Goal: Task Accomplishment & Management: Use online tool/utility

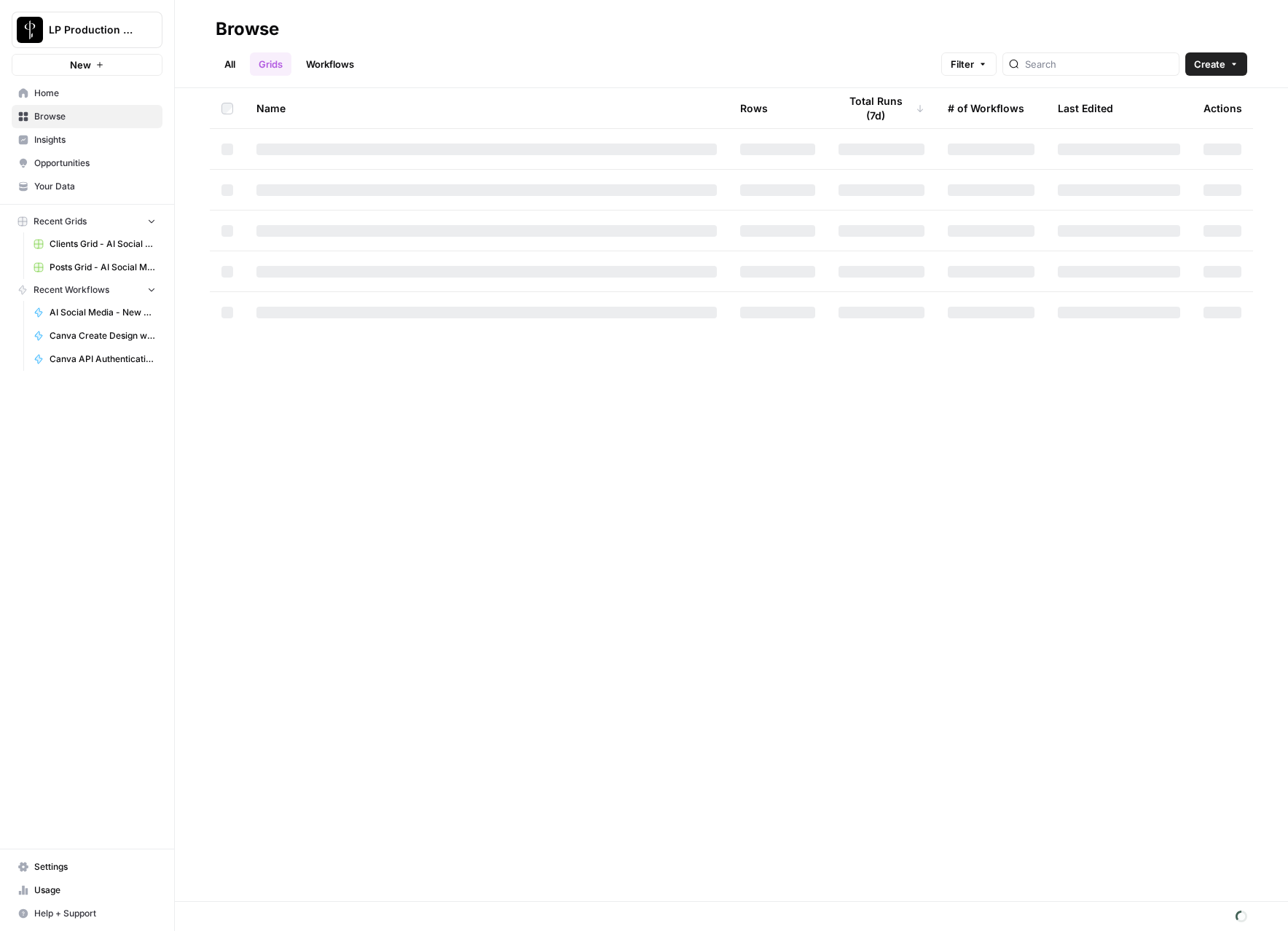
click at [65, 119] on span "Browse" at bounding box center [94, 116] width 121 height 13
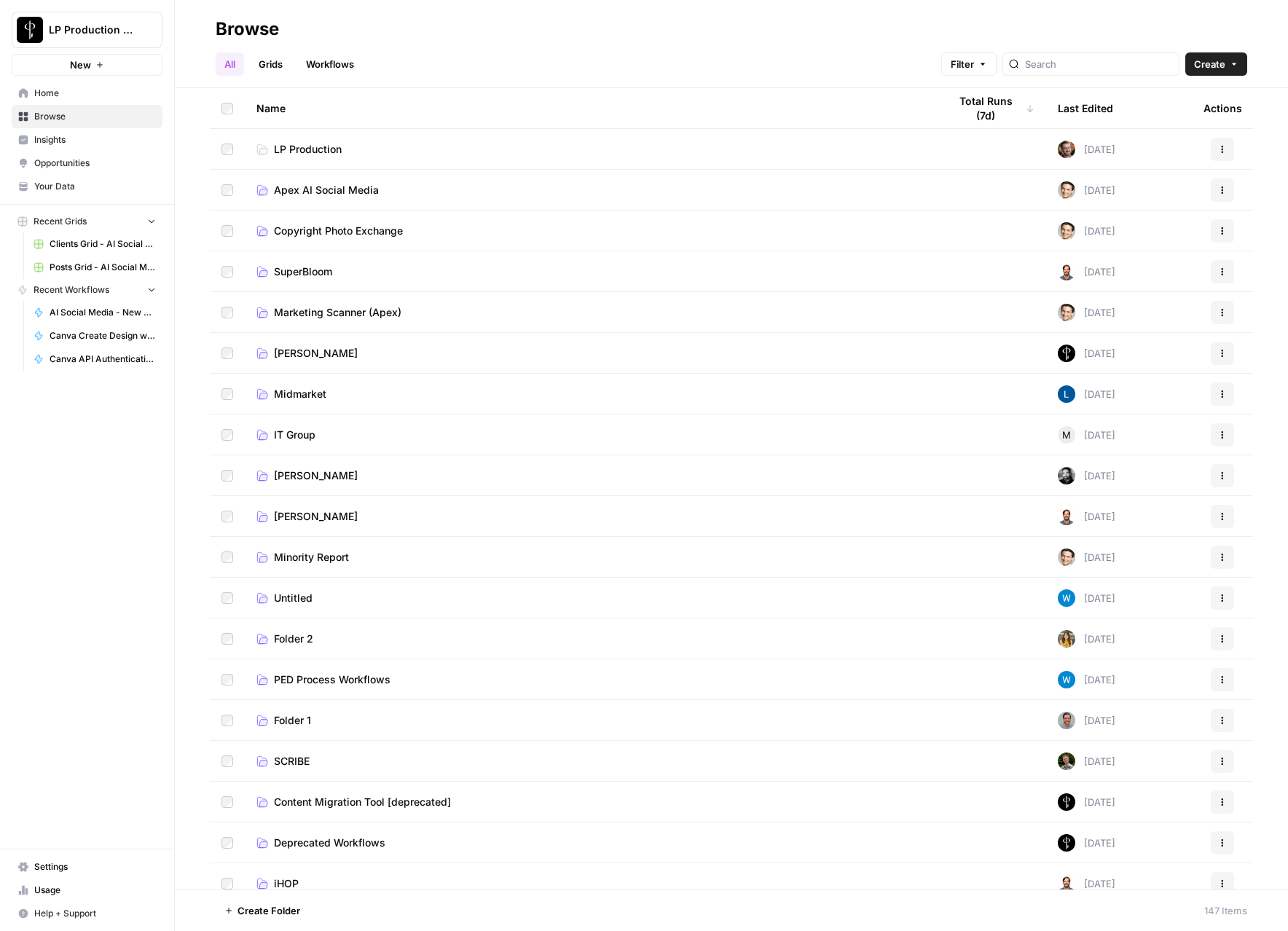
click at [298, 194] on span "Apex AI Social Media" at bounding box center [326, 190] width 105 height 15
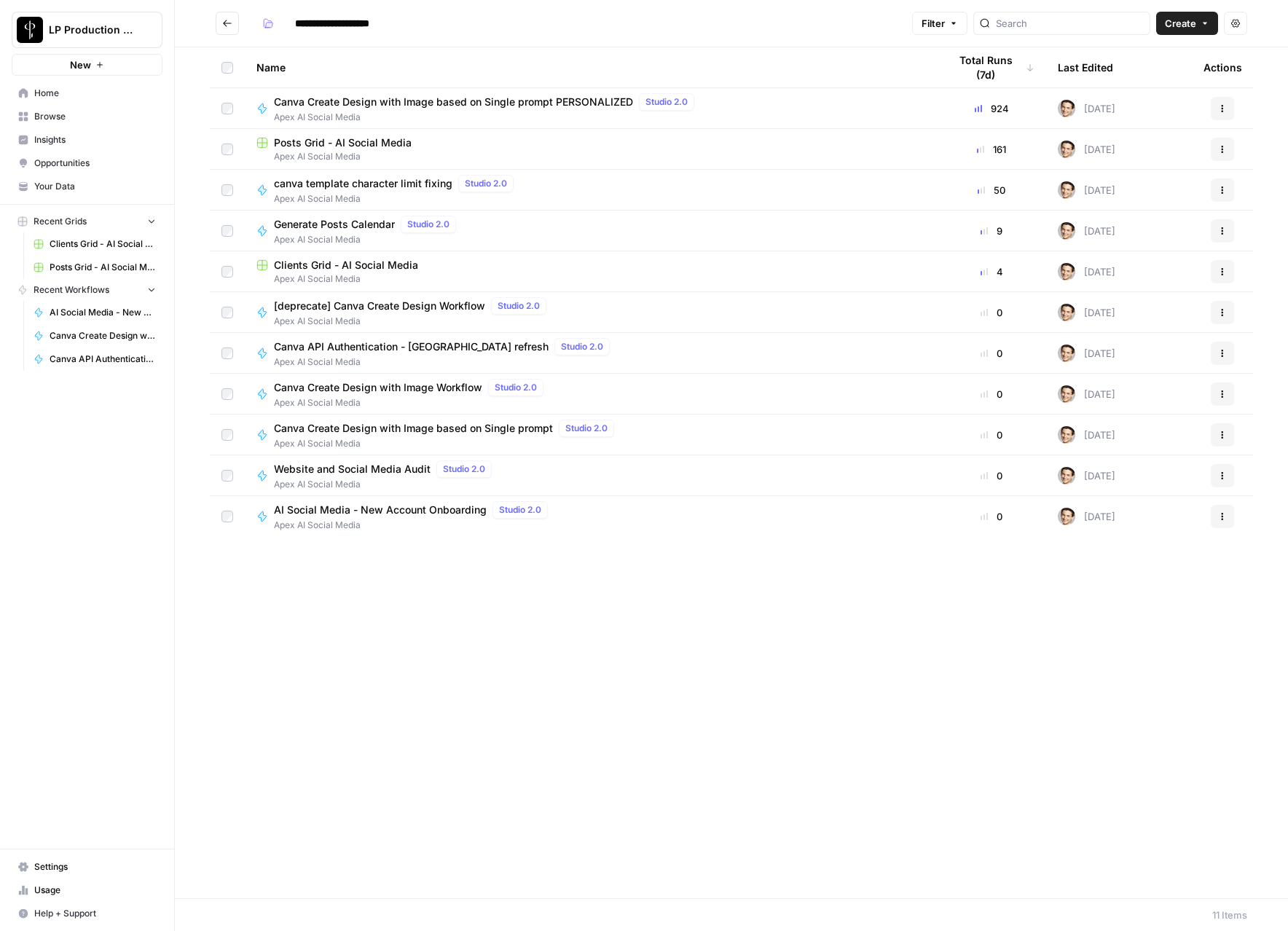
click at [312, 264] on span "Clients Grid - AI Social Media" at bounding box center [346, 265] width 145 height 15
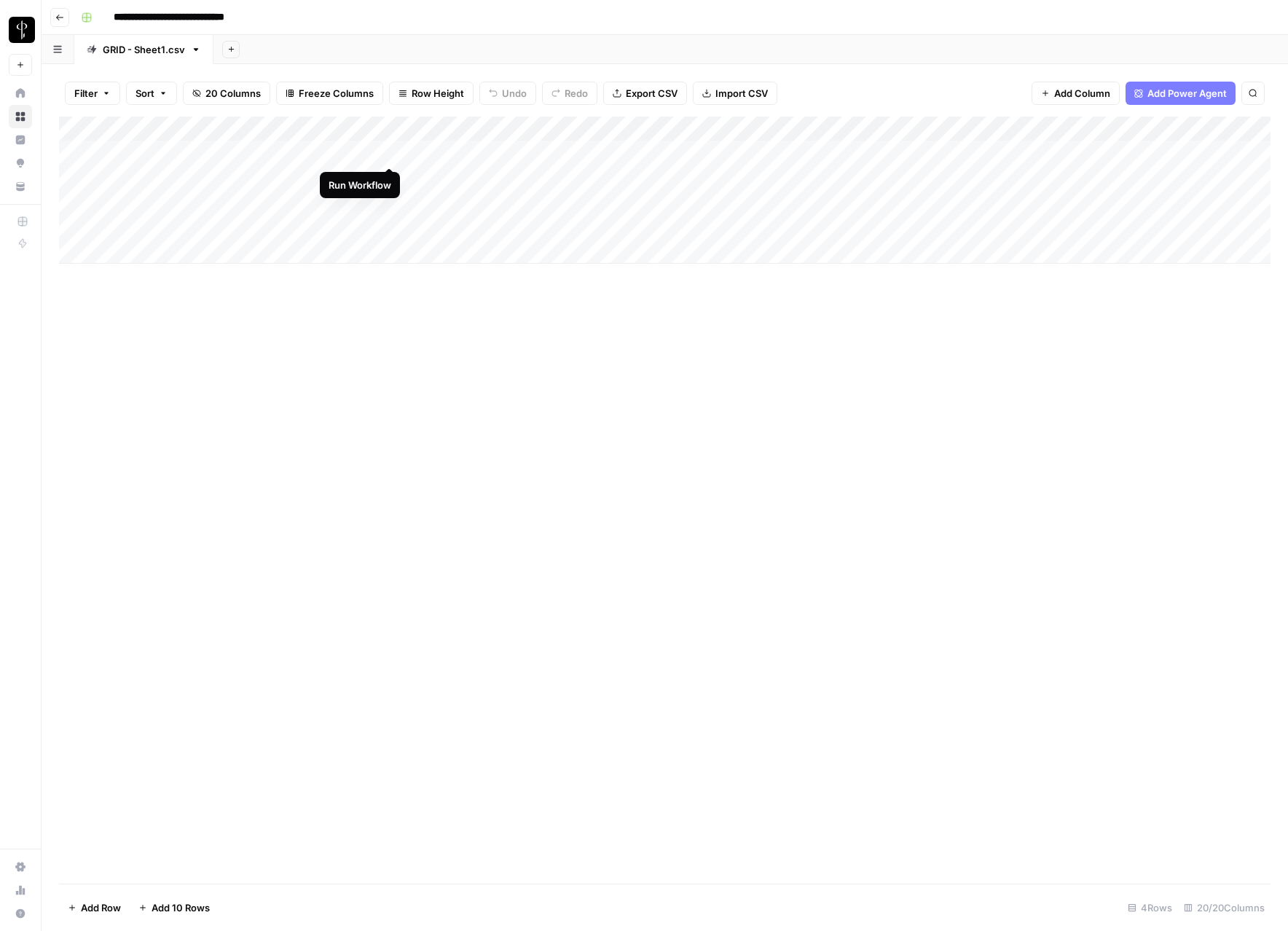
click at [388, 155] on div "Add Column" at bounding box center [664, 190] width 1211 height 147
click at [390, 176] on div "Add Column" at bounding box center [664, 190] width 1211 height 147
click at [391, 197] on div "Add Column" at bounding box center [664, 190] width 1211 height 147
click at [390, 221] on div "Add Column" at bounding box center [664, 190] width 1211 height 147
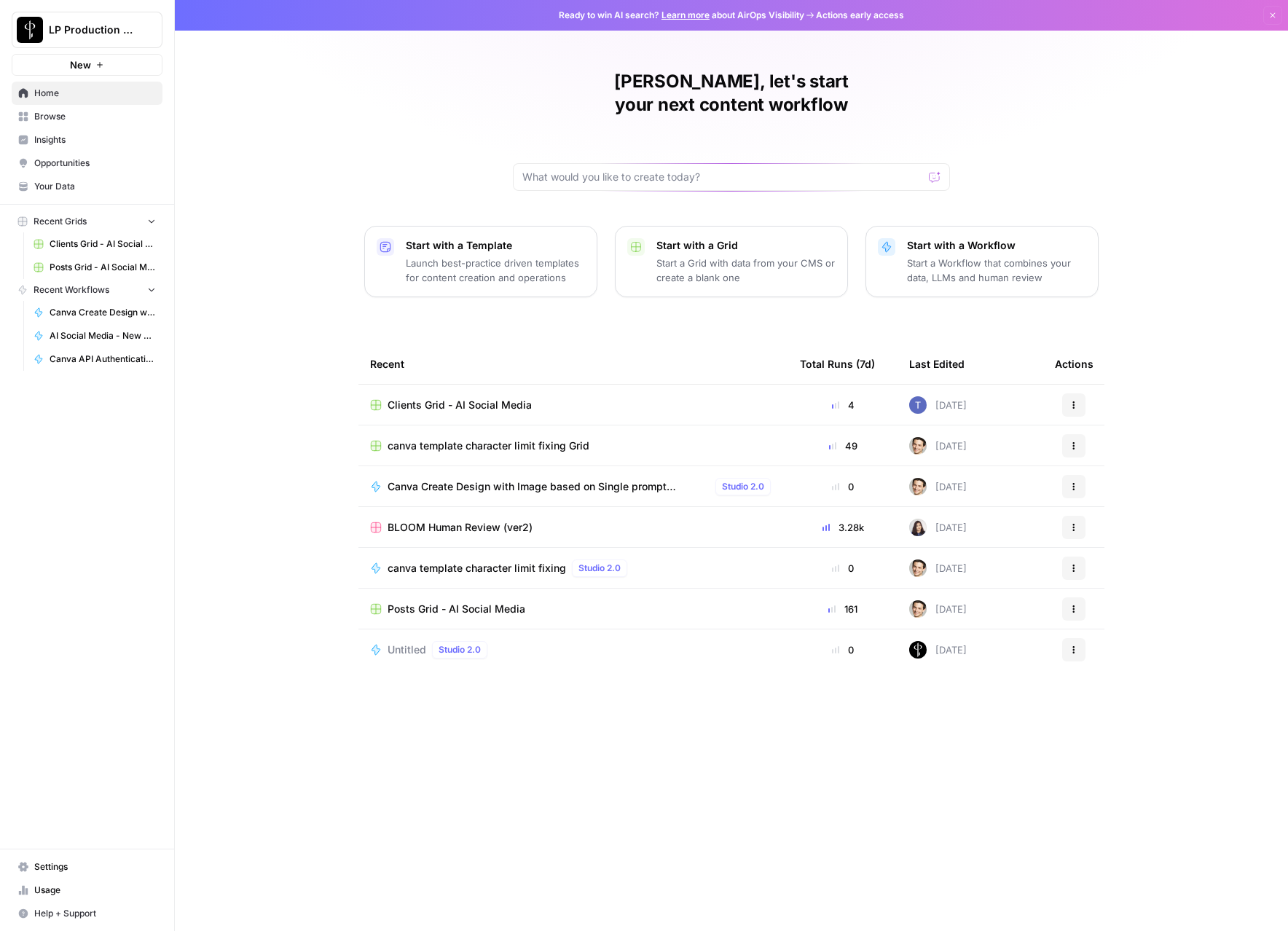
click at [49, 131] on link "Insights" at bounding box center [87, 140] width 151 height 23
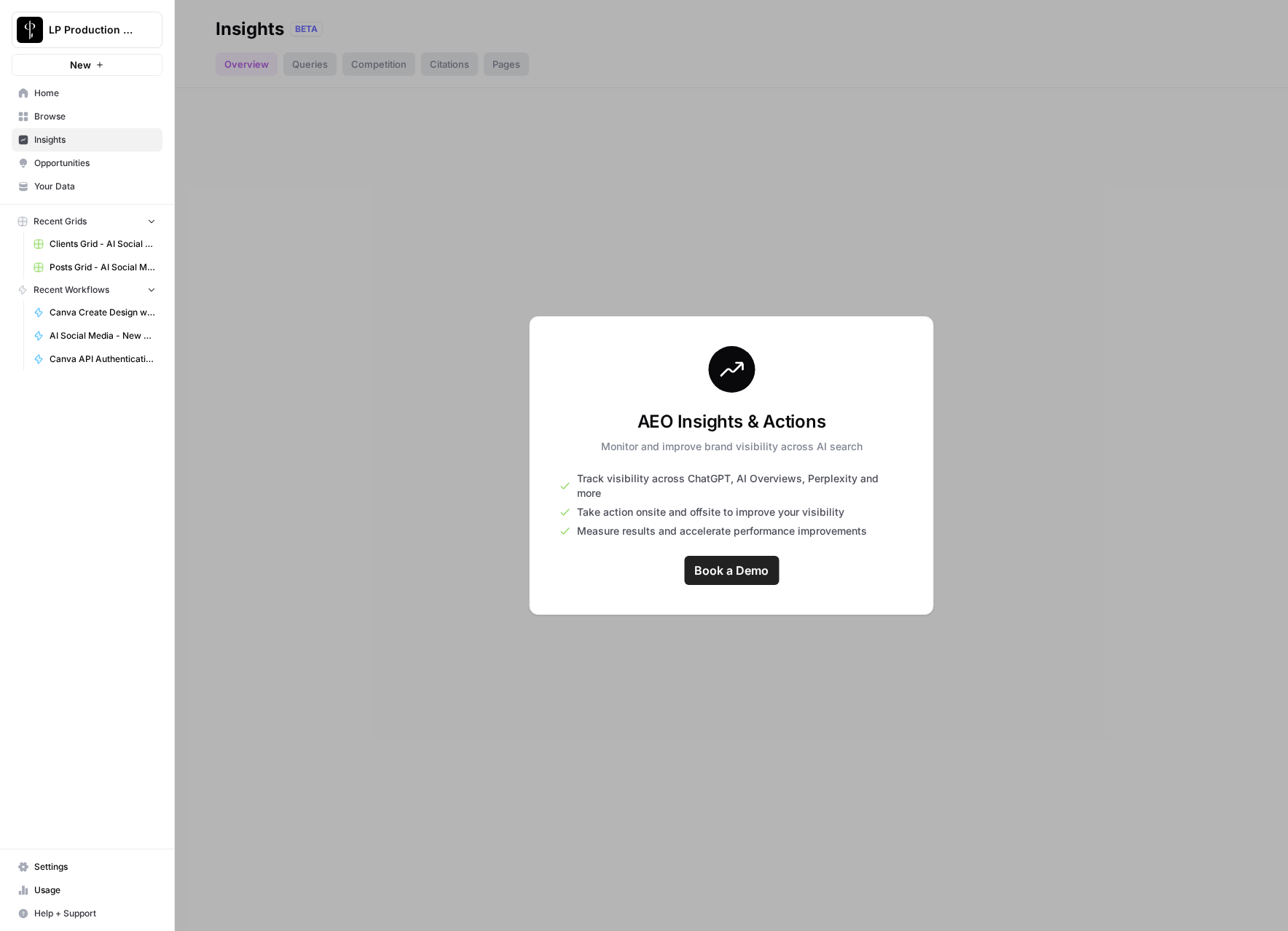
click at [53, 113] on span "Browse" at bounding box center [94, 116] width 121 height 13
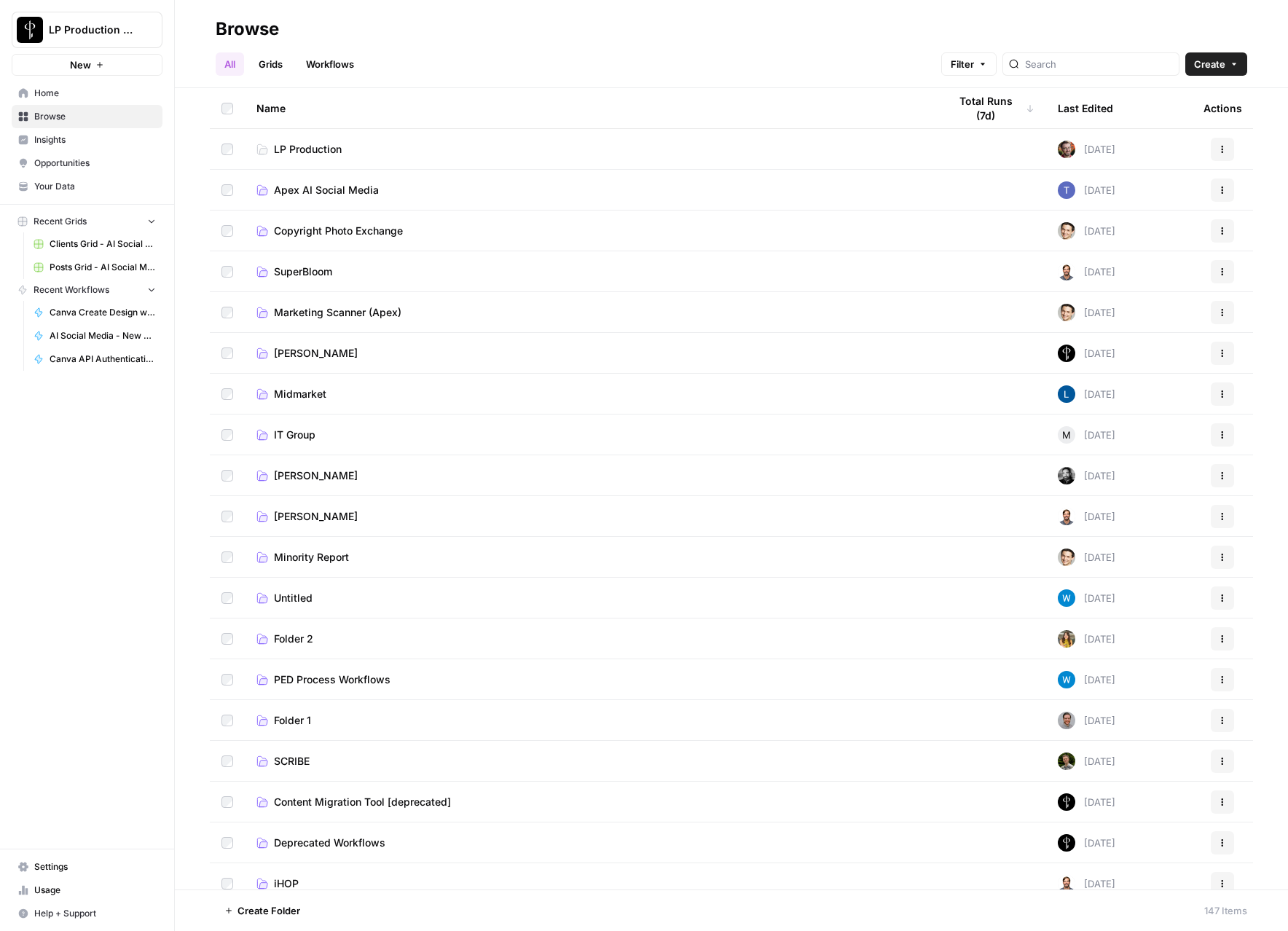
click at [300, 197] on td "Apex AI Social Media" at bounding box center [591, 190] width 692 height 40
click at [309, 192] on span "Apex AI Social Media" at bounding box center [326, 190] width 105 height 15
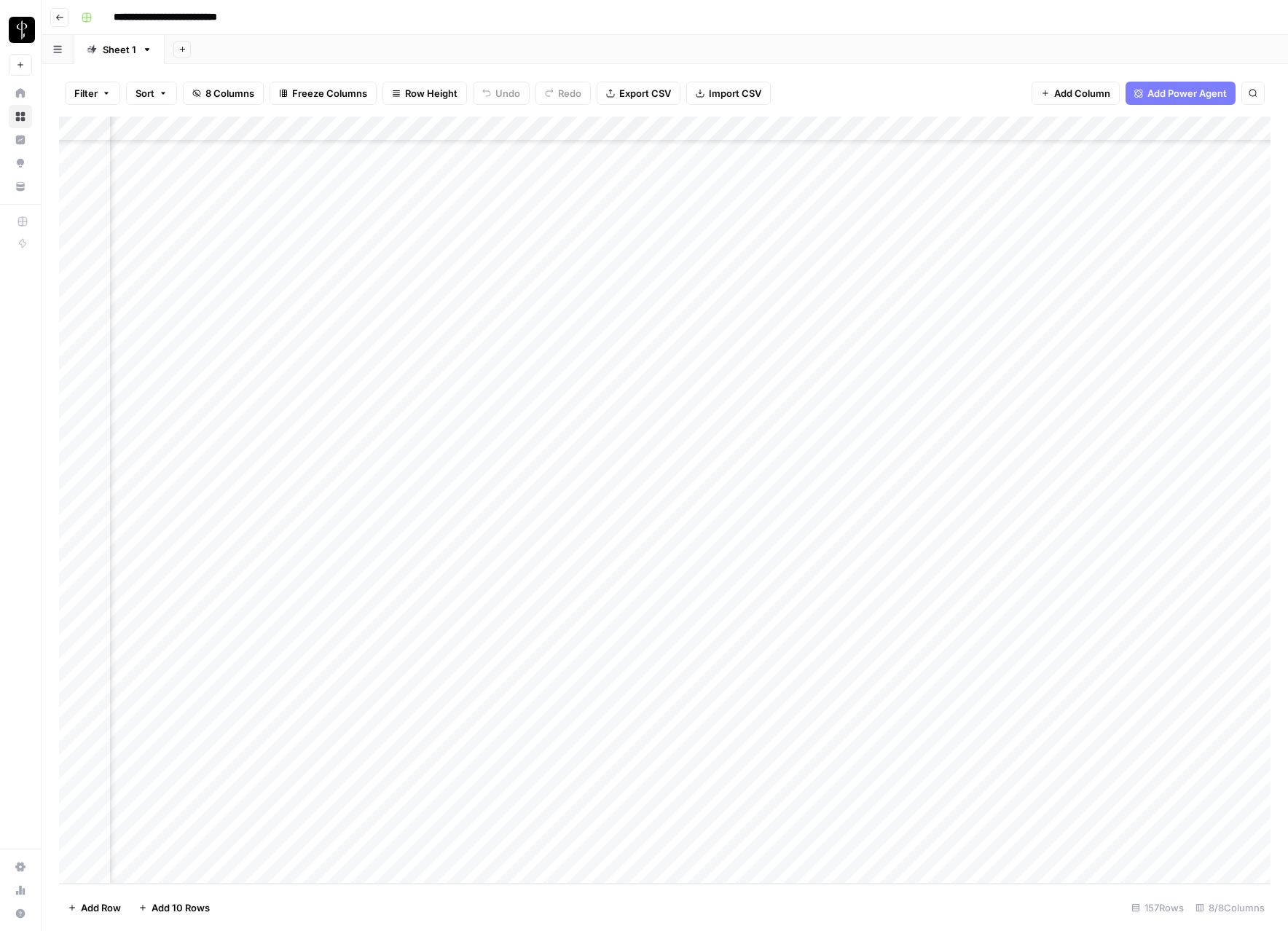
scroll to position [3170, 1153]
click at [1113, 133] on div "Add Column" at bounding box center [664, 500] width 1211 height 767
click at [1057, 164] on input "canva template" at bounding box center [1065, 164] width 148 height 15
type input "batch"
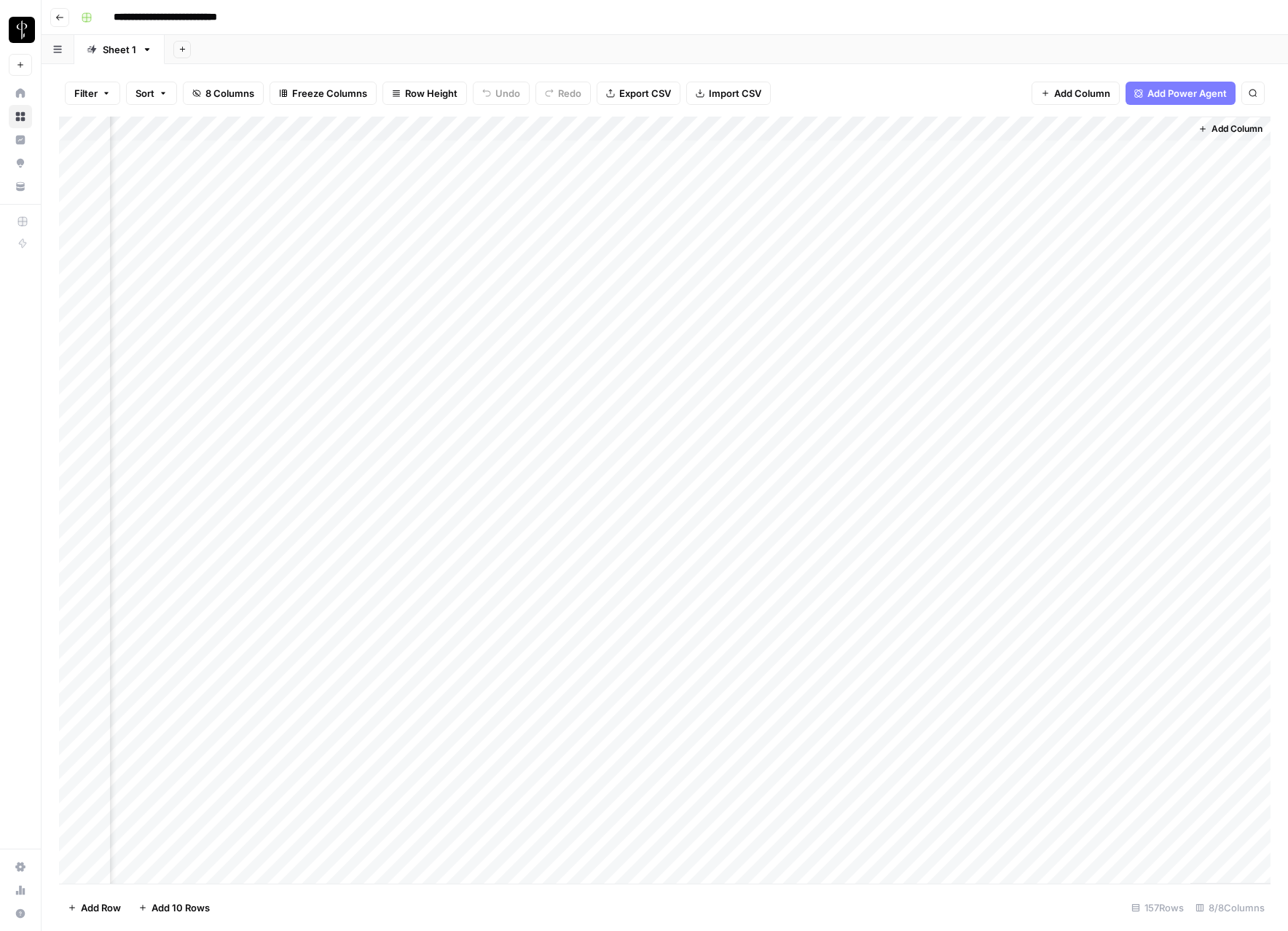
click at [1065, 152] on div "Add Column" at bounding box center [664, 500] width 1211 height 767
type textarea "***"
click at [1041, 176] on div "Add Column" at bounding box center [664, 500] width 1211 height 767
click at [1213, 201] on div "Add Column" at bounding box center [1231, 500] width 80 height 767
click at [1146, 176] on div "Add Column" at bounding box center [664, 500] width 1211 height 767
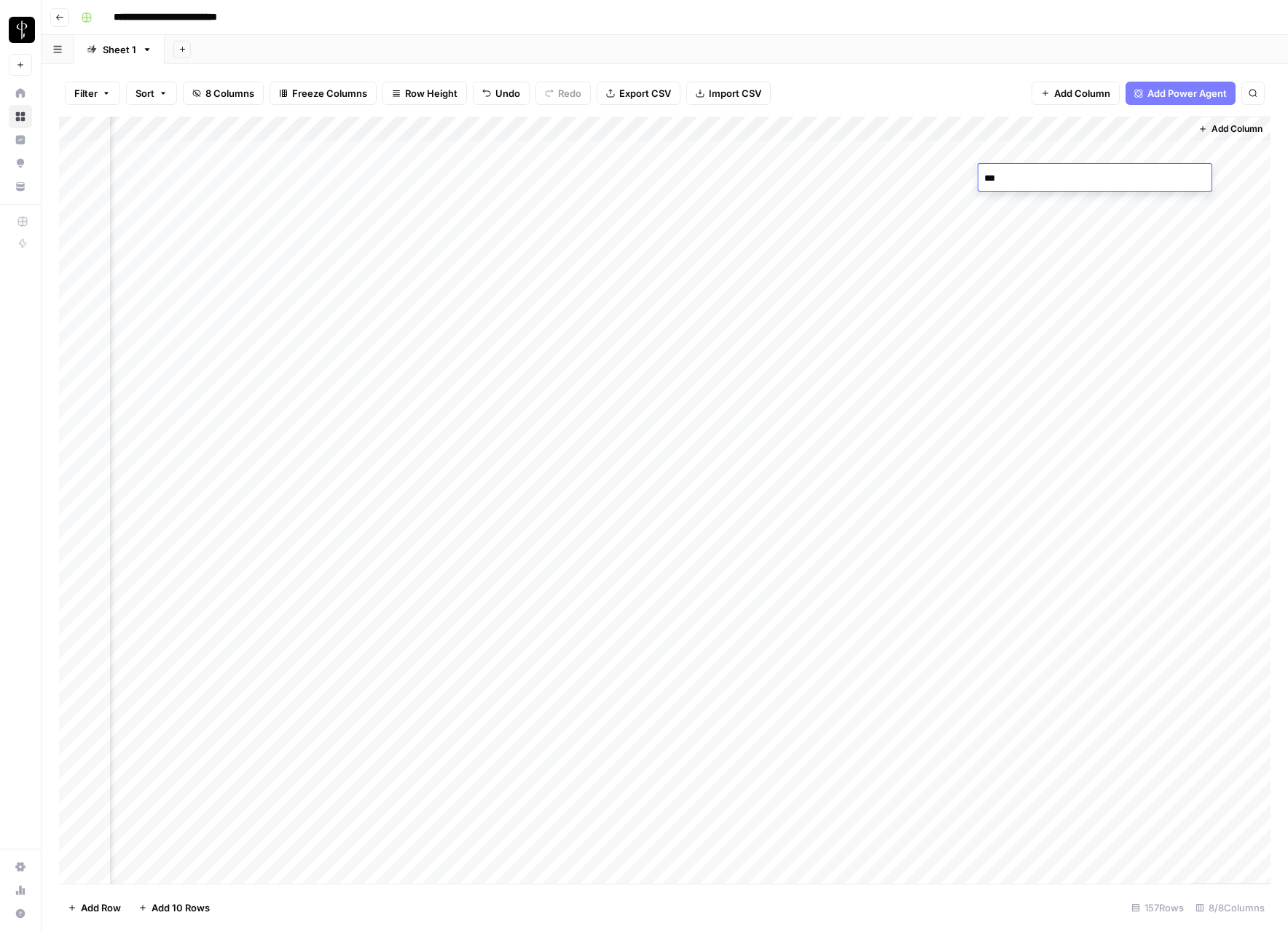
click at [1229, 217] on div "Add Column" at bounding box center [1231, 500] width 80 height 767
click at [1218, 155] on div "Add Column" at bounding box center [1231, 500] width 80 height 767
click at [1144, 159] on div "Add Column" at bounding box center [664, 500] width 1211 height 767
click at [1126, 181] on div "Add Column" at bounding box center [664, 500] width 1211 height 767
drag, startPoint x: 1154, startPoint y: 156, endPoint x: 1149, endPoint y: 423, distance: 267.0
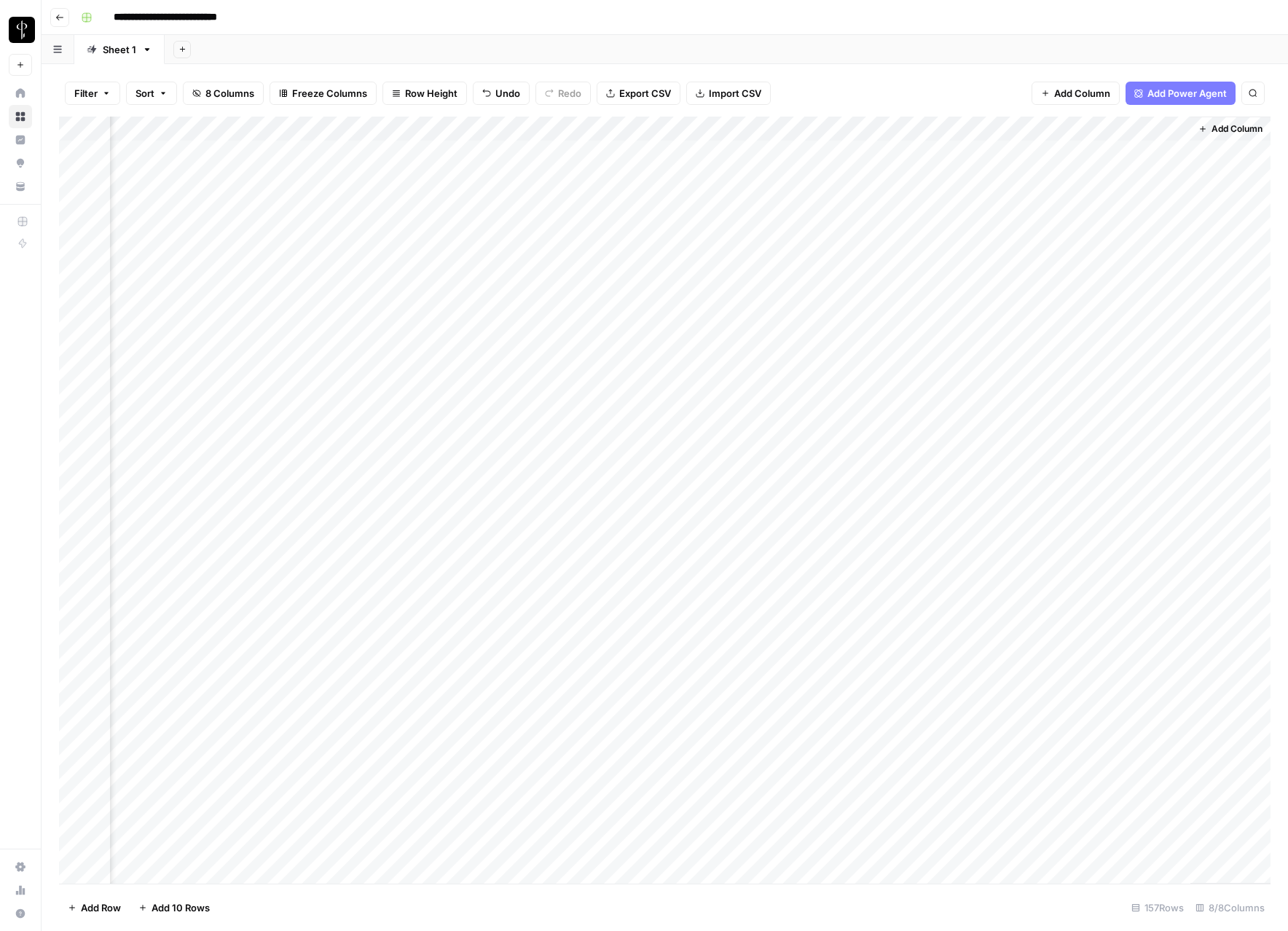
click at [1149, 423] on div "Add Column" at bounding box center [664, 500] width 1211 height 767
click at [1149, 450] on div "Add Column" at bounding box center [664, 500] width 1211 height 767
click at [1075, 257] on div "Add Column" at bounding box center [664, 500] width 1211 height 767
click at [1080, 550] on div "Add Column" at bounding box center [664, 500] width 1211 height 767
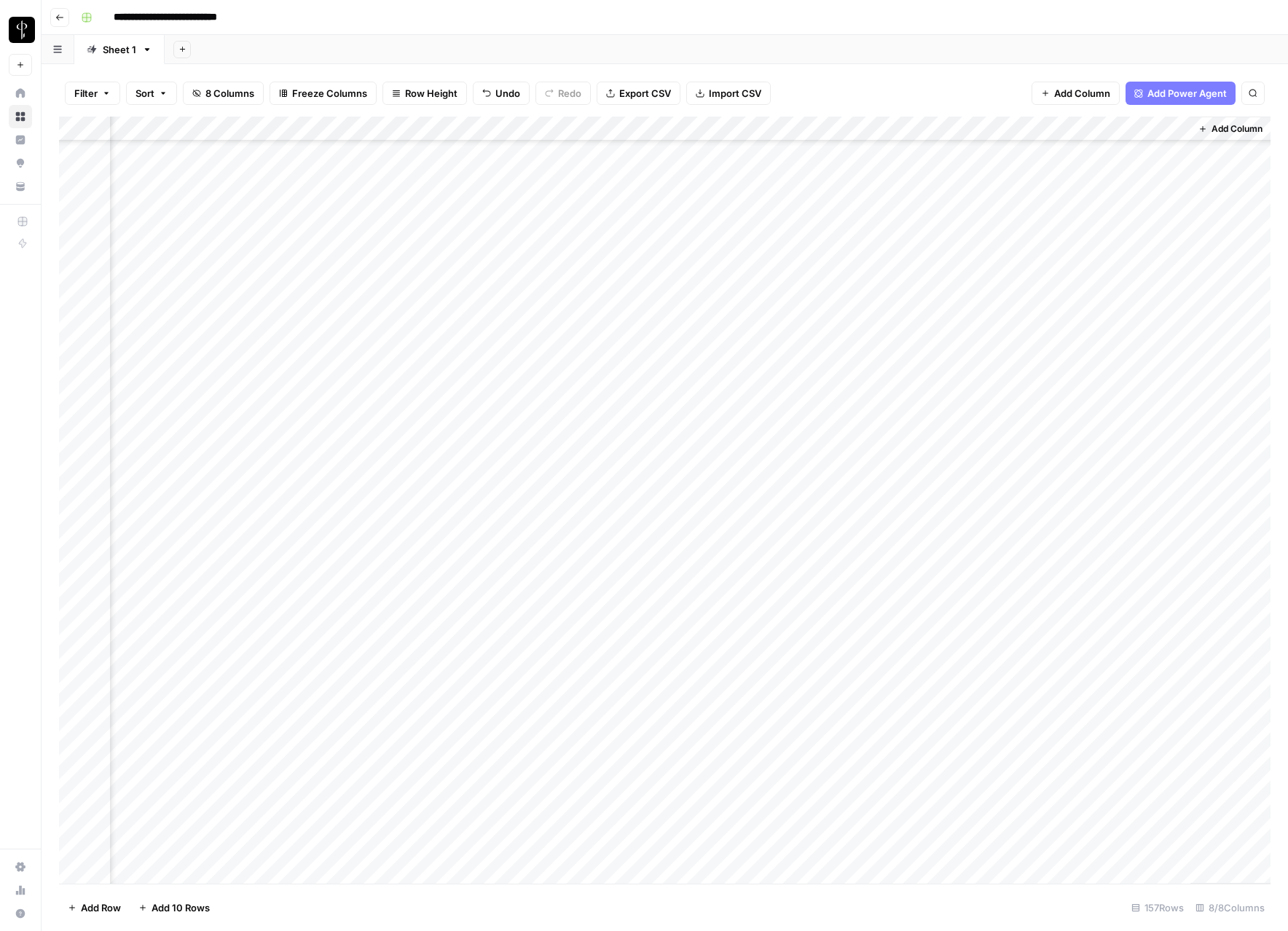
scroll to position [524, 1153]
drag, startPoint x: 1041, startPoint y: 155, endPoint x: 1060, endPoint y: 796, distance: 641.3
click at [1060, 796] on div "Add Column" at bounding box center [664, 500] width 1211 height 767
click at [1058, 813] on div "Add Column" at bounding box center [664, 500] width 1211 height 767
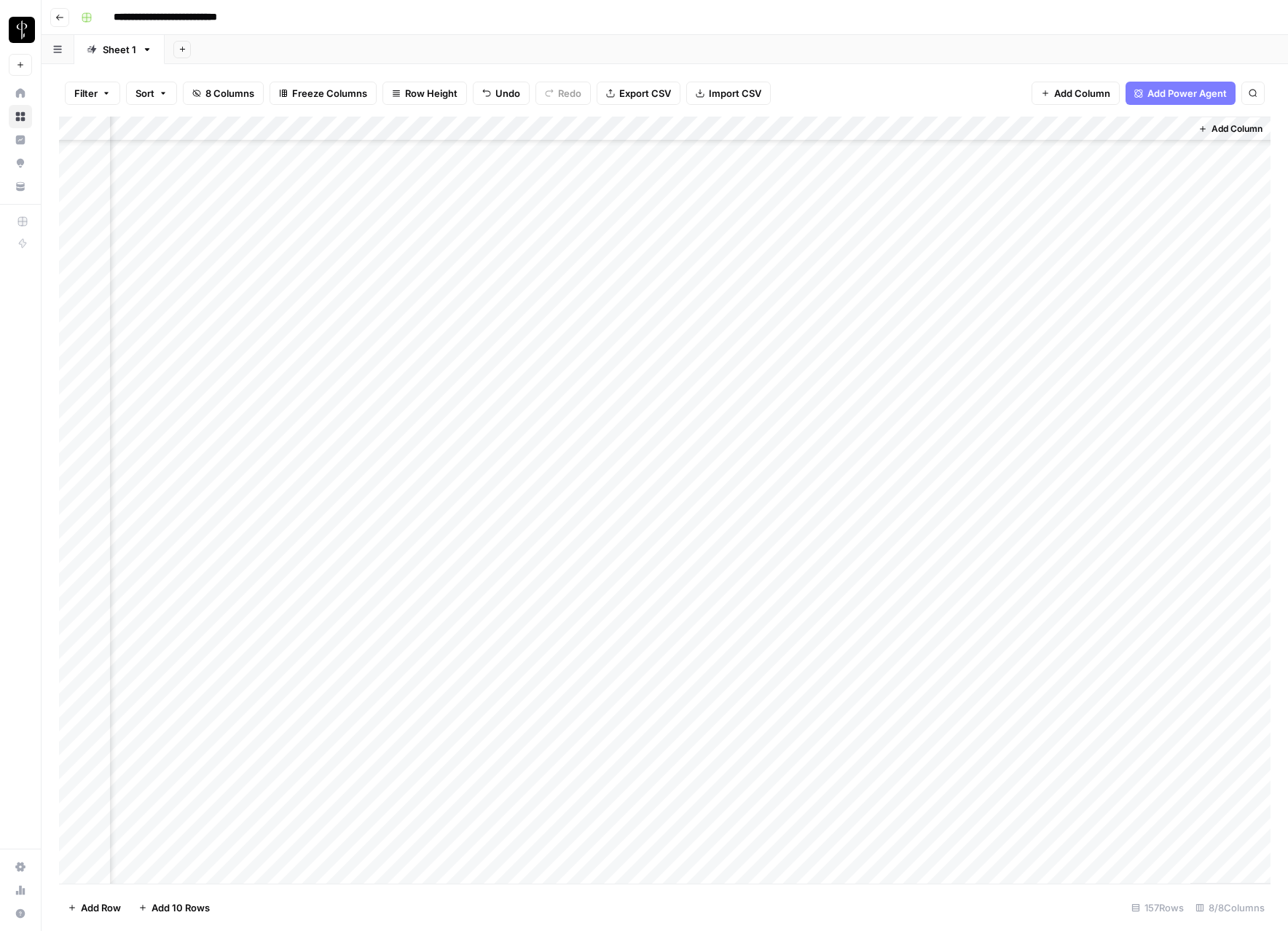
click at [1030, 428] on div "Add Column" at bounding box center [664, 500] width 1211 height 767
click at [1037, 554] on div "Add Column" at bounding box center [664, 500] width 1211 height 767
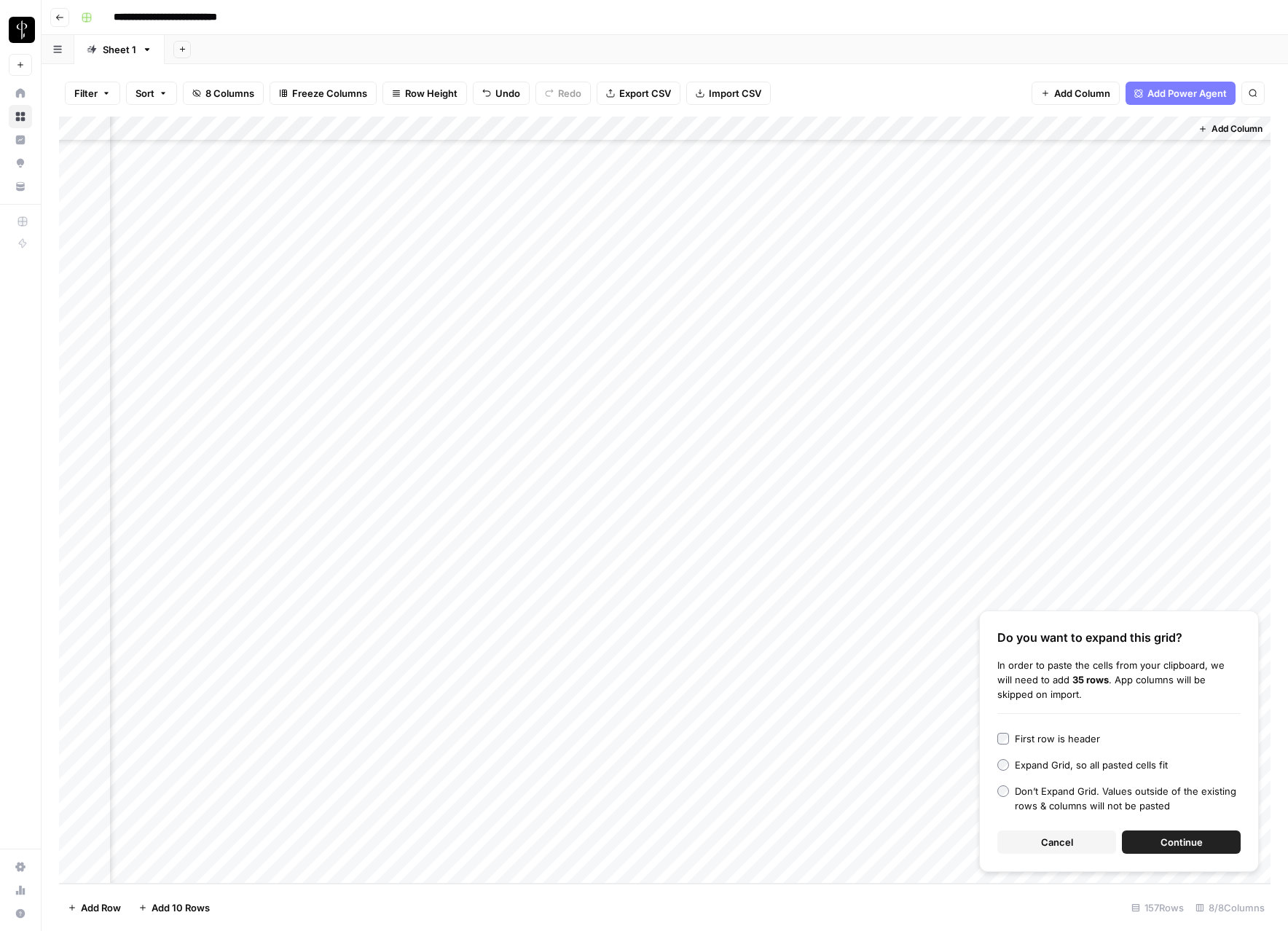
click at [1062, 800] on div "Don’t Expand Grid. Values outside of the existing rows & columns will not be pa…" at bounding box center [1128, 799] width 226 height 29
click at [1145, 852] on button "Continue" at bounding box center [1181, 842] width 119 height 23
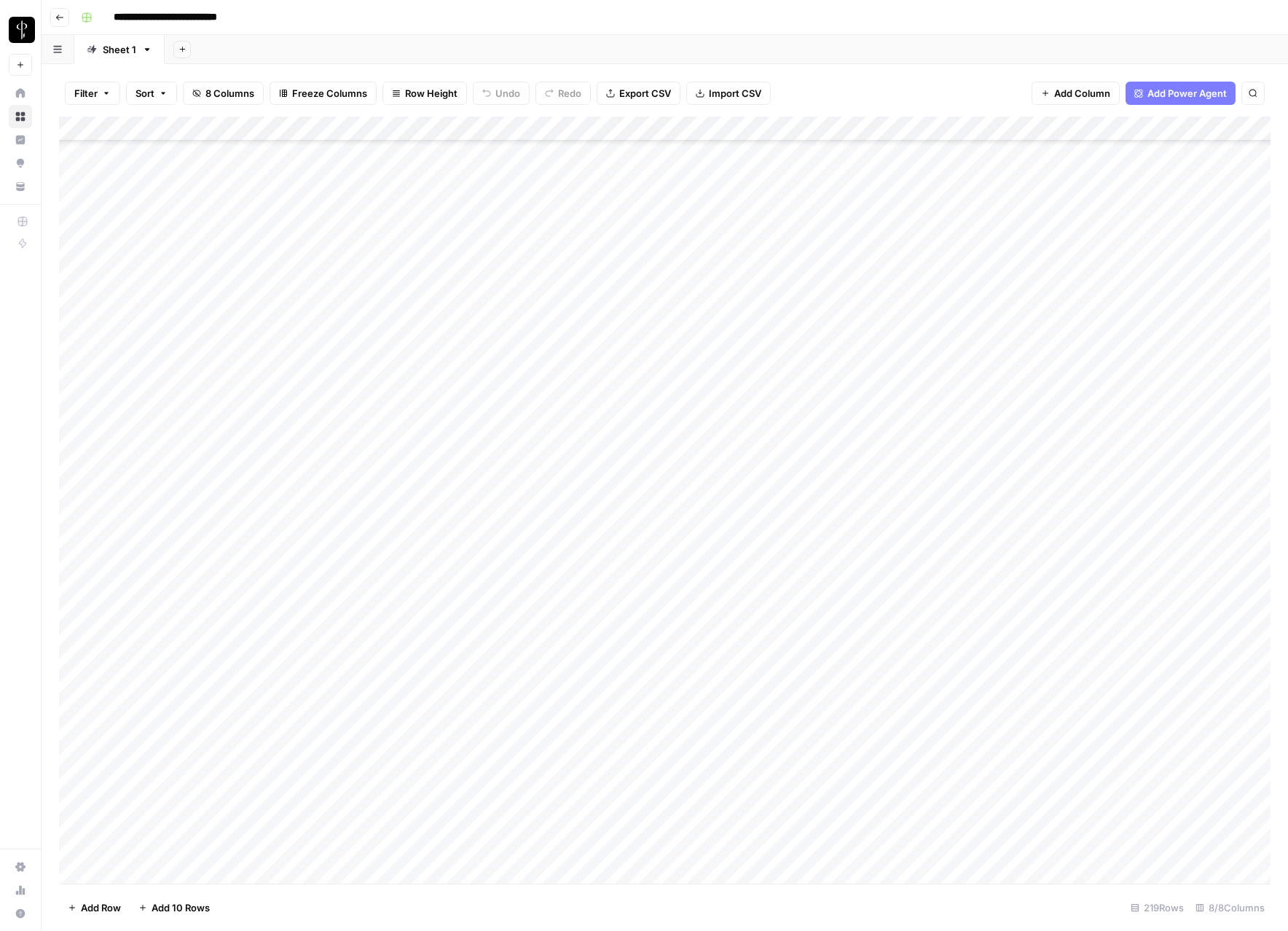
scroll to position [4706, 0]
click at [1019, 124] on div "Add Column" at bounding box center [664, 500] width 1211 height 767
click at [1055, 220] on span "Remaining Rows" at bounding box center [1072, 214] width 92 height 15
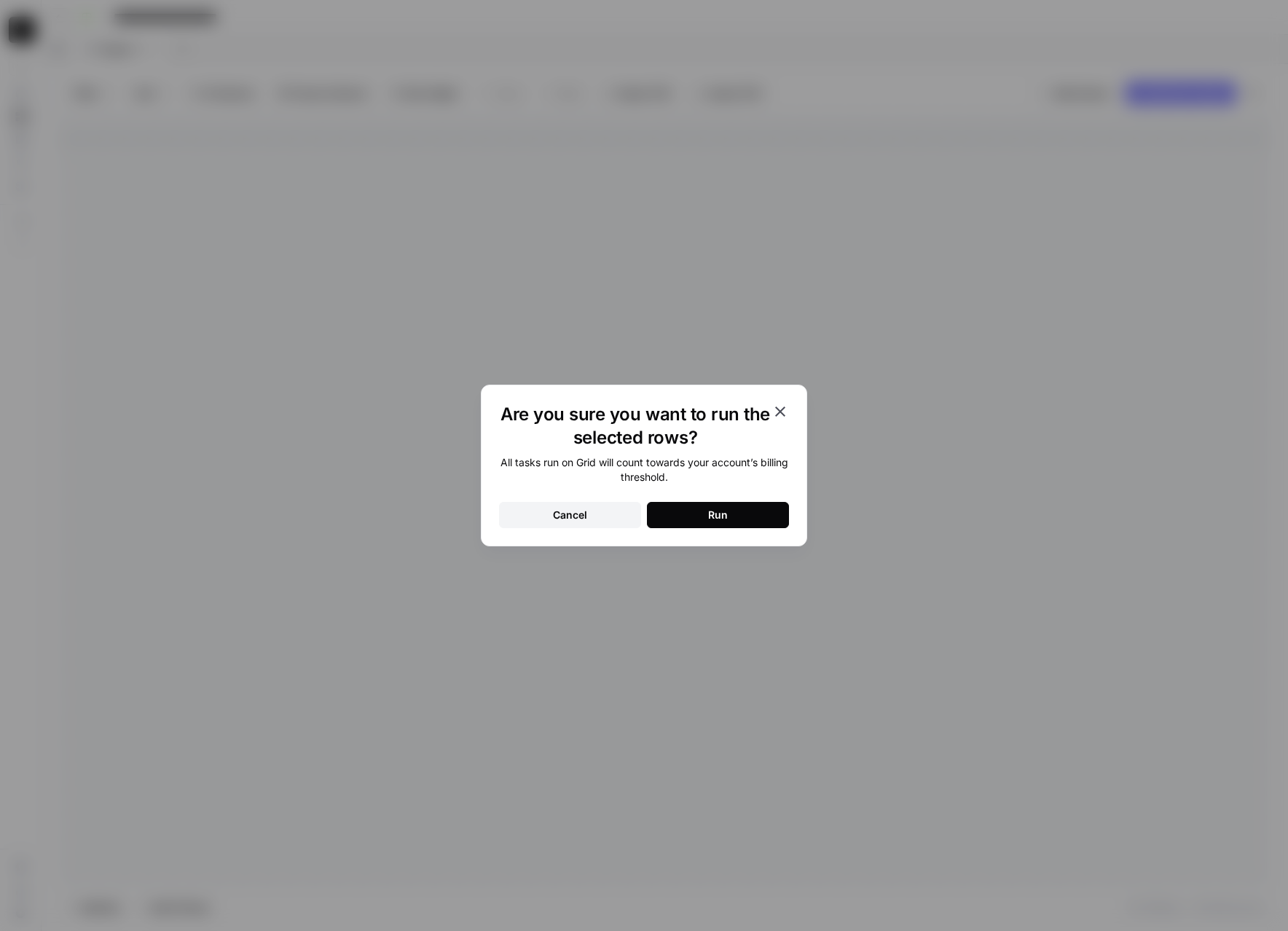
click at [766, 523] on button "Run" at bounding box center [718, 515] width 142 height 26
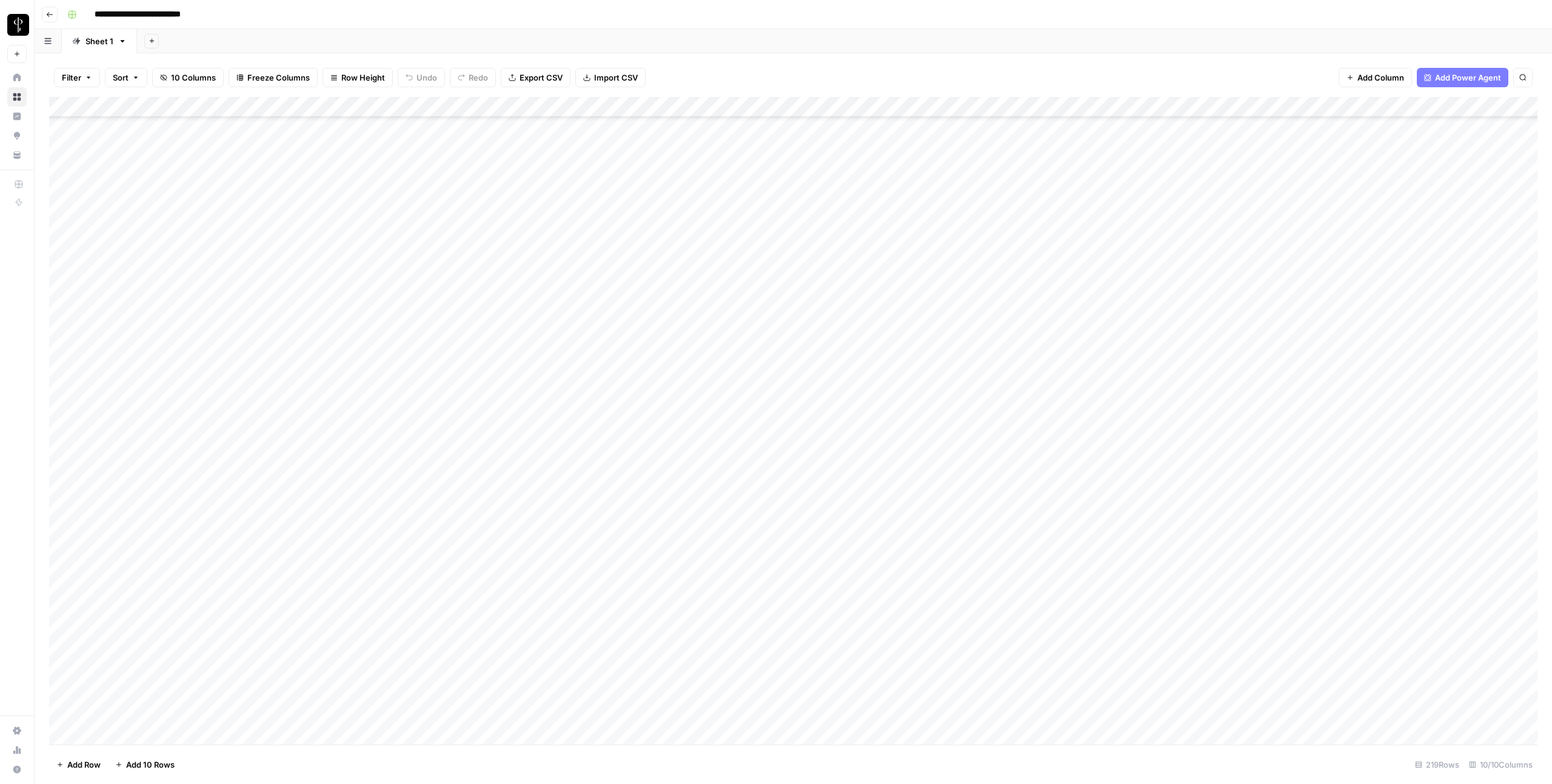
scroll to position [2945, 0]
click at [1071, 418] on div "Add Column" at bounding box center [793, 421] width 1488 height 648
click at [1071, 438] on div "Add Column" at bounding box center [793, 421] width 1488 height 648
click at [1071, 436] on div "Add Column" at bounding box center [793, 421] width 1488 height 648
click at [1071, 439] on div "Add Column" at bounding box center [793, 421] width 1488 height 648
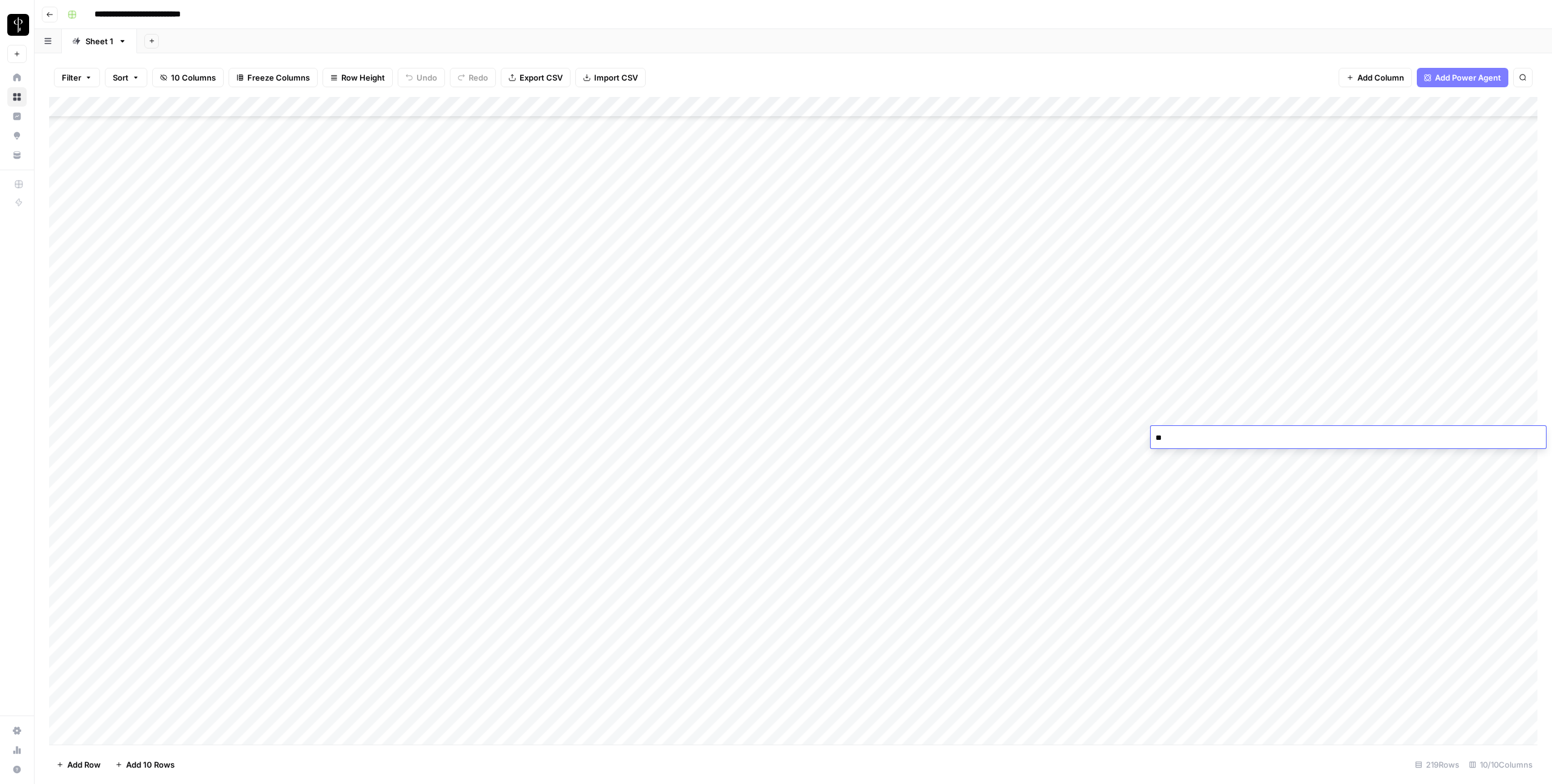
type textarea "*"
type textarea "***"
click at [1024, 458] on div "Add Column" at bounding box center [793, 421] width 1488 height 648
click at [1022, 480] on div "Add Column" at bounding box center [793, 421] width 1488 height 648
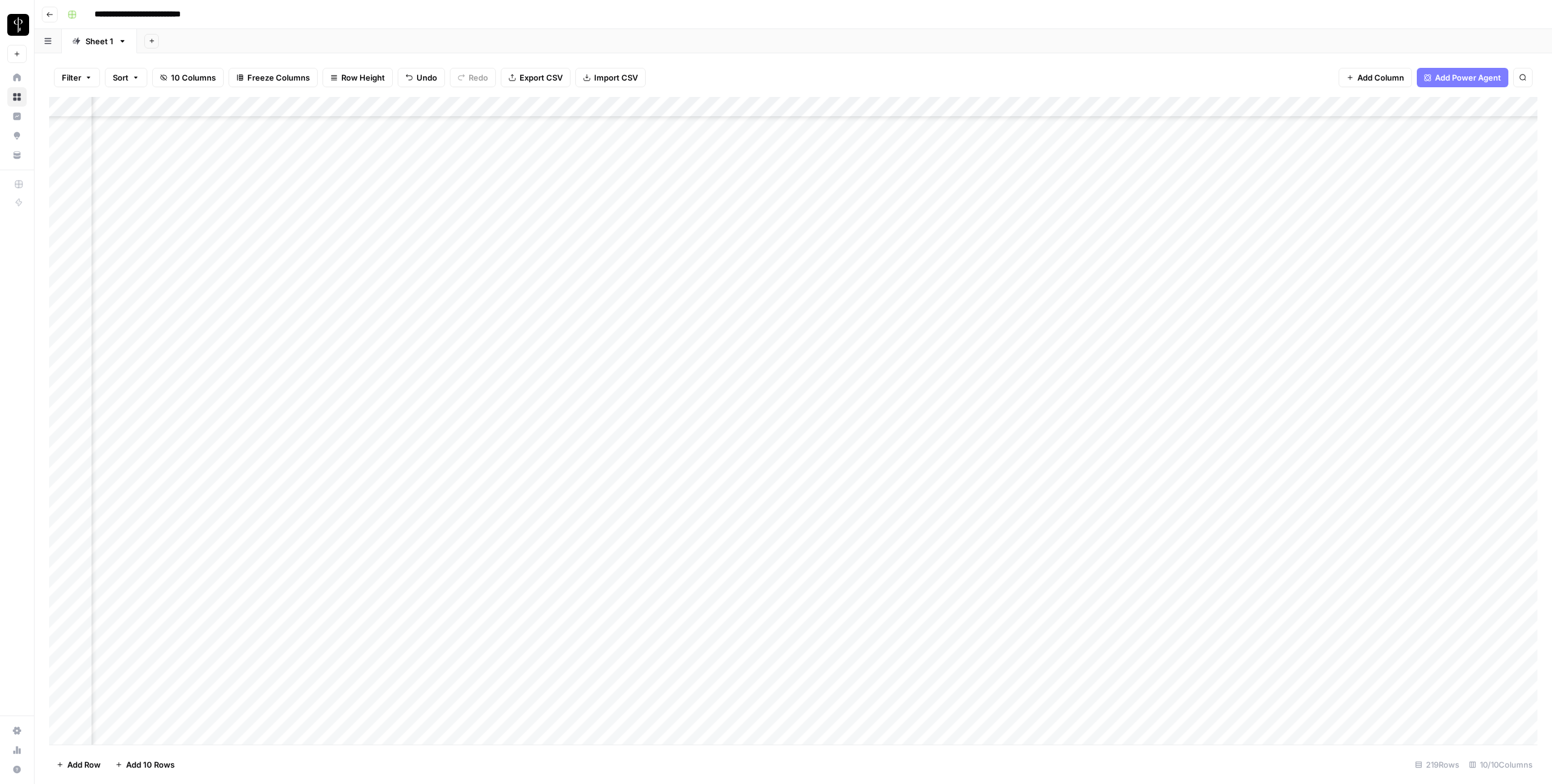
click at [597, 104] on div "Add Column" at bounding box center [793, 421] width 1488 height 648
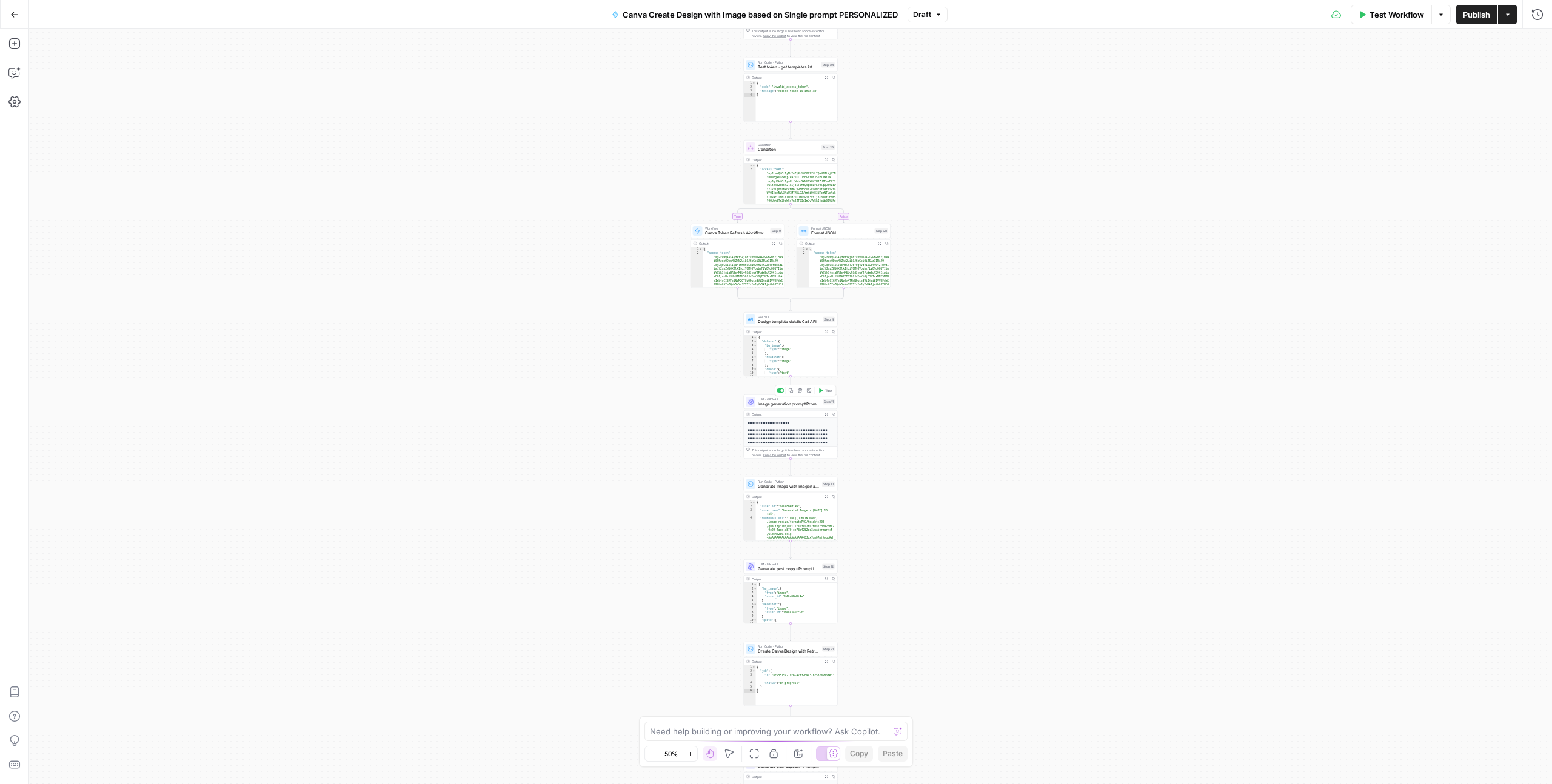
click at [797, 407] on div "LLM · GPT-4.1 Image generation prompt Prompt LLM Step 11 Copy step Delete step …" at bounding box center [791, 401] width 94 height 15
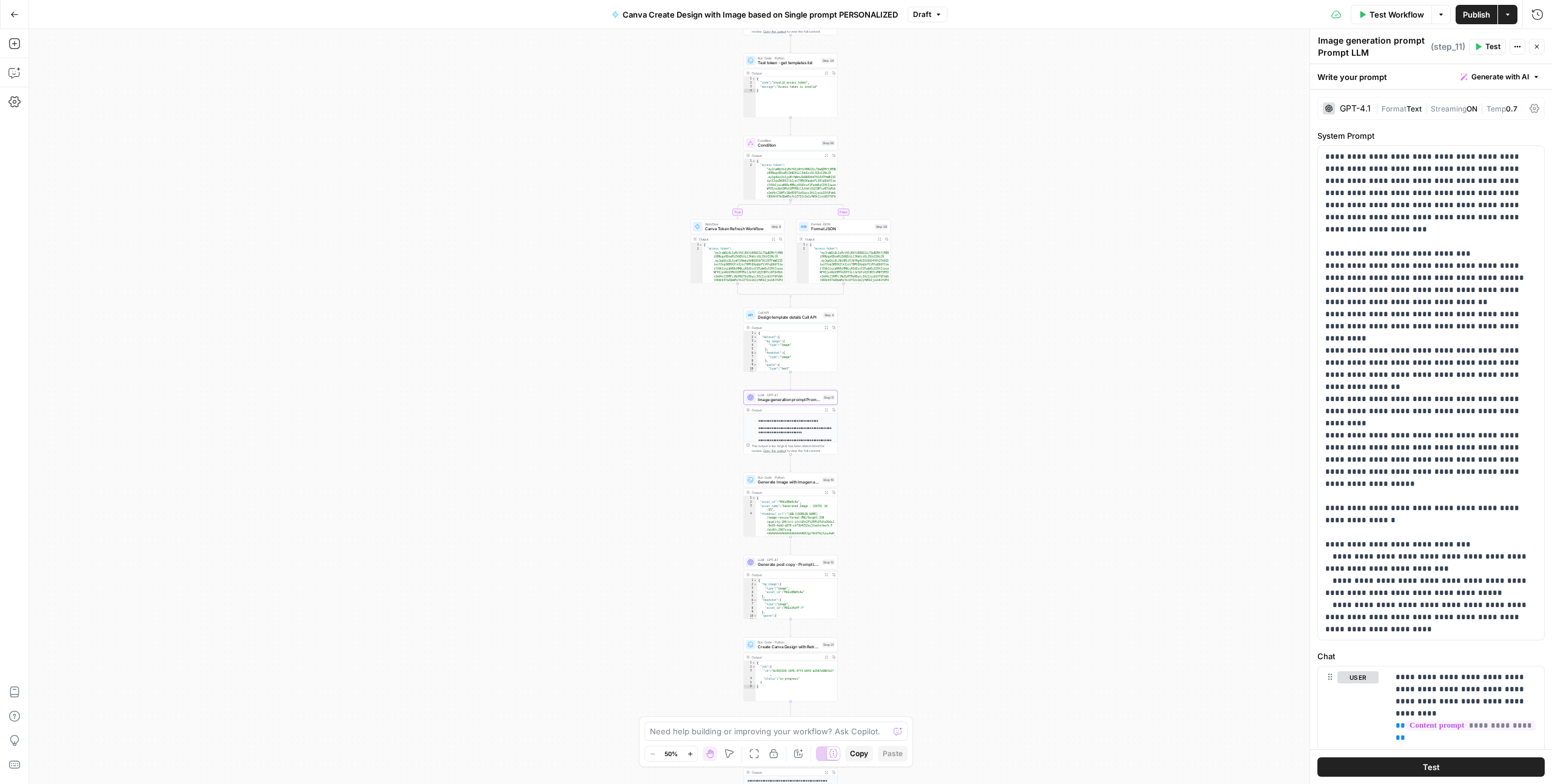
scroll to position [161, 0]
click at [793, 565] on span "Generate post copy - Prompt LLM" at bounding box center [789, 564] width 62 height 6
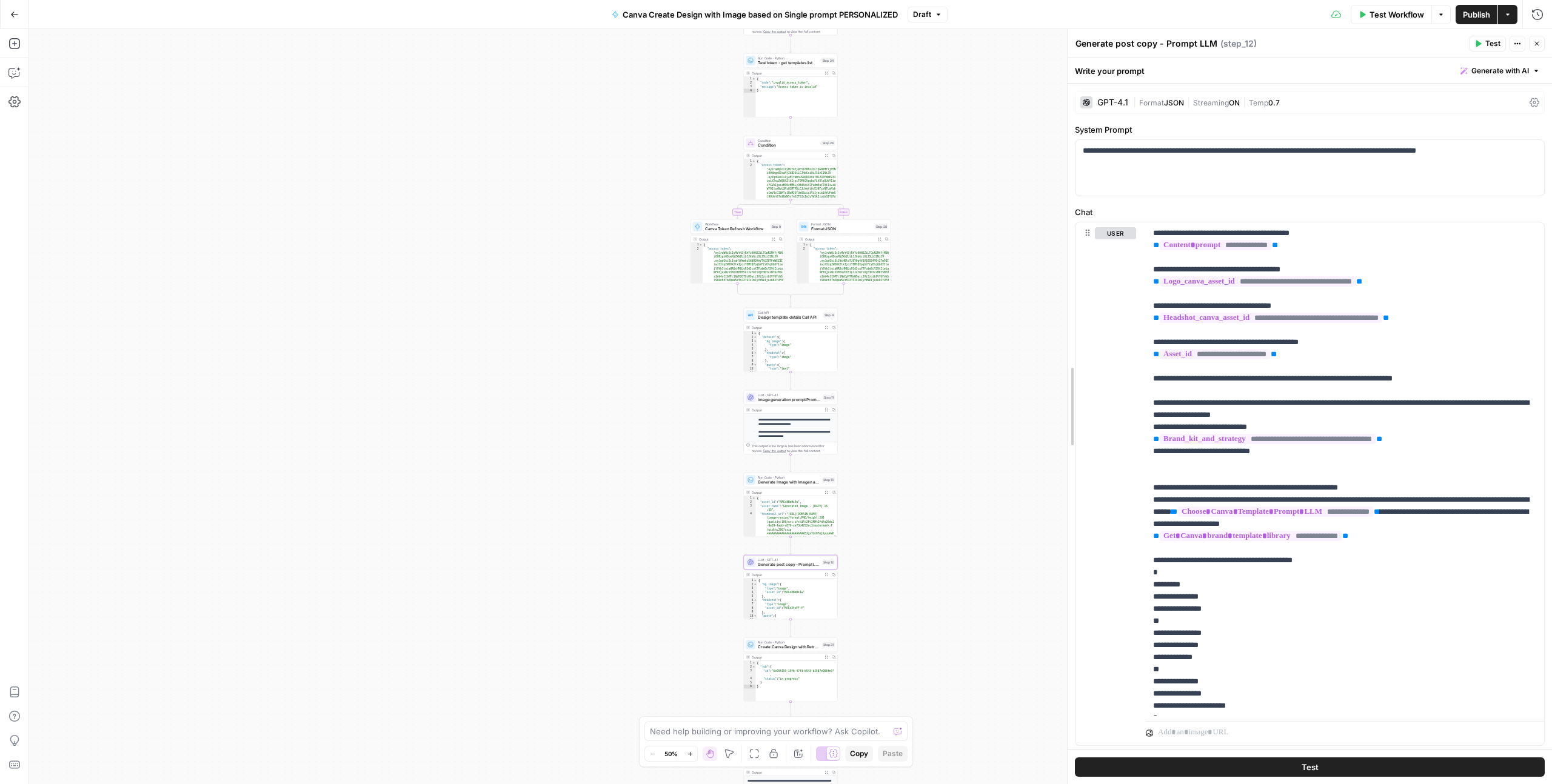
drag, startPoint x: 1307, startPoint y: 559, endPoint x: 993, endPoint y: 543, distance: 314.4
click at [993, 543] on body "LP Production Workloads New Home Browse Insights Opportunities Your Data Recent…" at bounding box center [776, 392] width 1552 height 784
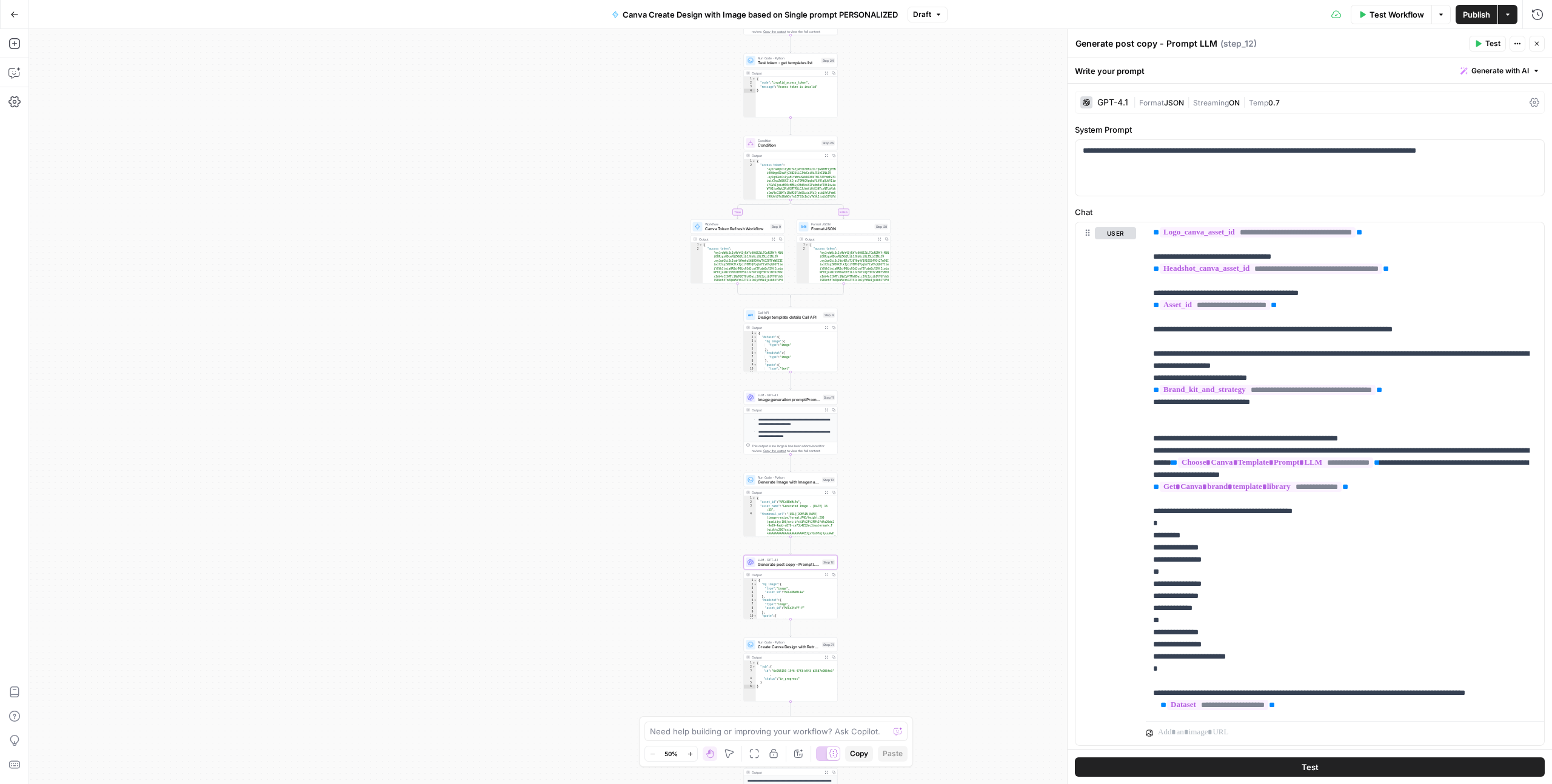
click at [826, 575] on icon "button" at bounding box center [826, 574] width 3 height 3
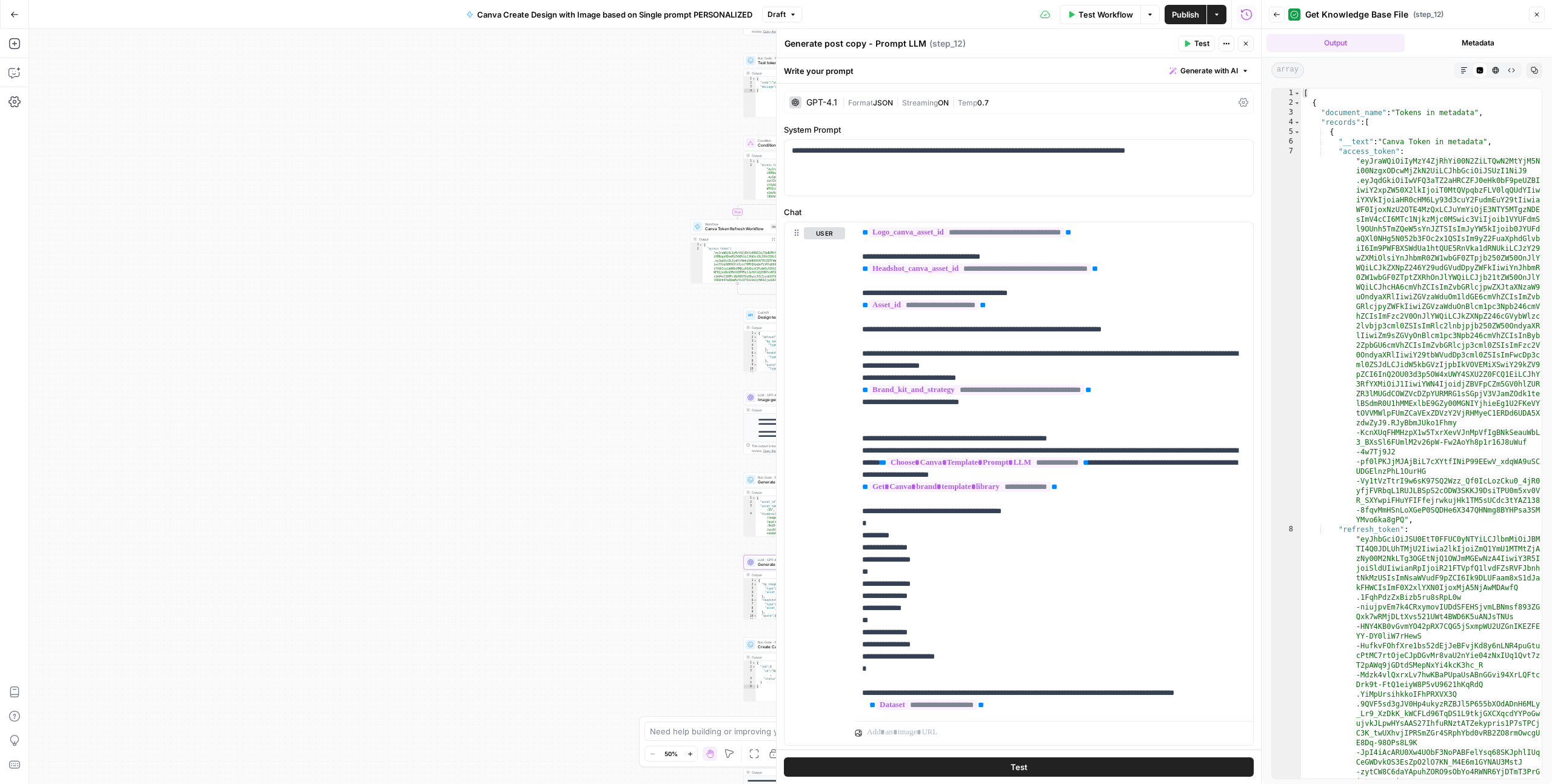
click at [759, 591] on div "{ "bg_image" : { "type" : "image" , "asset_id" : "MAGx8BeHi4w" } , "headshot" :…" at bounding box center [797, 605] width 80 height 53
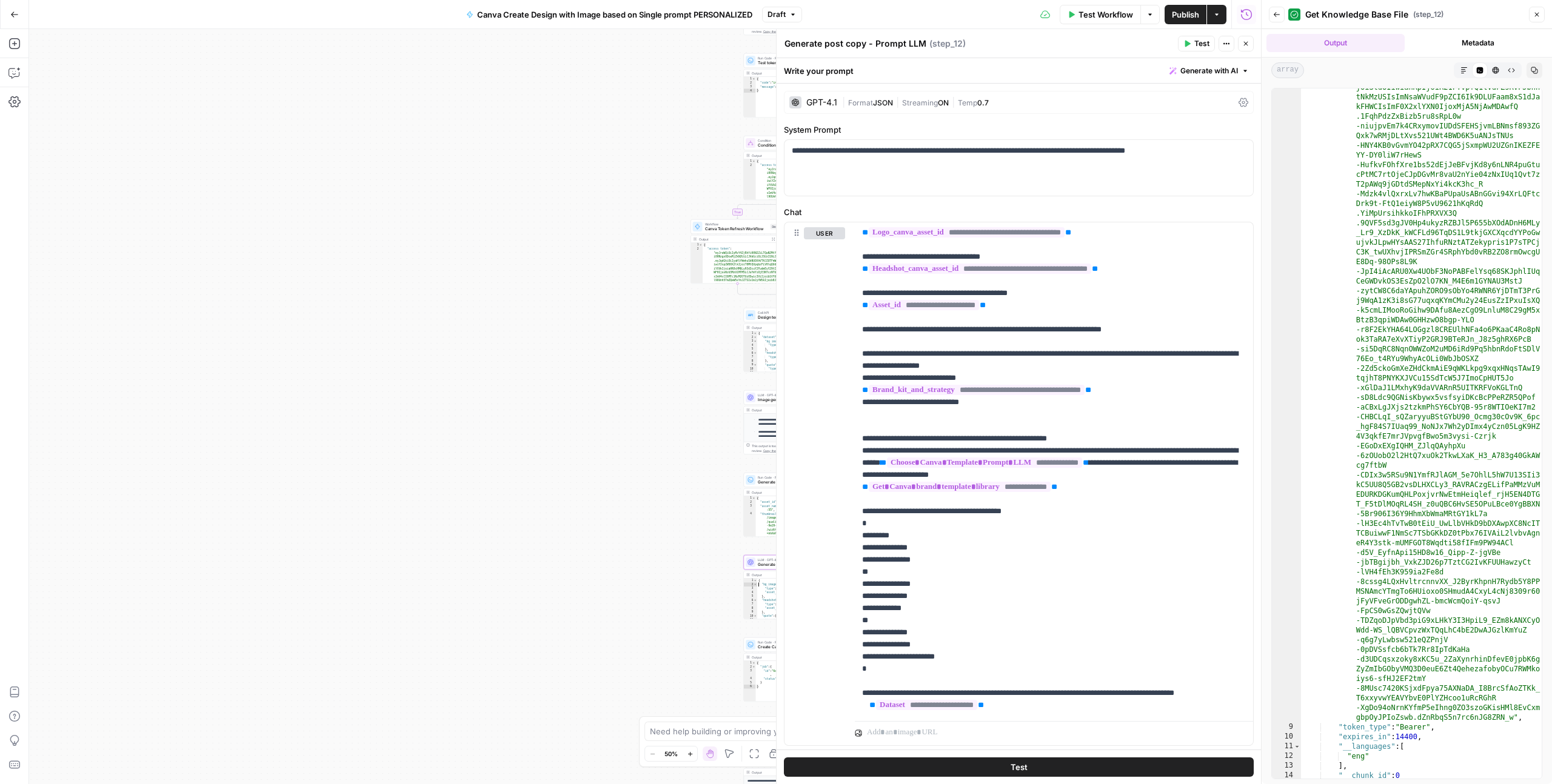
scroll to position [522, 0]
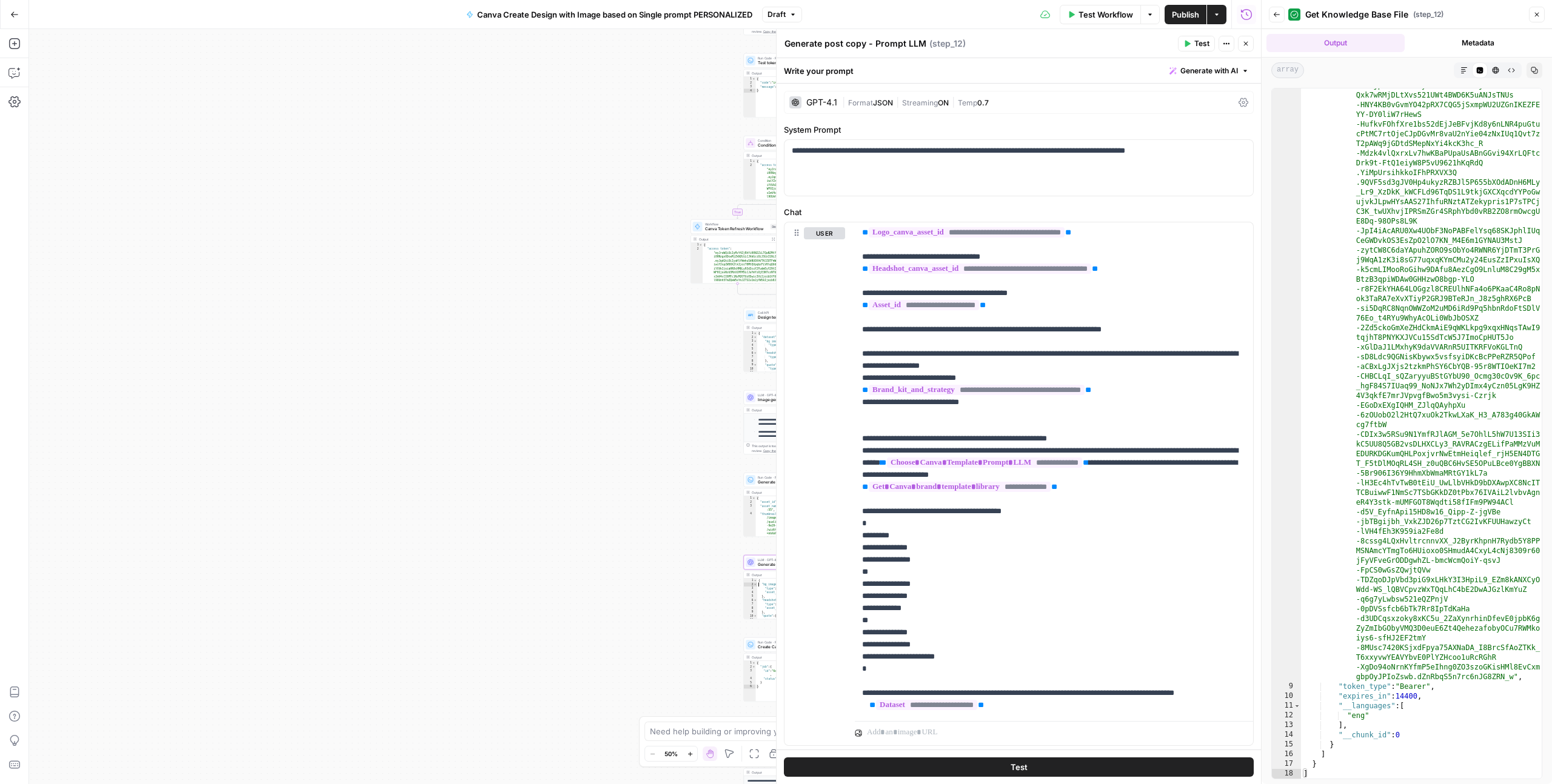
click at [1538, 13] on icon "button" at bounding box center [1537, 15] width 5 height 5
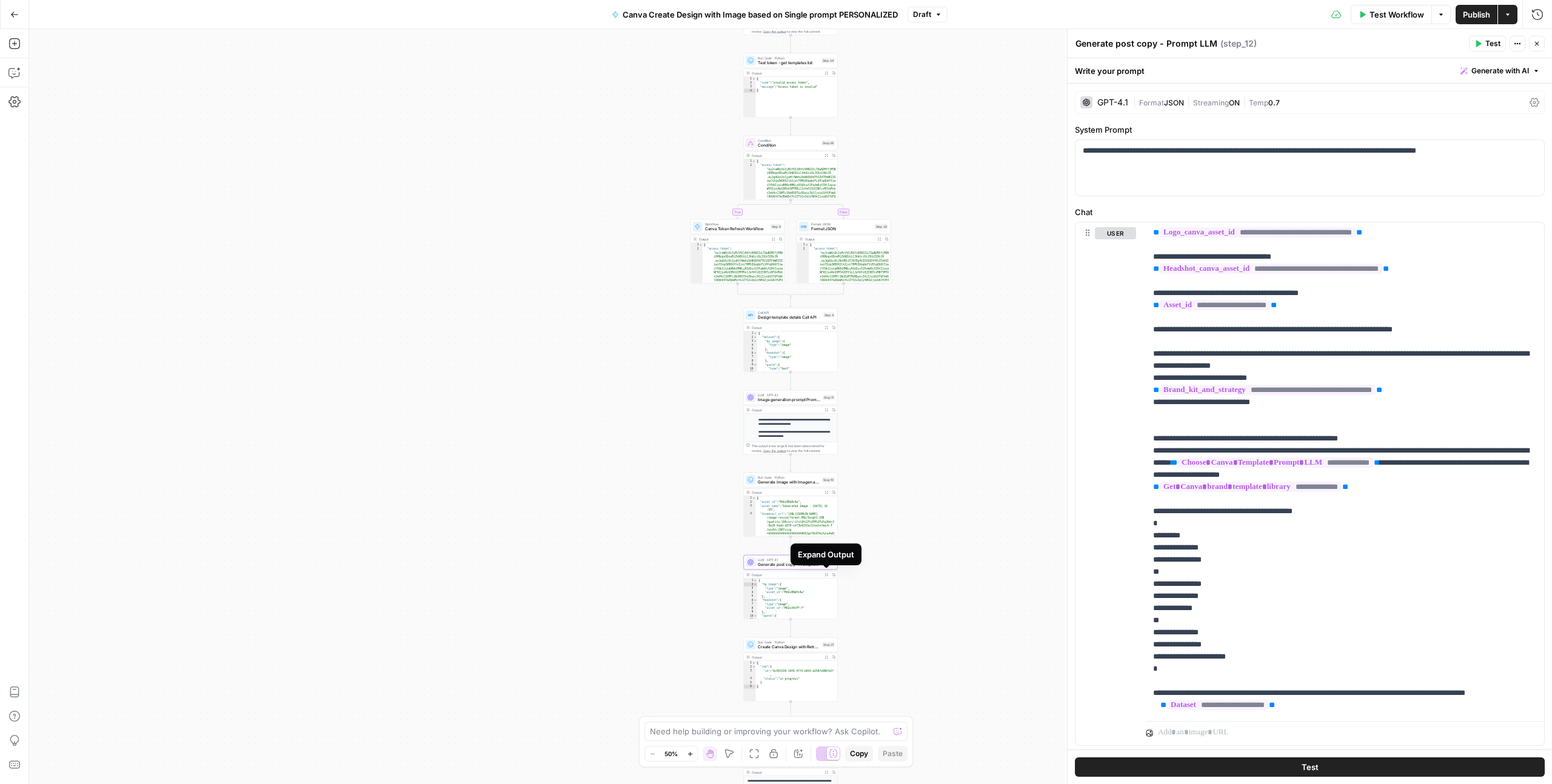
type textarea "**********"
click at [793, 595] on div "{ "bg_image" : { "type" : "image" , "asset_id" : "MAGx8BeHi4w" } , "headshot" :…" at bounding box center [797, 605] width 80 height 53
click at [799, 573] on div "Output" at bounding box center [786, 575] width 69 height 5
click at [829, 573] on button "Expand Output" at bounding box center [826, 575] width 7 height 7
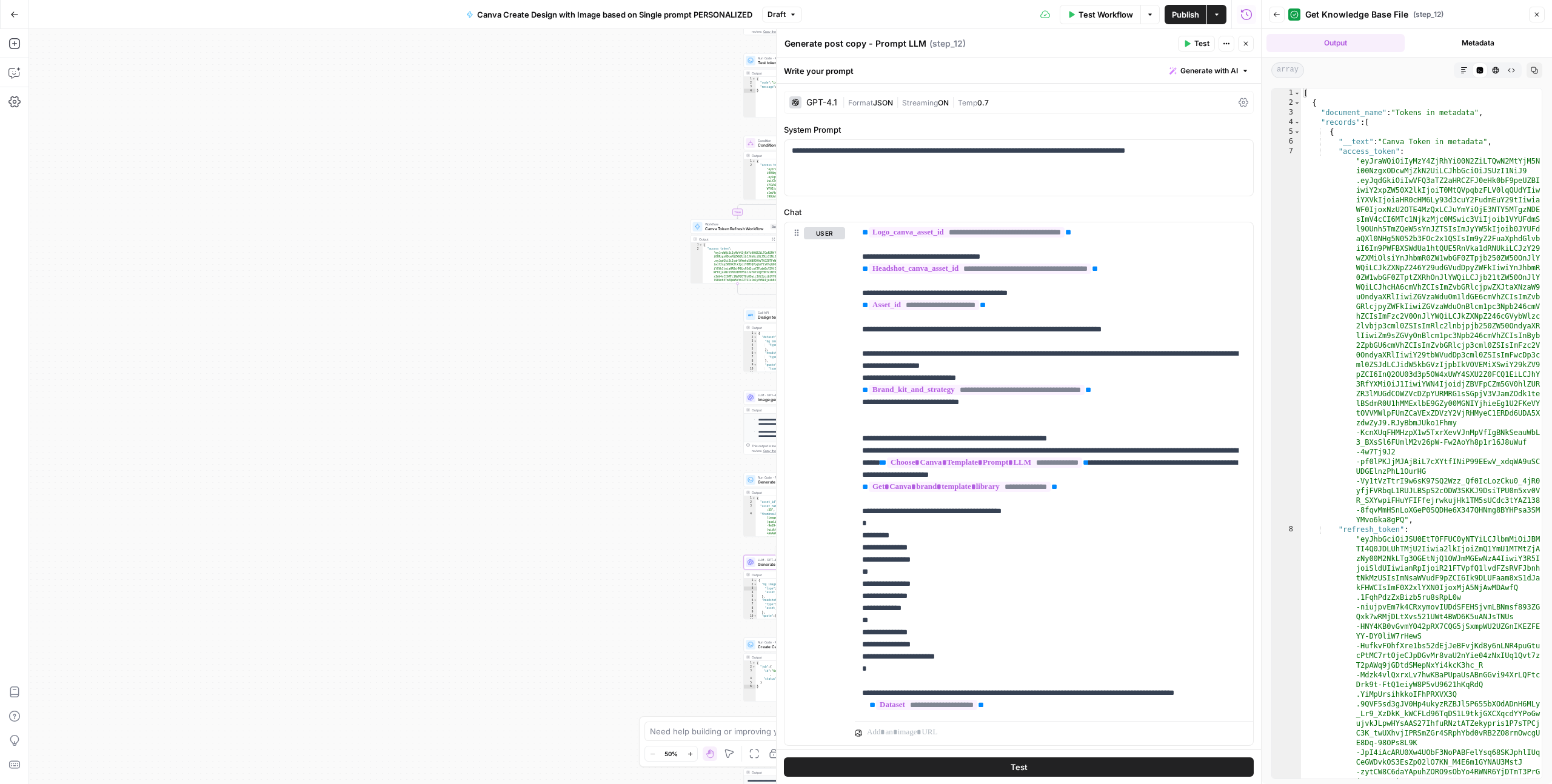
click at [755, 563] on div "LLM · GPT-4.1 Generate post copy - Prompt LLM Step 12 Copy step Delete step Add…" at bounding box center [790, 563] width 89 height 10
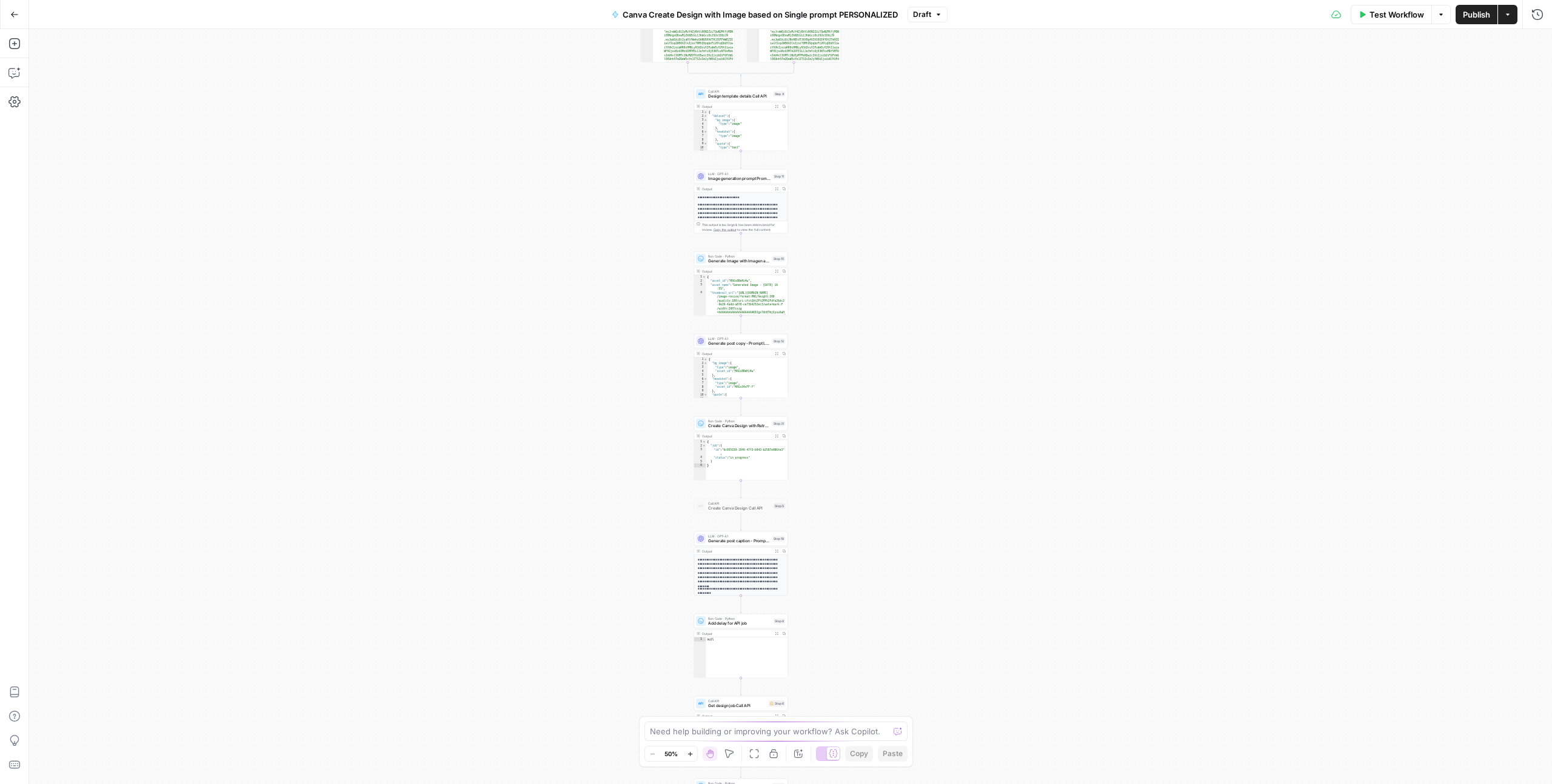
drag, startPoint x: 935, startPoint y: 511, endPoint x: 875, endPoint y: 268, distance: 250.3
click at [878, 271] on div "true false Workflow Set Inputs Inputs Read from Grid Get Client Brand Kit and S…" at bounding box center [790, 406] width 1523 height 755
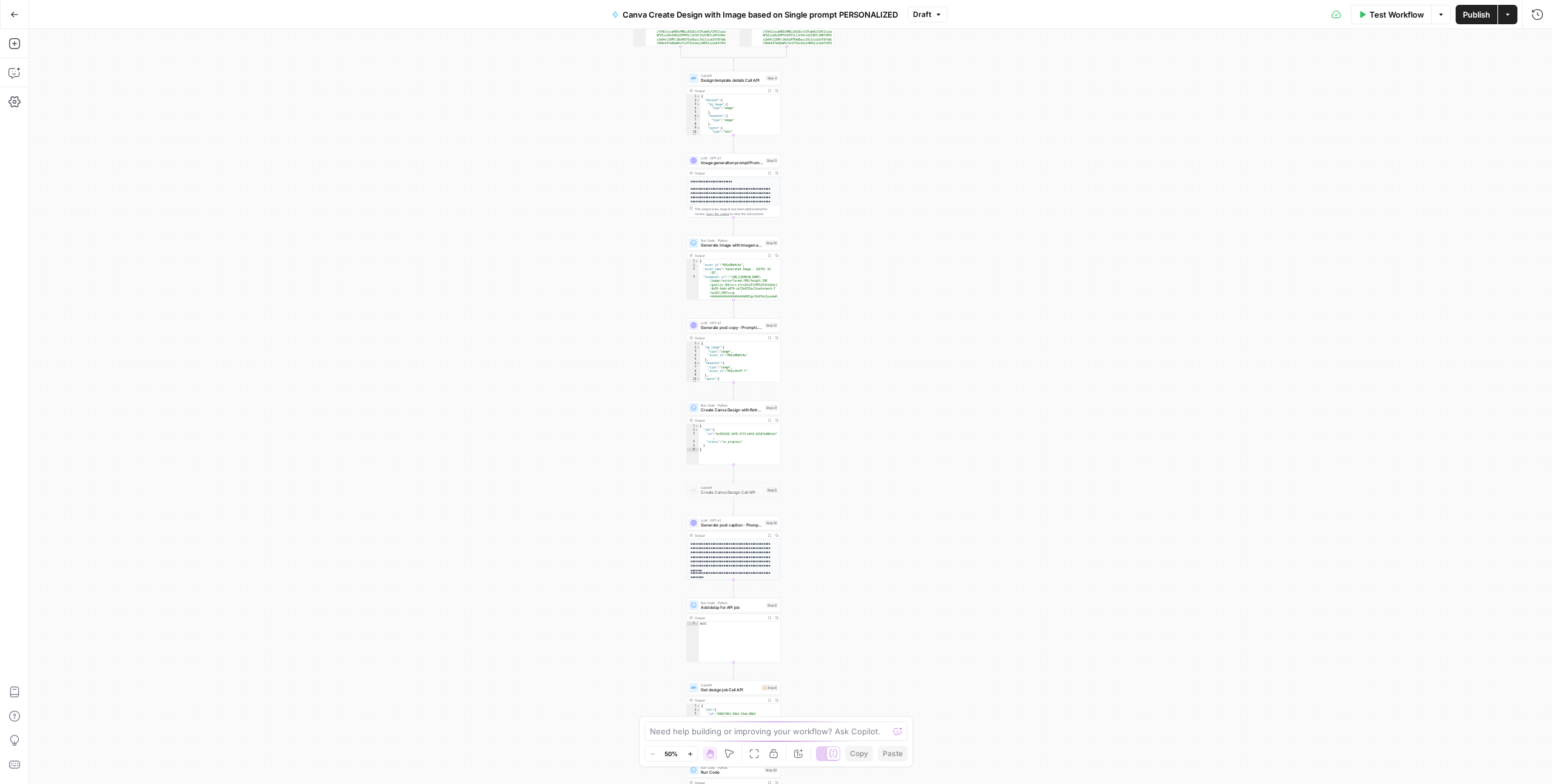
click at [737, 329] on span "Generate post copy - Prompt LLM" at bounding box center [732, 327] width 62 height 6
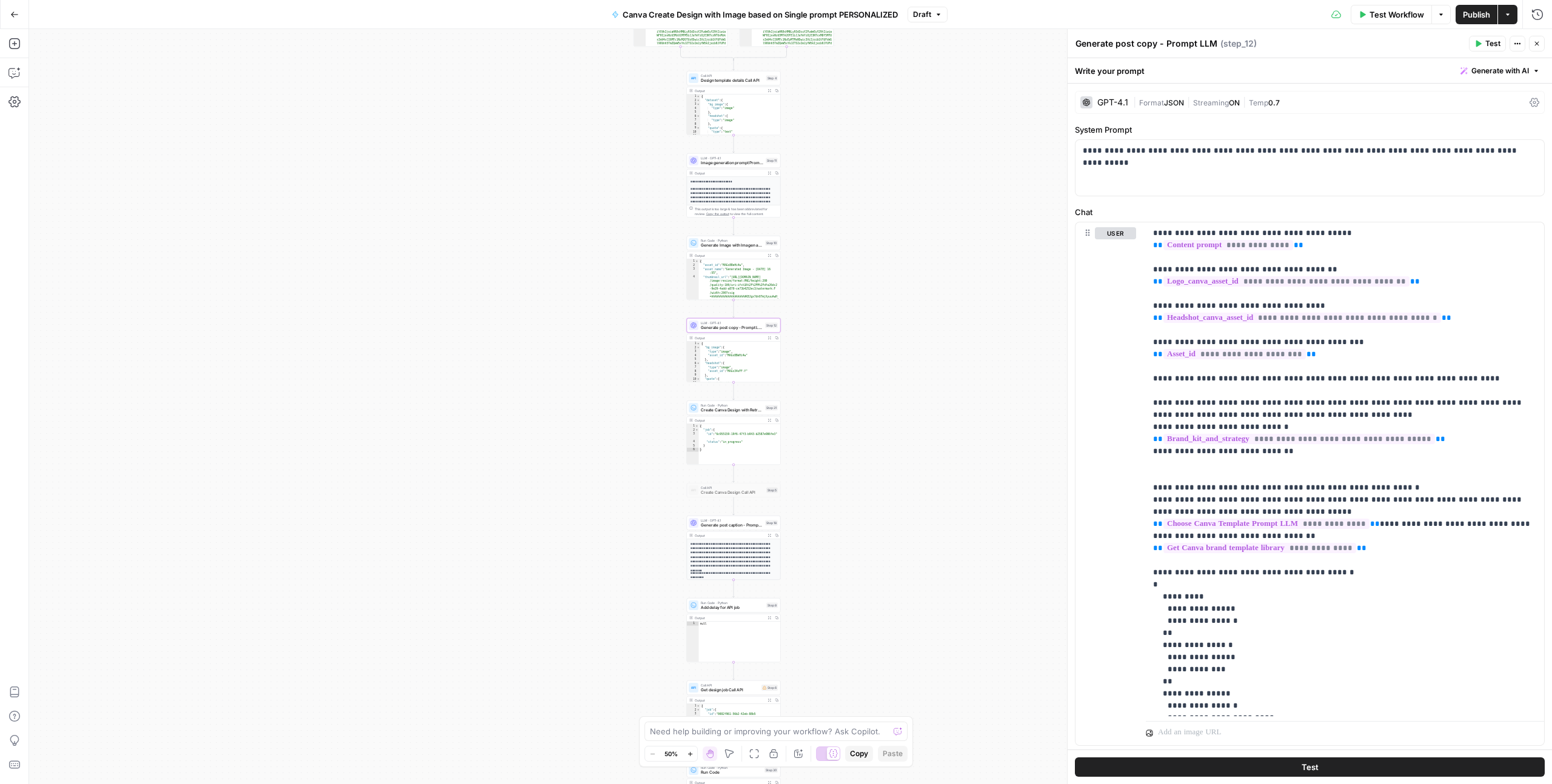
click at [770, 338] on icon "button" at bounding box center [770, 338] width 4 height 4
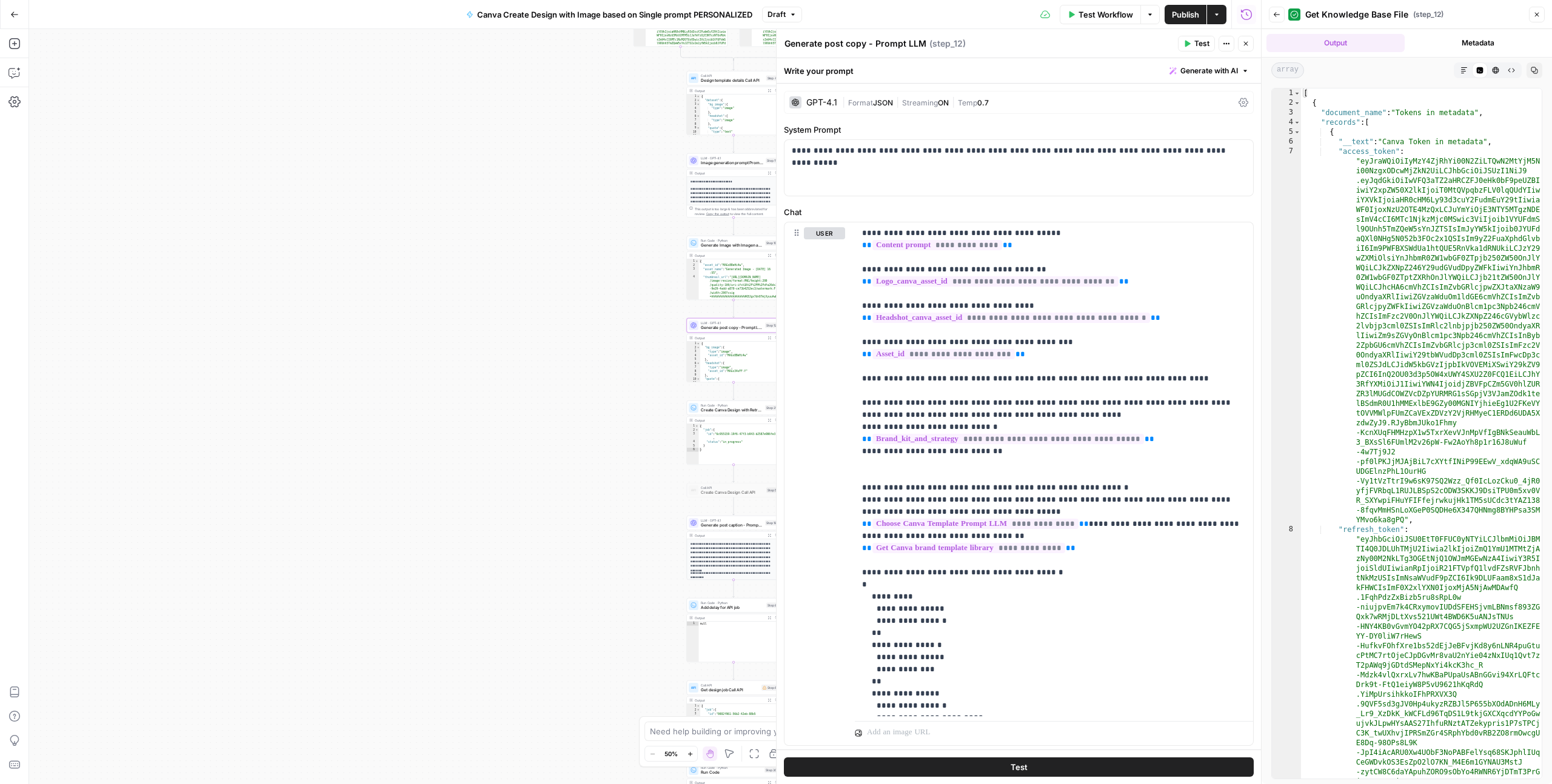
click at [1196, 47] on span "Test" at bounding box center [1202, 43] width 15 height 11
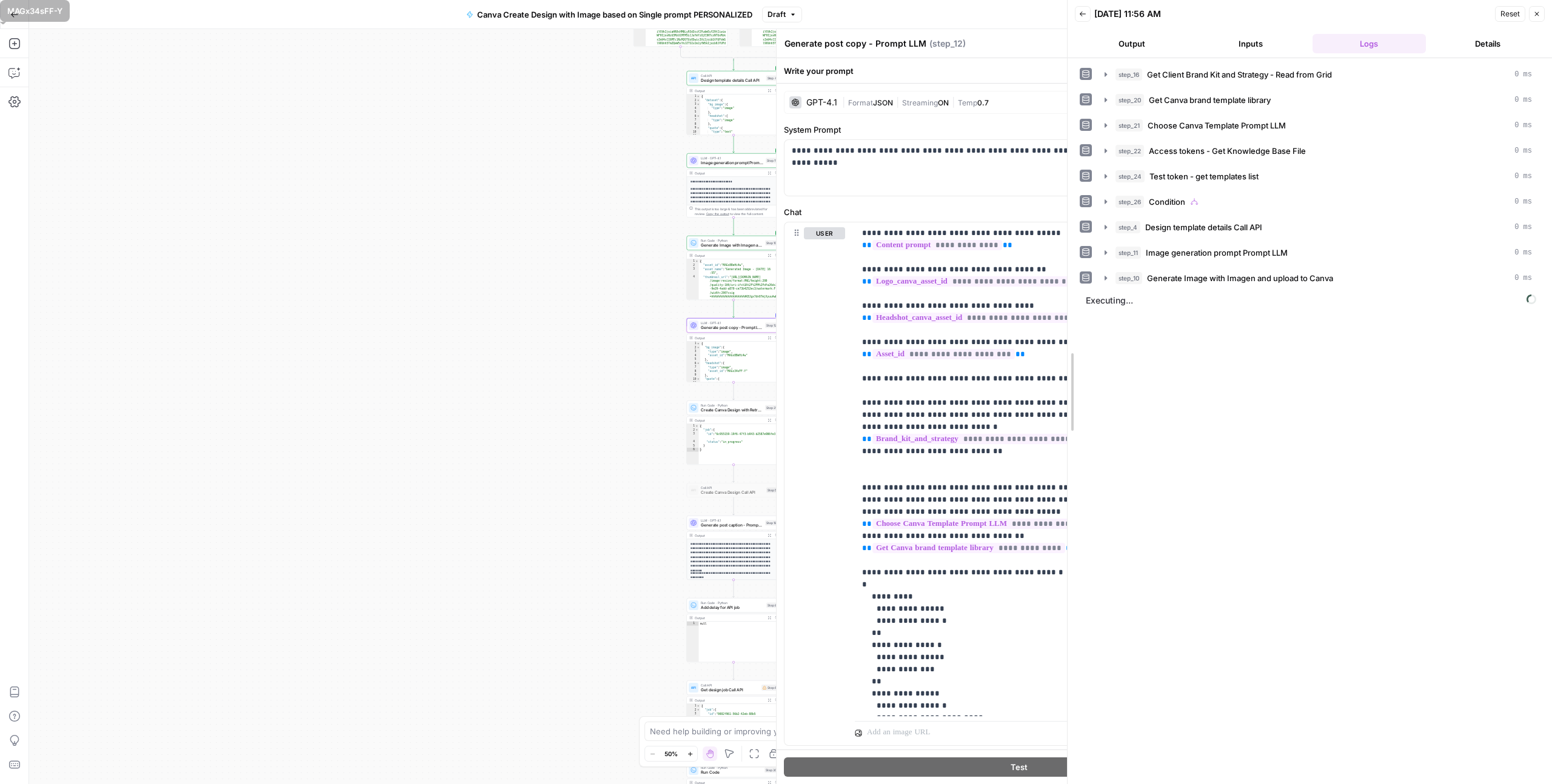
drag, startPoint x: 1260, startPoint y: 325, endPoint x: 1037, endPoint y: 311, distance: 223.4
click at [1037, 311] on body "LP Production Workloads New Home Browse Insights Opportunities Your Data Recent…" at bounding box center [776, 392] width 1552 height 784
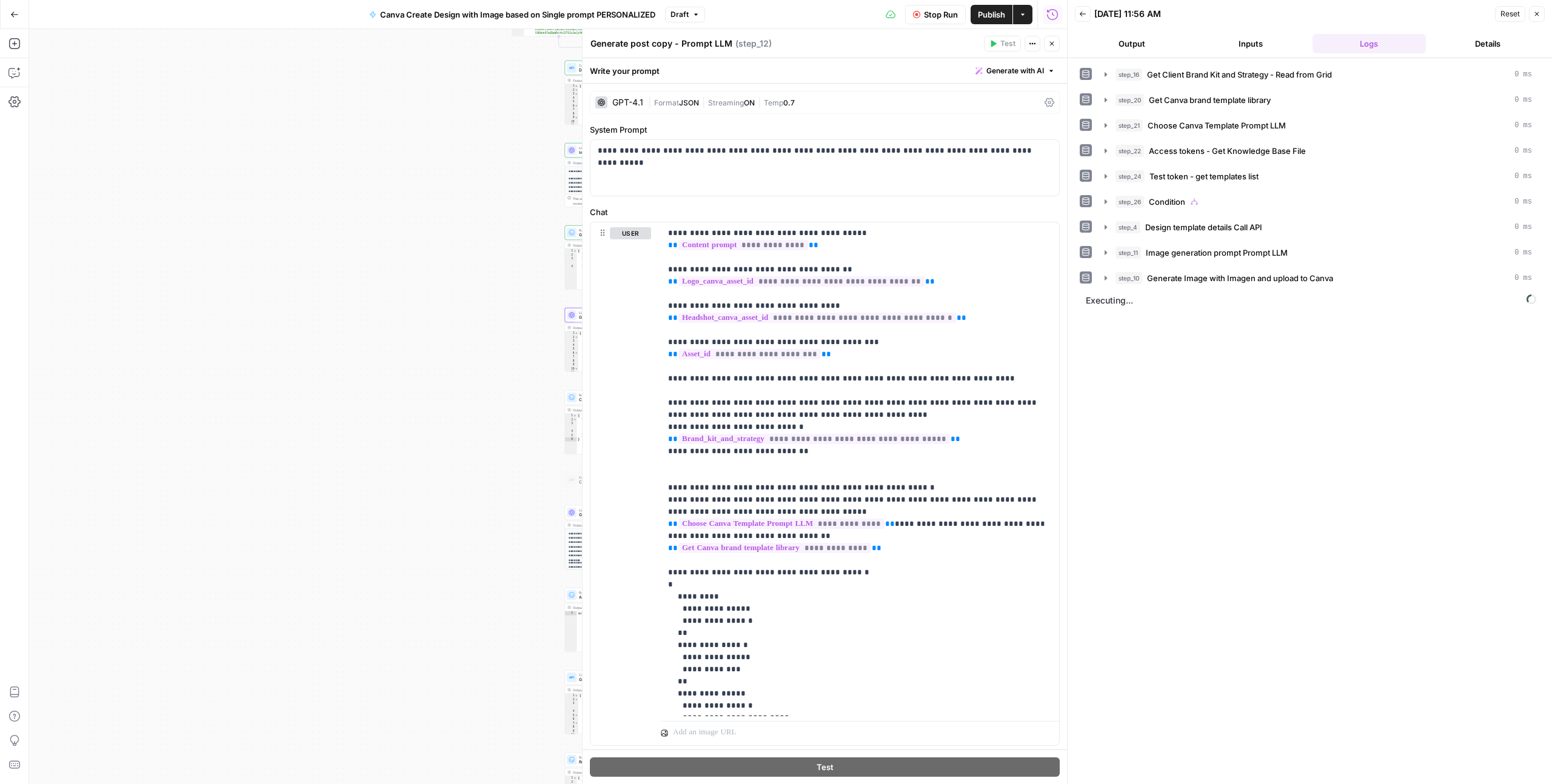
drag, startPoint x: 439, startPoint y: 351, endPoint x: 403, endPoint y: 349, distance: 36.1
click at [330, 341] on div "true false Workflow Set Inputs Inputs Read from Grid Get Client Brand Kit and S…" at bounding box center [548, 406] width 1038 height 755
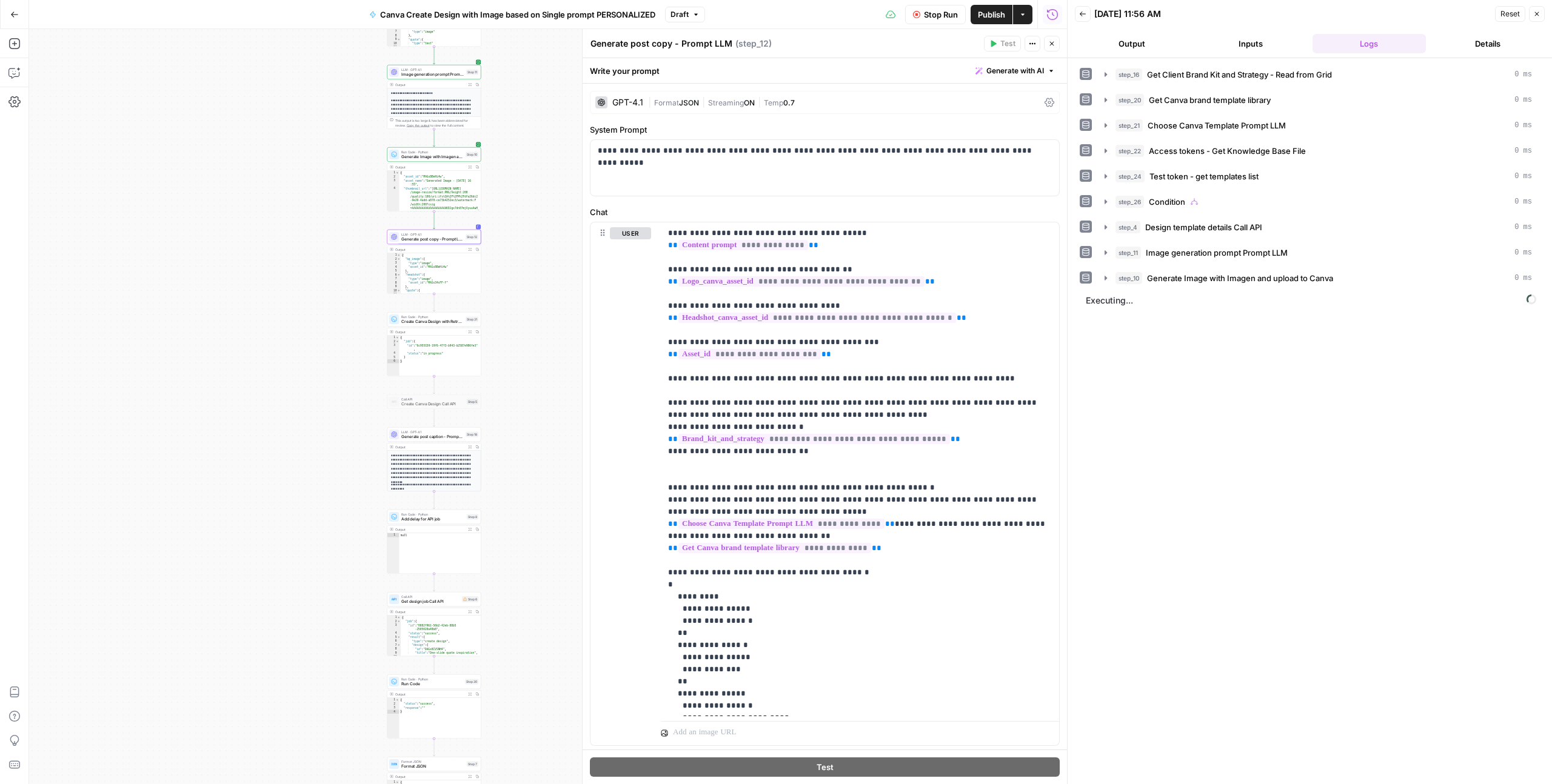
drag, startPoint x: 471, startPoint y: 352, endPoint x: 292, endPoint y: 273, distance: 195.7
click at [292, 273] on div "true false Workflow Set Inputs Inputs Read from Grid Get Client Brand Kit and S…" at bounding box center [548, 406] width 1038 height 755
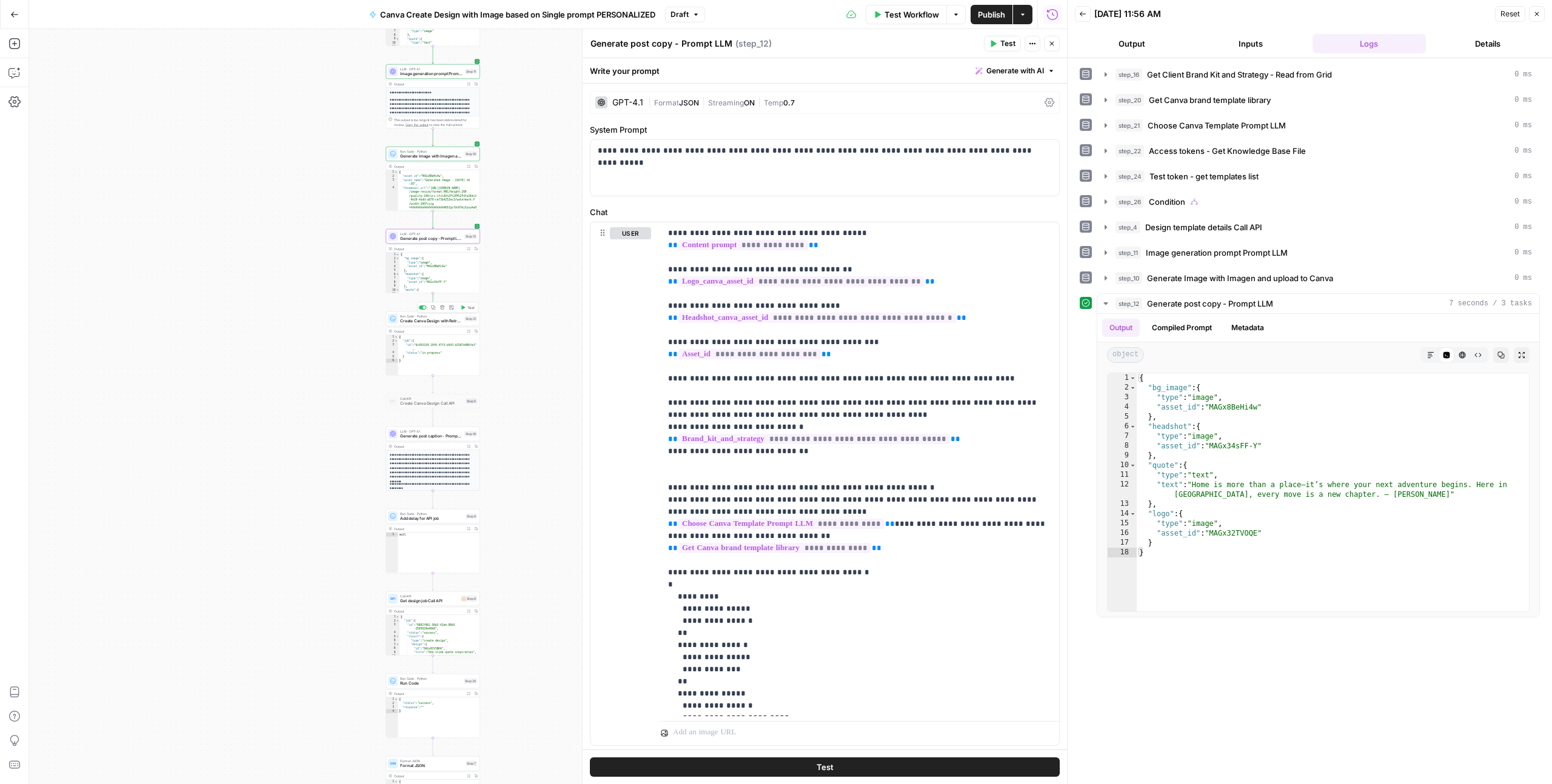
click at [433, 324] on span "Create Canva Design with Retry Logic" at bounding box center [431, 321] width 62 height 6
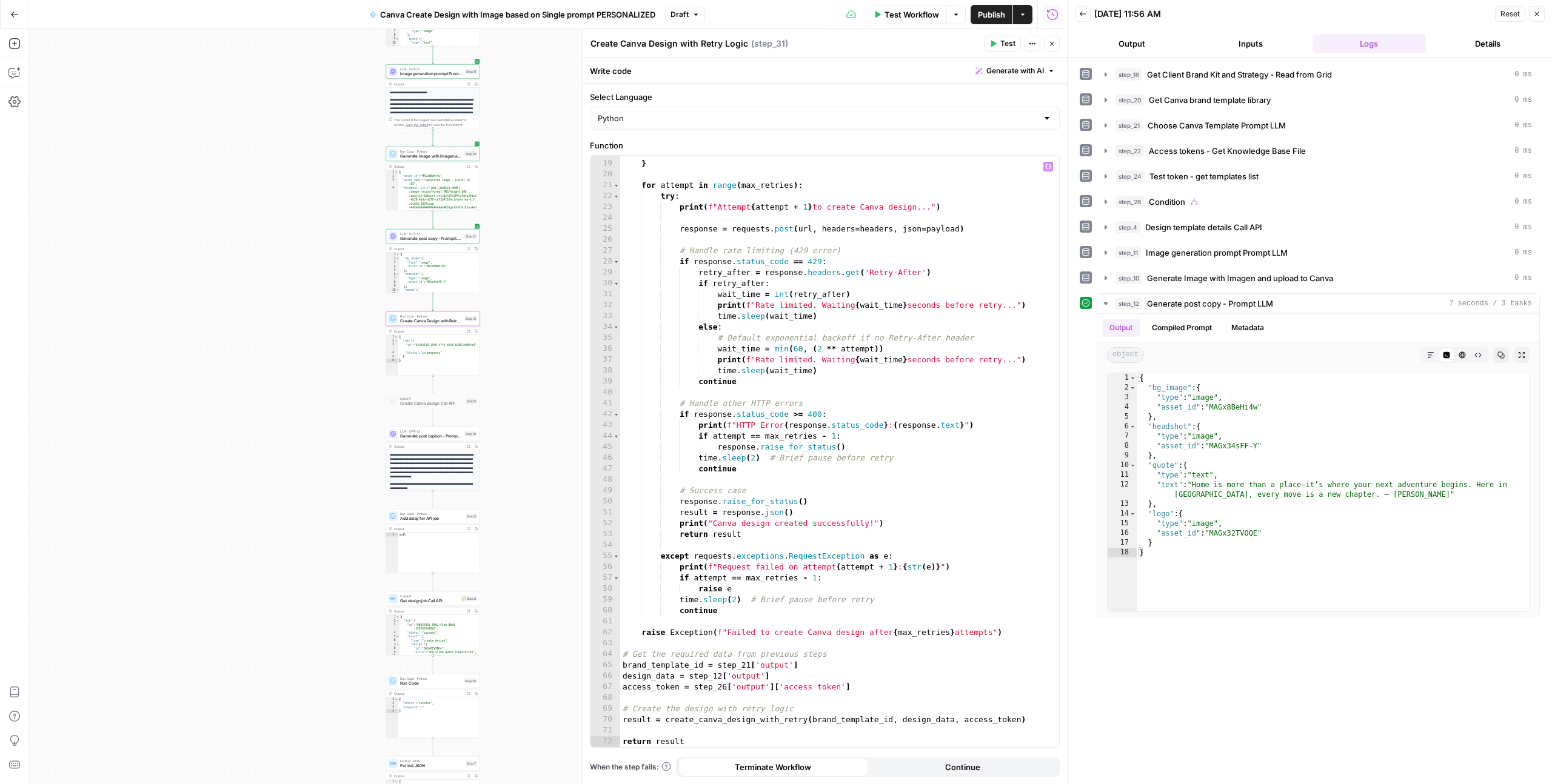
scroll to position [194, 0]
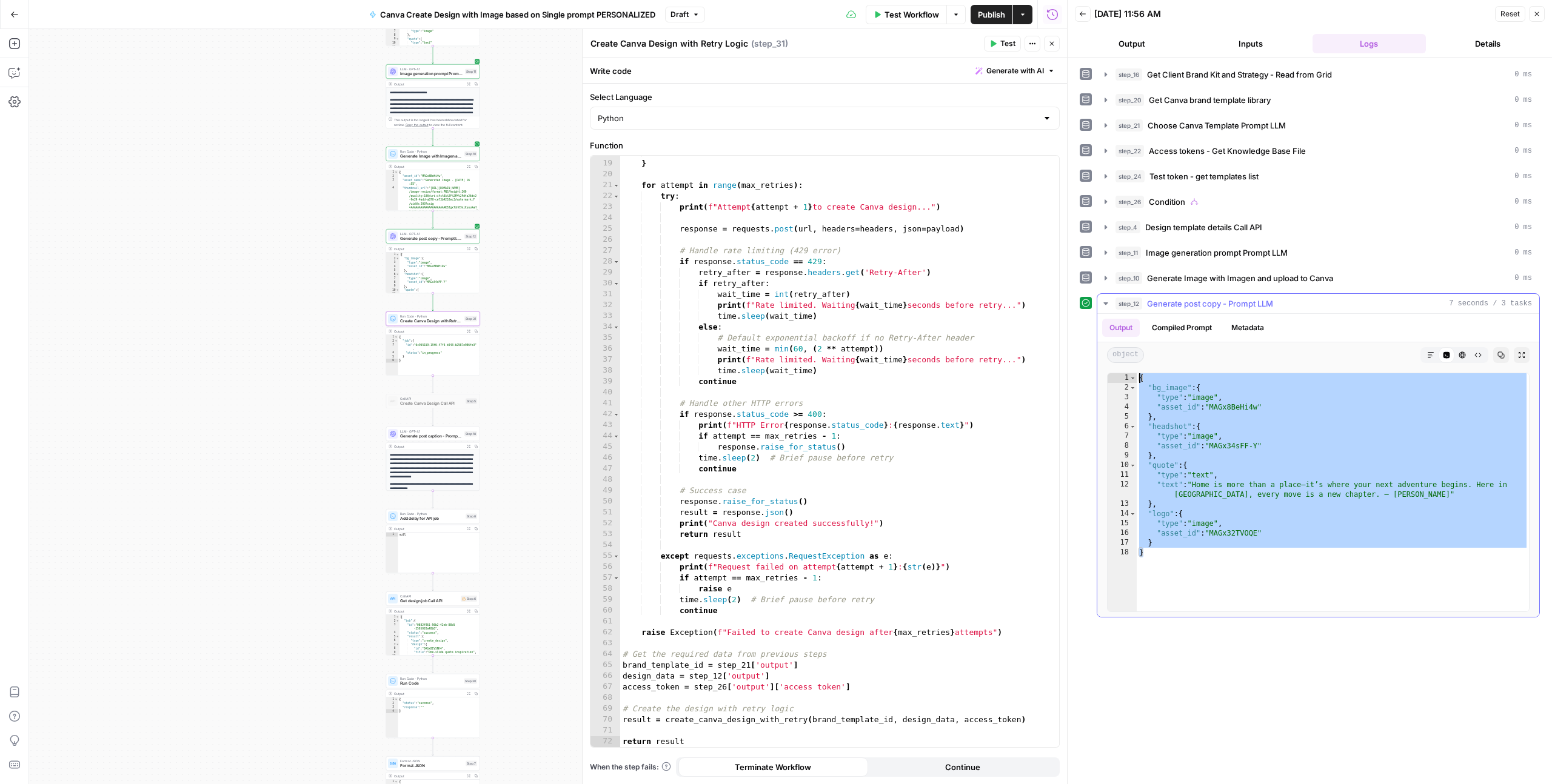
drag, startPoint x: 1156, startPoint y: 553, endPoint x: 1127, endPoint y: 380, distance: 175.4
click at [1127, 380] on div "* 1 2 3 4 5 6 7 8 9 10 11 12 13 14 15 16 17 18 { "bg_image" : { "type" : "image…" at bounding box center [1318, 492] width 423 height 239
type textarea "**********"
click at [690, 677] on div ""data" : data } for attempt in range ( max_retries ) : try : print ( f"Attempt …" at bounding box center [840, 454] width 439 height 614
paste textarea
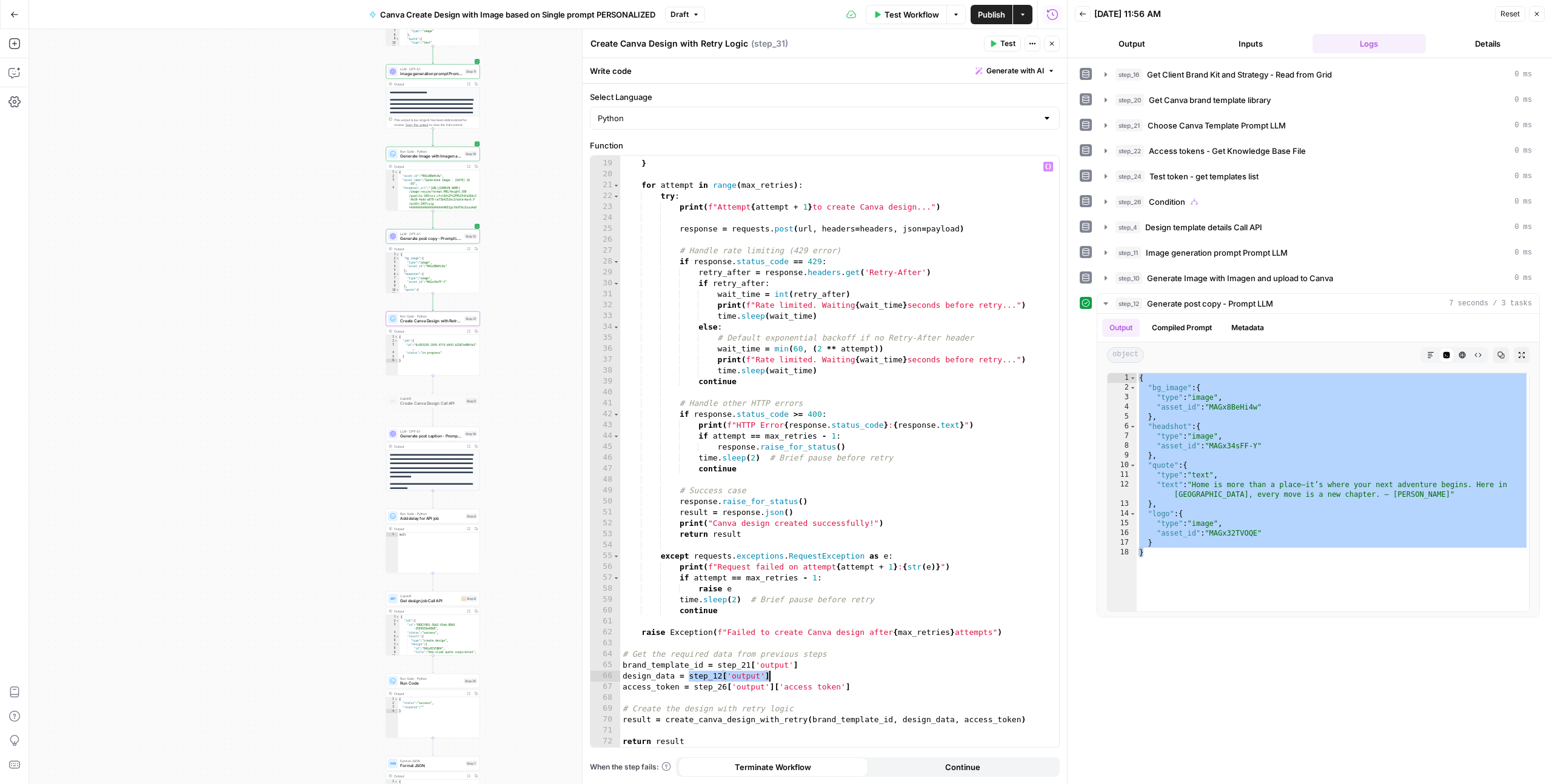
scroll to position [325, 0]
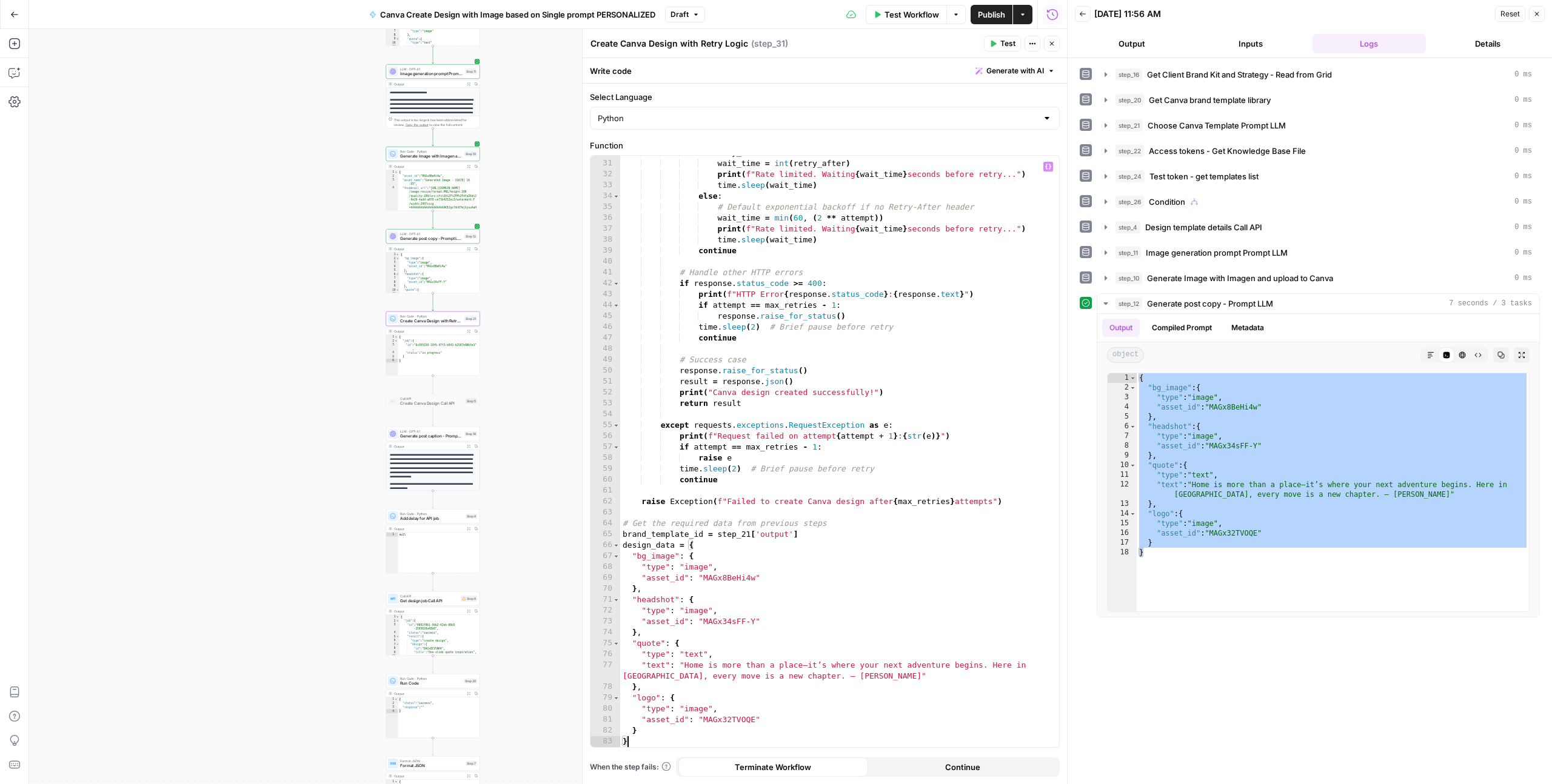
click at [804, 666] on div "if retry_after : wait_time = int ( retry_after ) print ( f"Rate limited. Waitin…" at bounding box center [840, 454] width 439 height 614
type textarea "**********"
click at [999, 45] on button "Test" at bounding box center [1002, 44] width 37 height 15
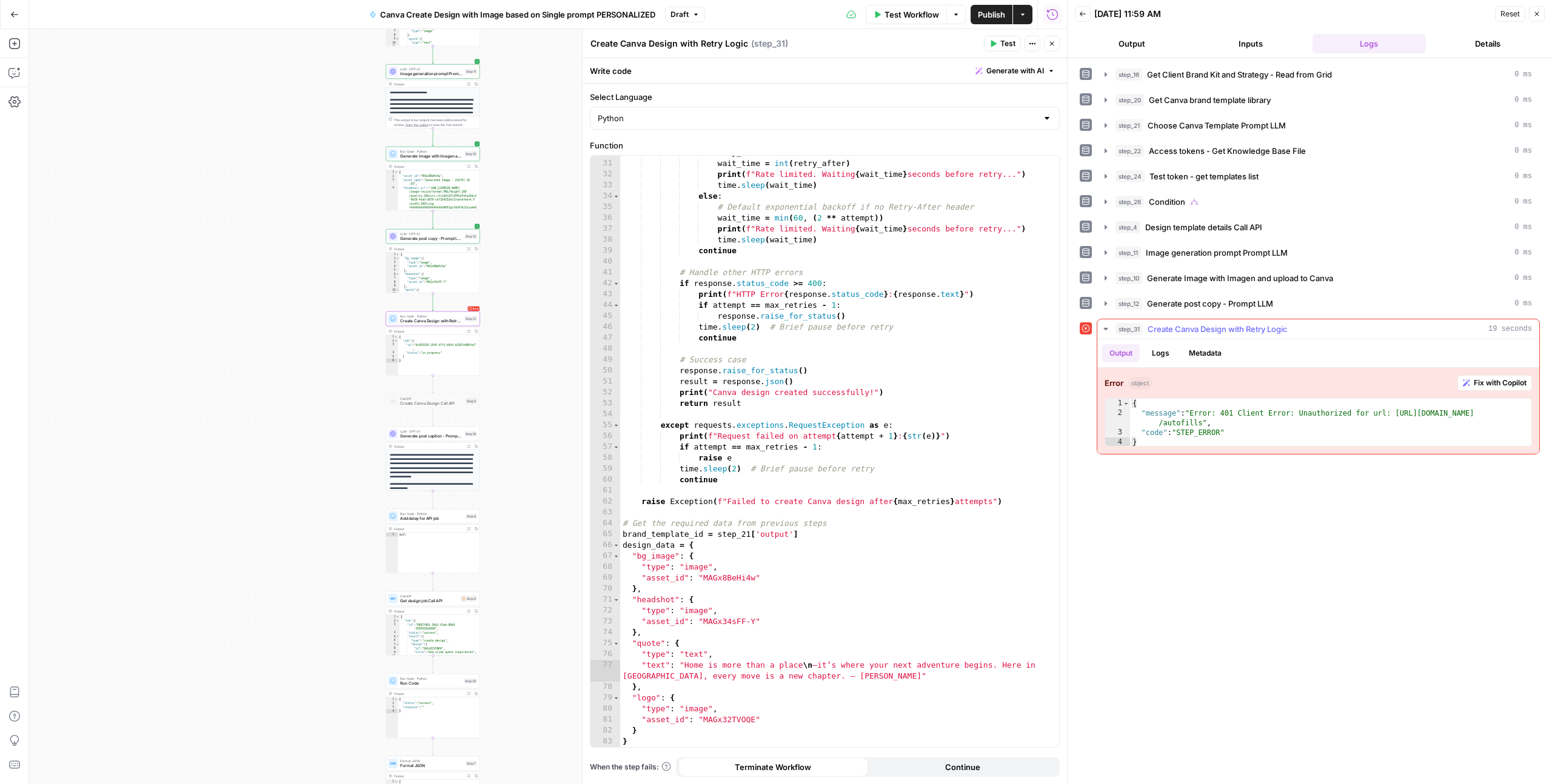
click at [1171, 357] on button "Logs" at bounding box center [1161, 353] width 32 height 18
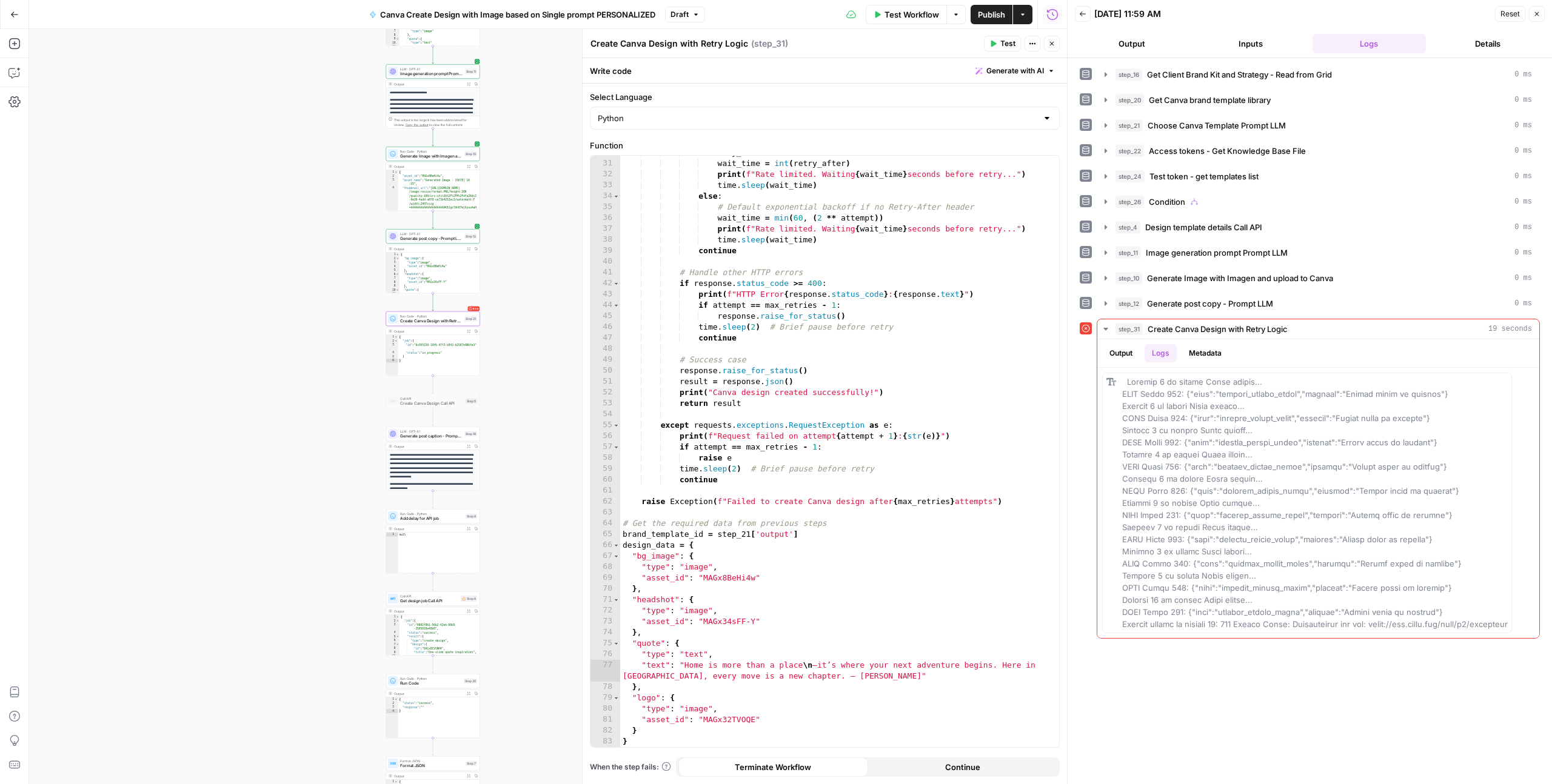
click at [1049, 43] on icon "button" at bounding box center [1051, 43] width 7 height 7
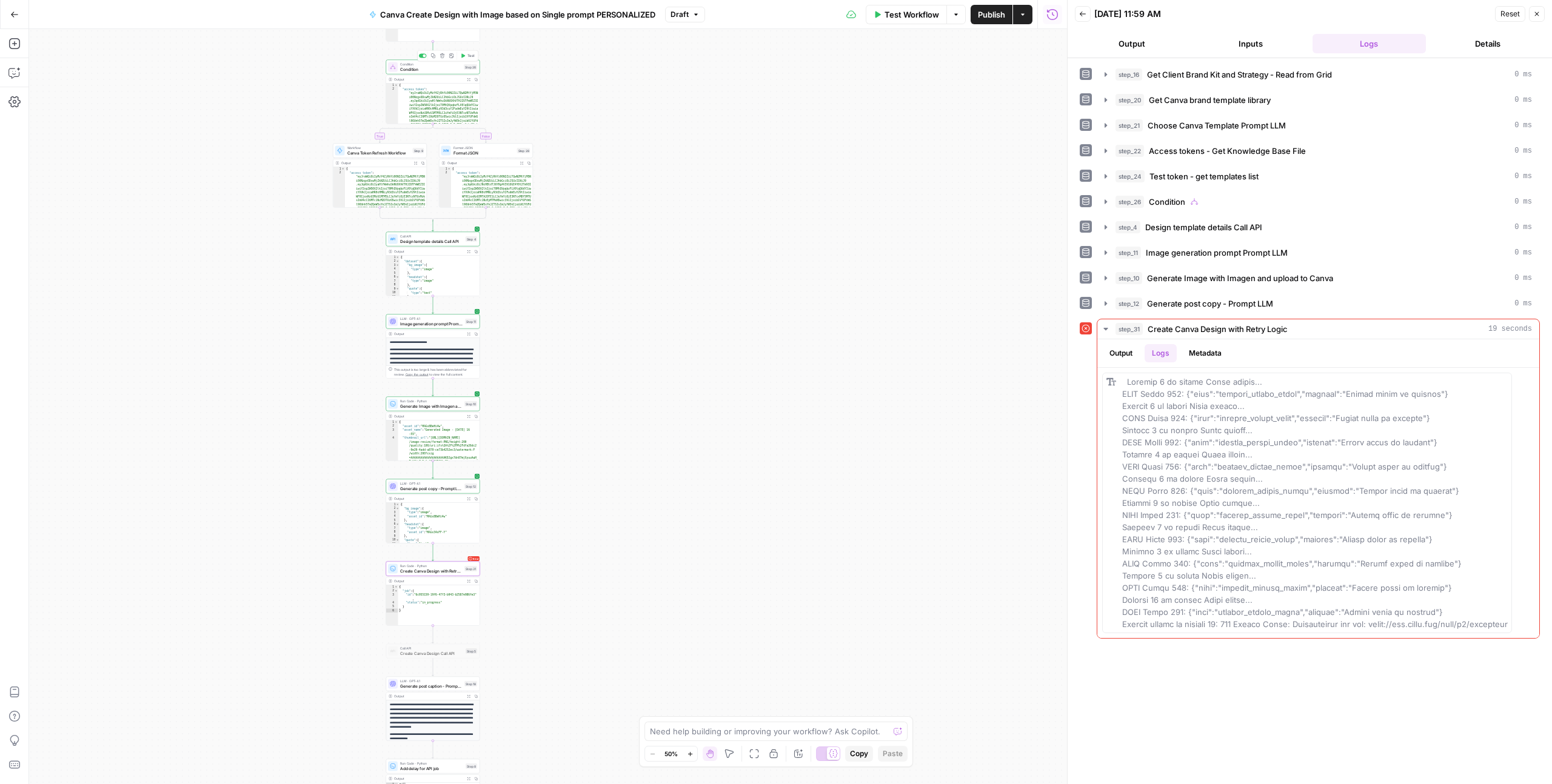
click at [465, 59] on button "Test" at bounding box center [467, 56] width 19 height 8
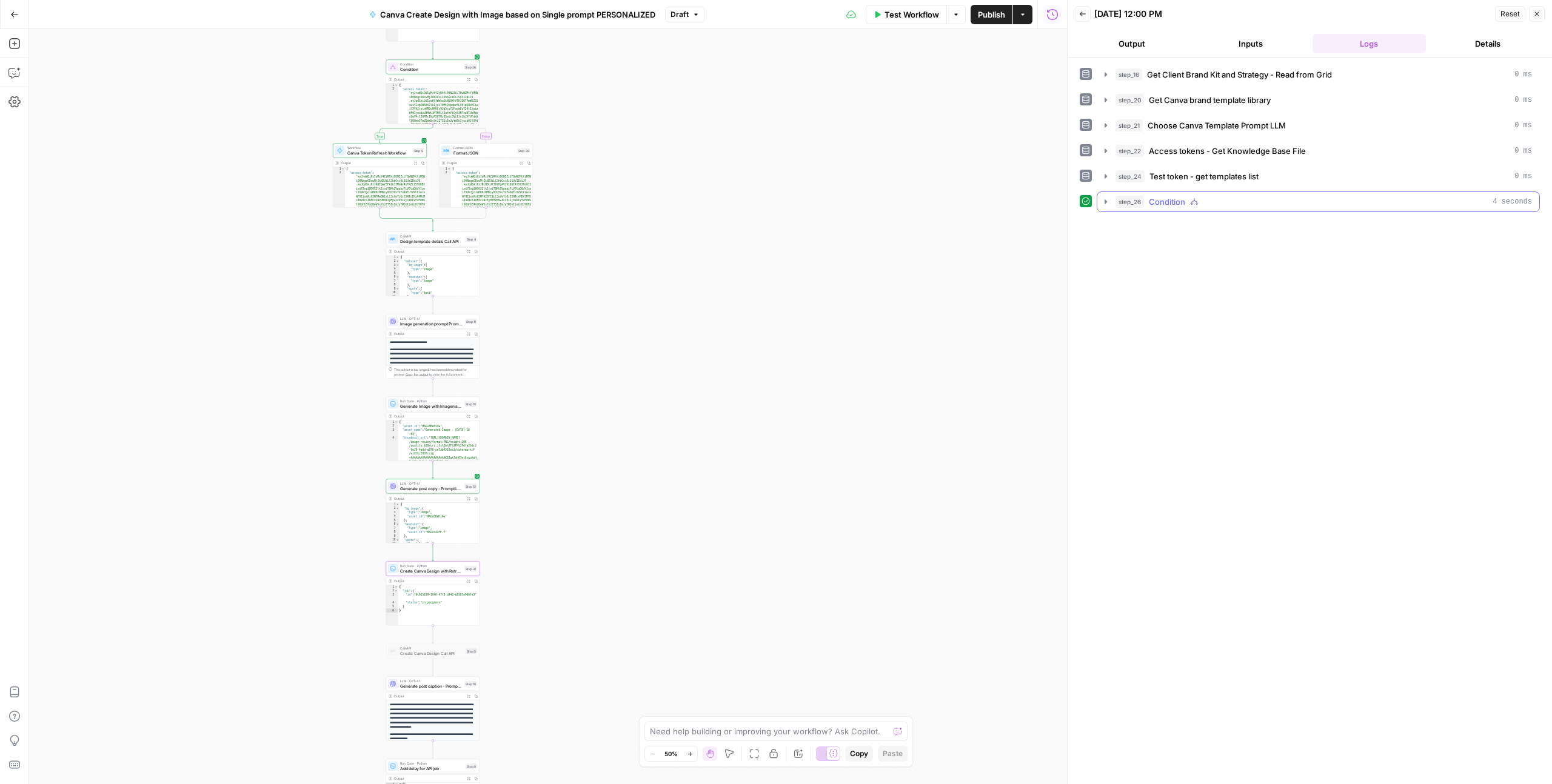
click at [1105, 199] on icon "button" at bounding box center [1106, 201] width 3 height 5
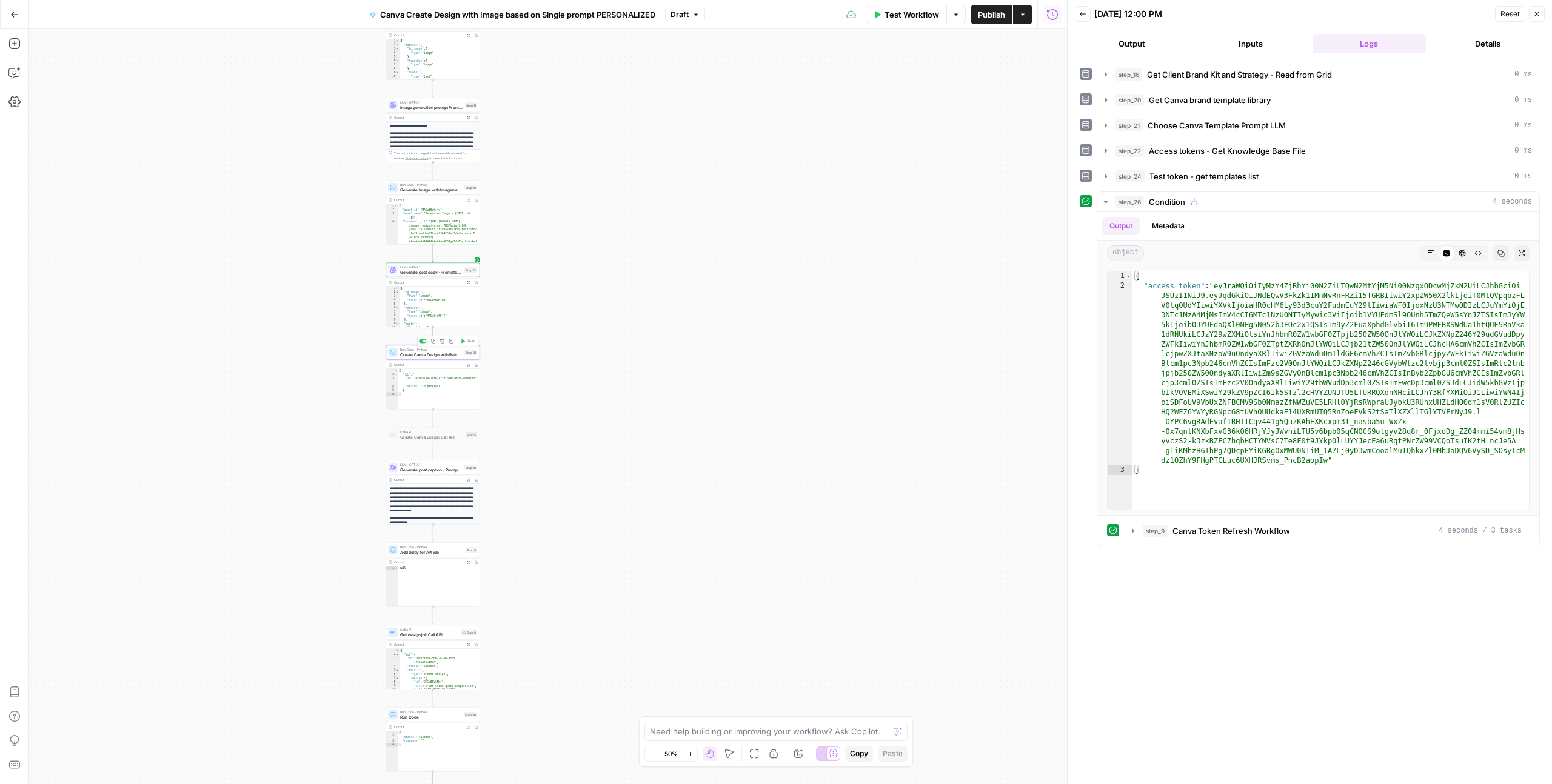
click at [437, 354] on span "Create Canva Design with Retry Logic" at bounding box center [431, 354] width 62 height 6
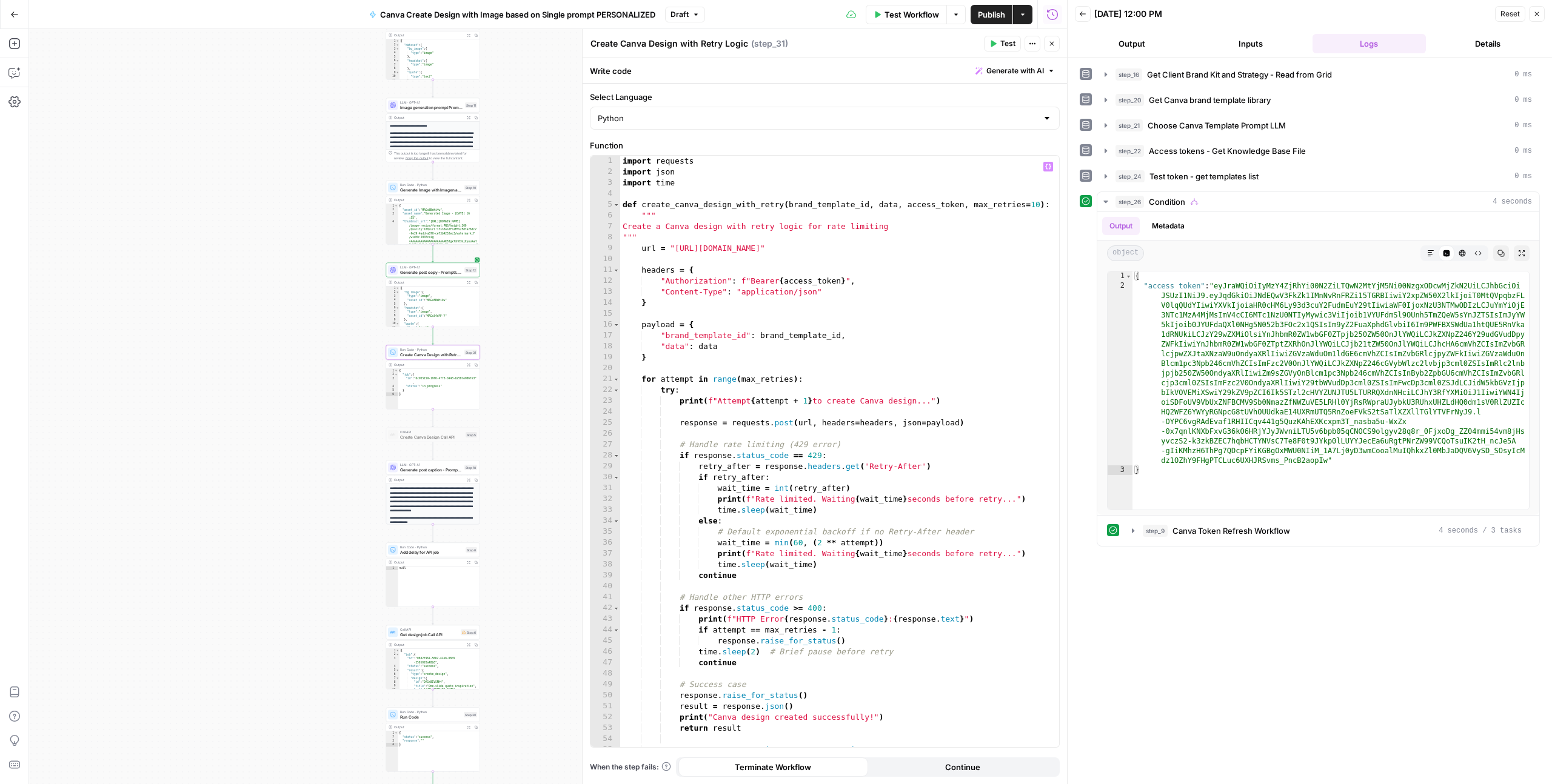
scroll to position [0, 0]
click at [1013, 42] on span "Test" at bounding box center [1008, 43] width 15 height 11
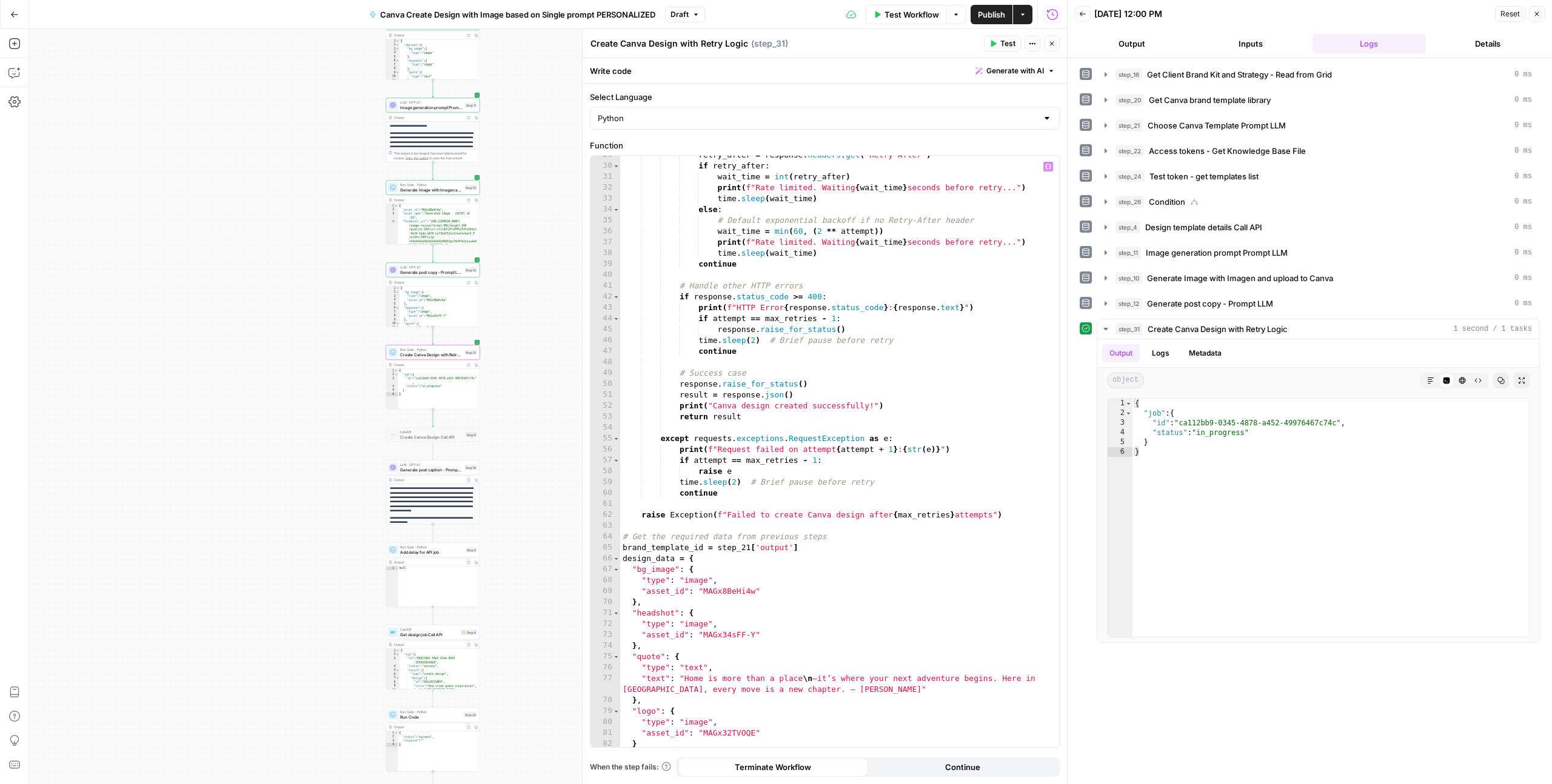
scroll to position [372, 0]
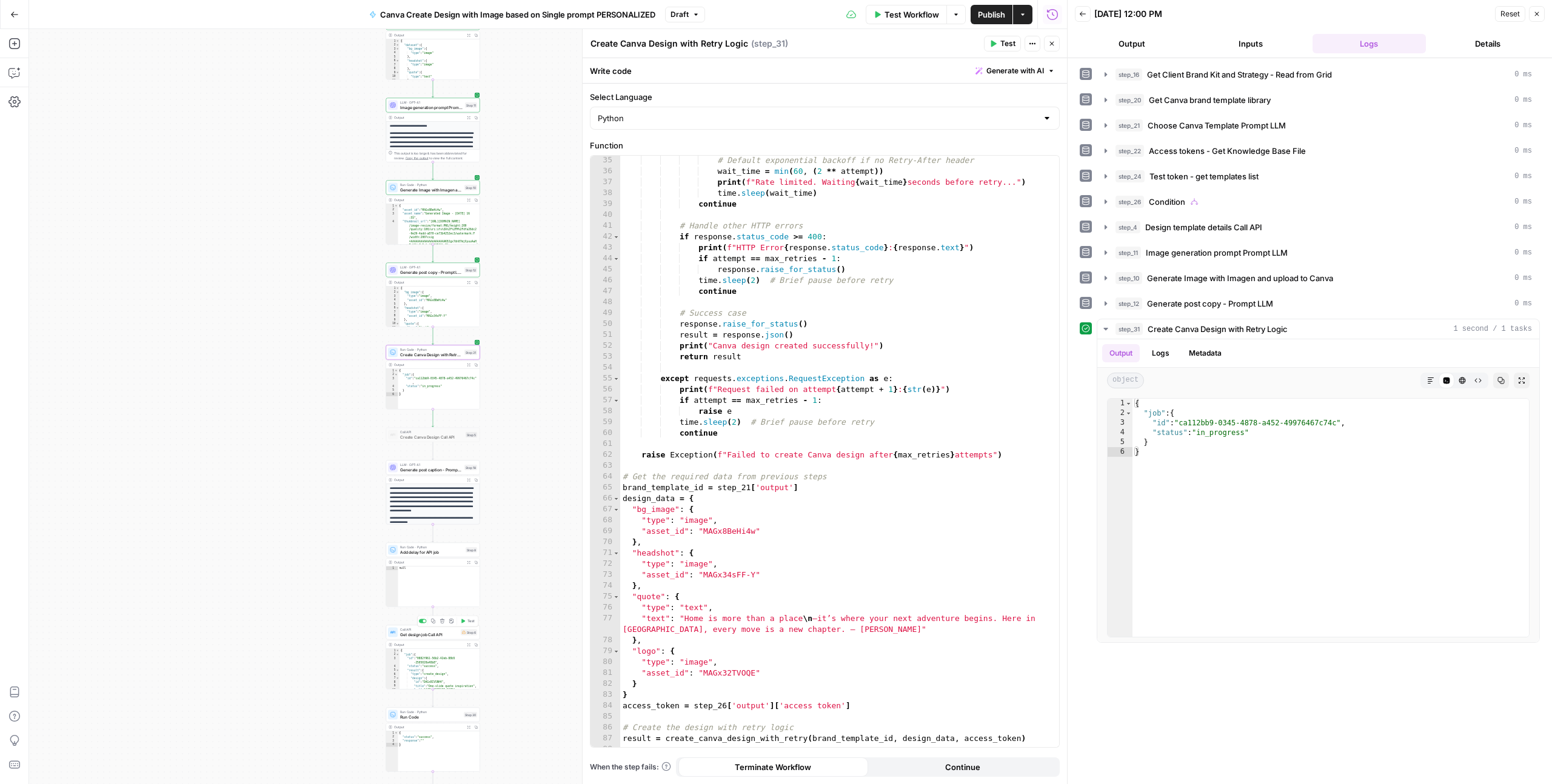
click at [468, 621] on span "Test" at bounding box center [470, 621] width 7 height 5
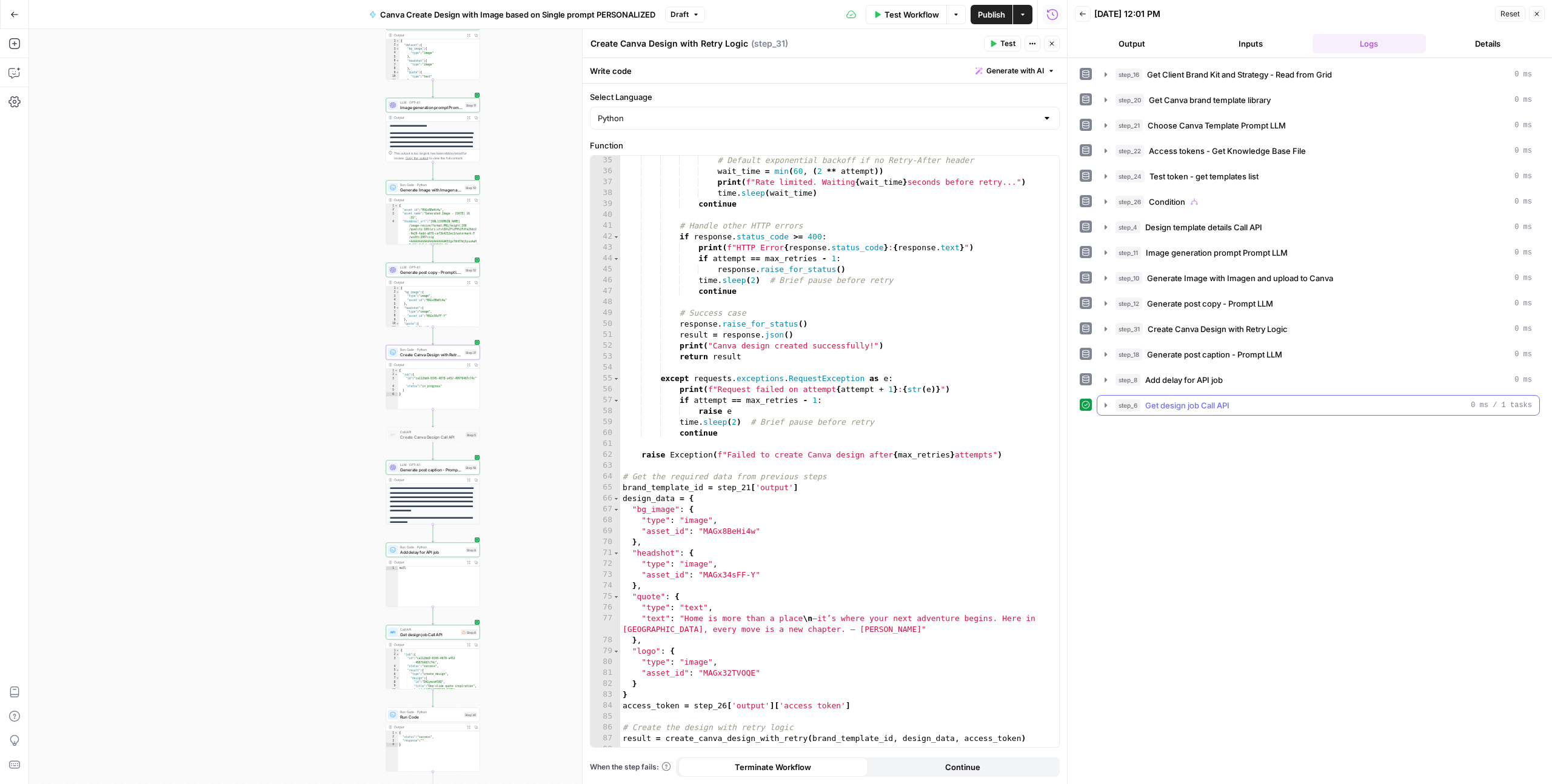
click at [1104, 403] on icon "button" at bounding box center [1105, 405] width 10 height 10
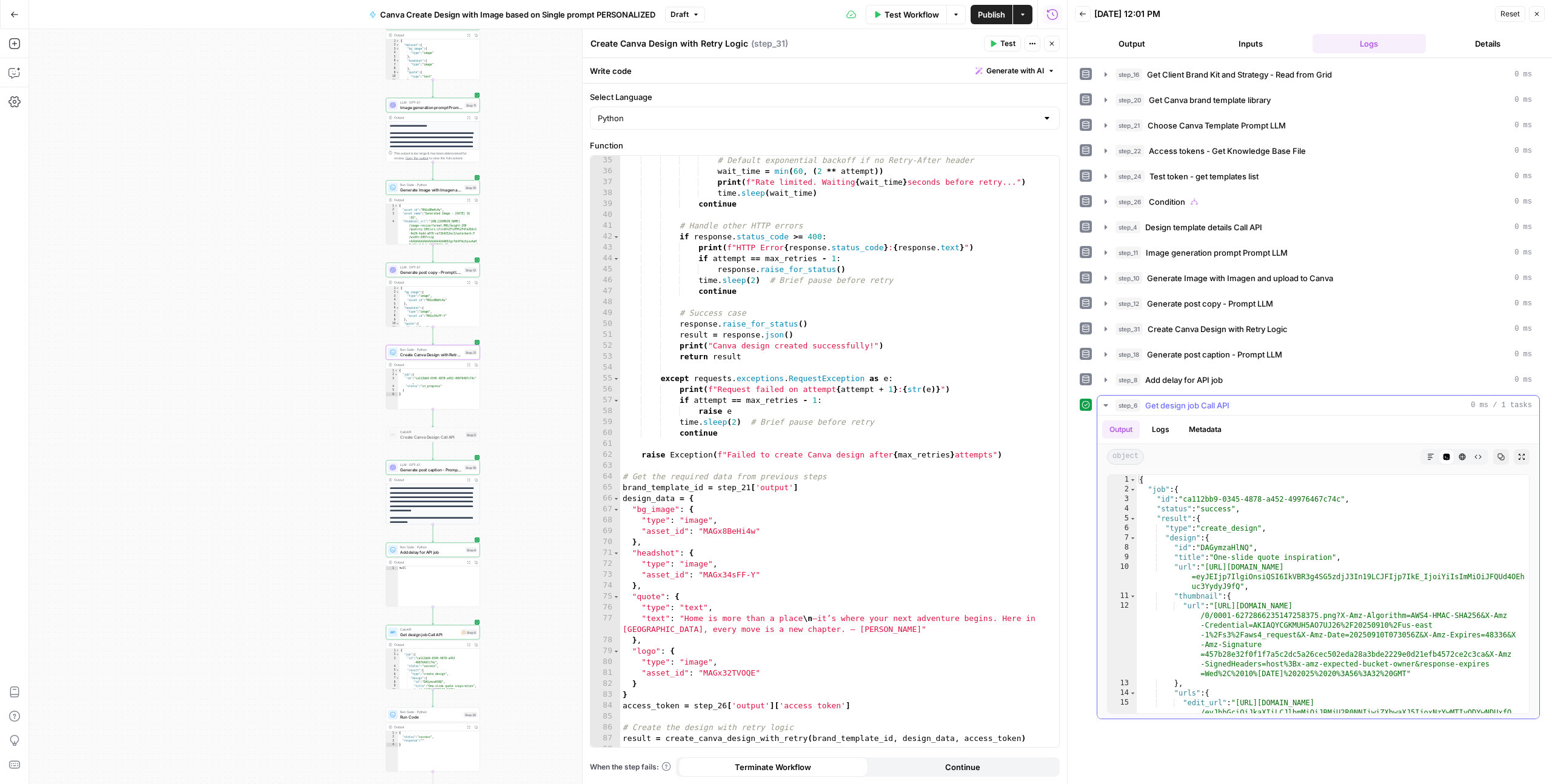
type textarea "**********"
drag, startPoint x: 1208, startPoint y: 567, endPoint x: 1241, endPoint y: 588, distance: 39.1
click at [1241, 588] on div "{ "job" : { "id" : "ca112bb9-0345-4878-a452-49976467c74c" , "status" : "success…" at bounding box center [1333, 633] width 393 height 316
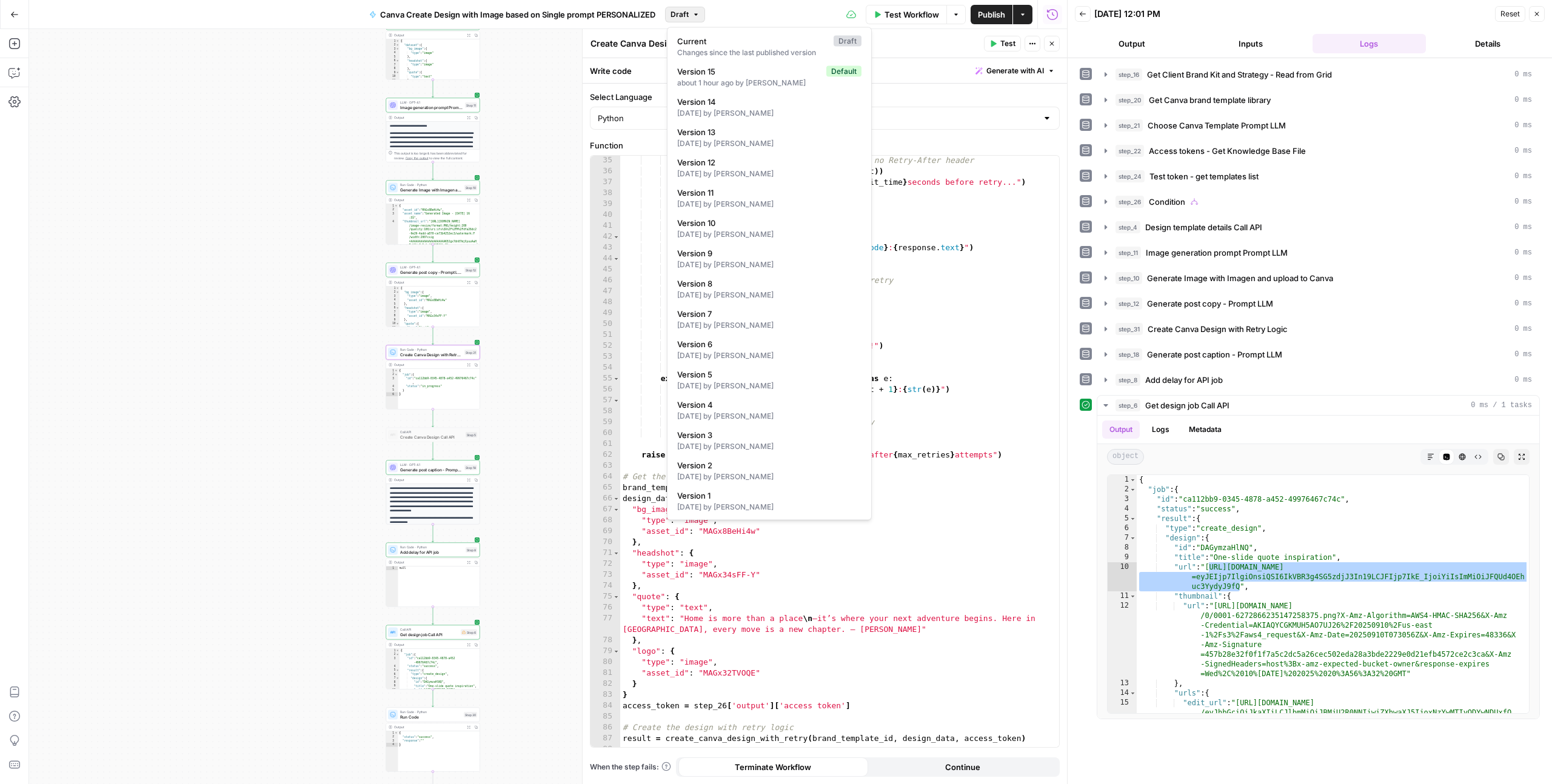
click at [691, 17] on button "Draft" at bounding box center [685, 14] width 40 height 15
click at [701, 71] on span "Version 15" at bounding box center [750, 71] width 144 height 12
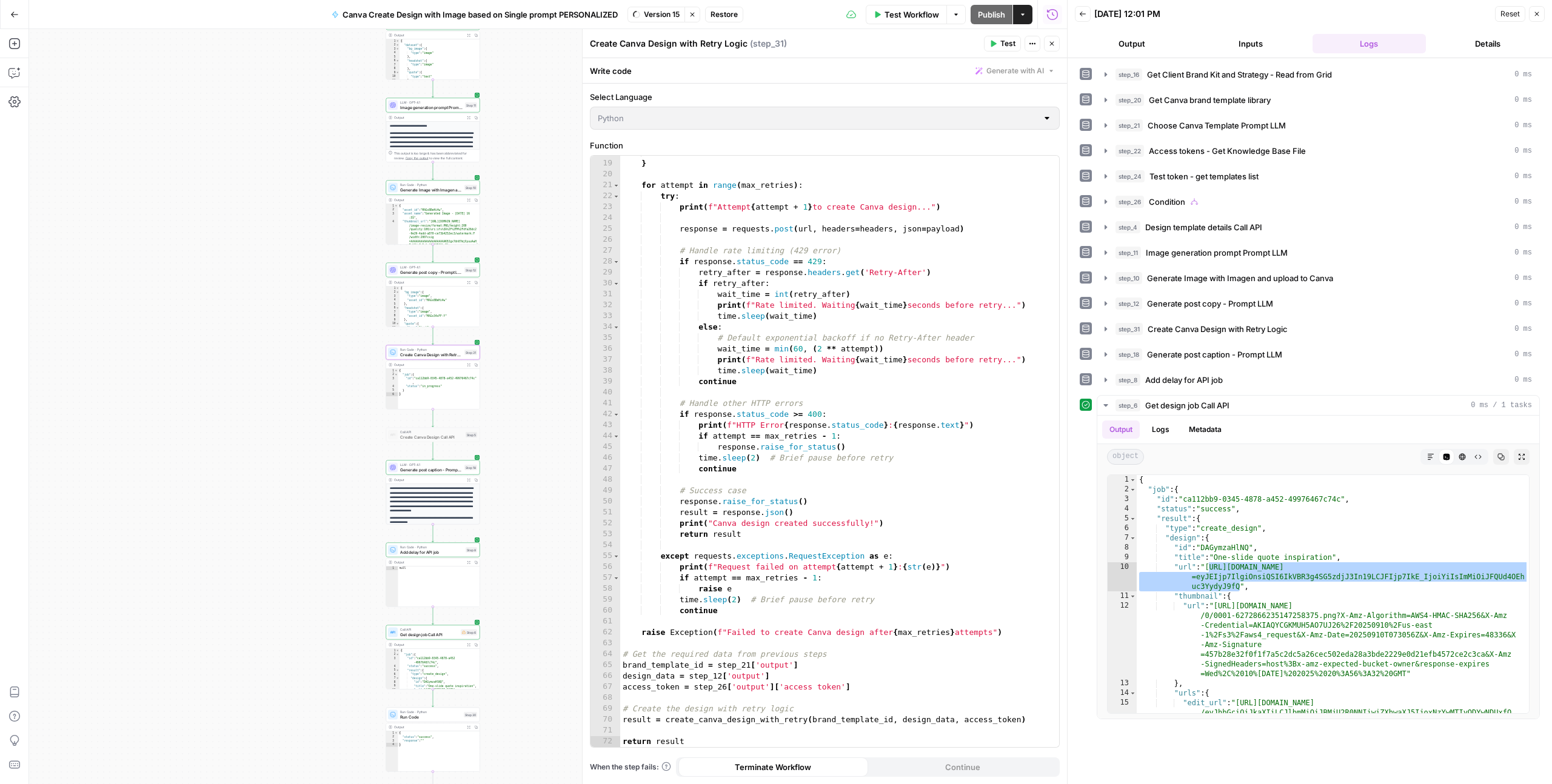
scroll to position [194, 0]
click at [716, 15] on span "Restore" at bounding box center [724, 14] width 27 height 11
click at [724, 143] on span "Restore" at bounding box center [735, 140] width 32 height 12
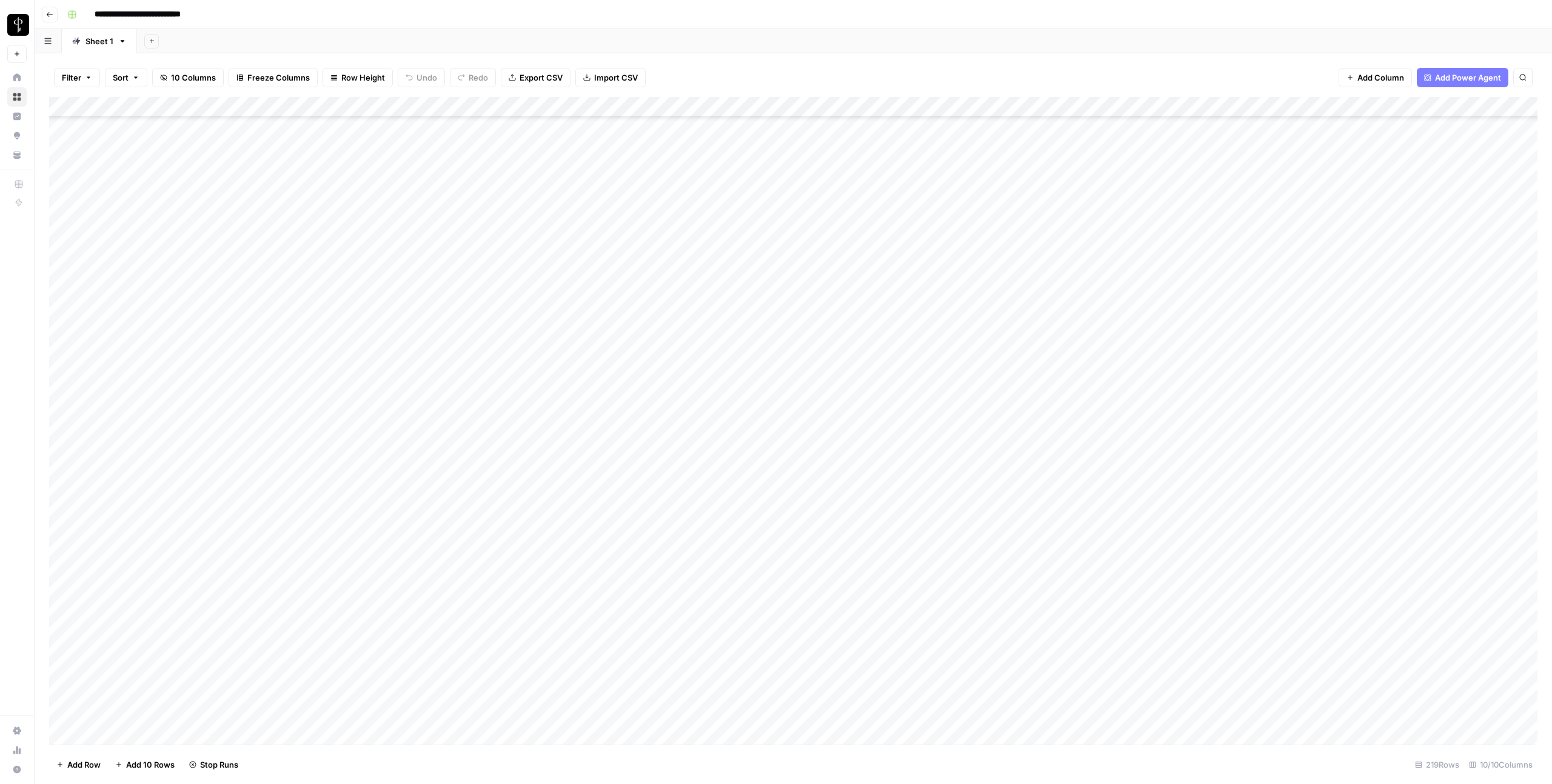
scroll to position [2930, 0]
click at [1262, 454] on div "Add Column" at bounding box center [793, 421] width 1488 height 648
click at [1261, 473] on div "Add Column" at bounding box center [793, 421] width 1488 height 648
click at [1257, 511] on div "Add Column" at bounding box center [793, 421] width 1488 height 648
click at [1413, 471] on div "Add Column" at bounding box center [793, 421] width 1488 height 648
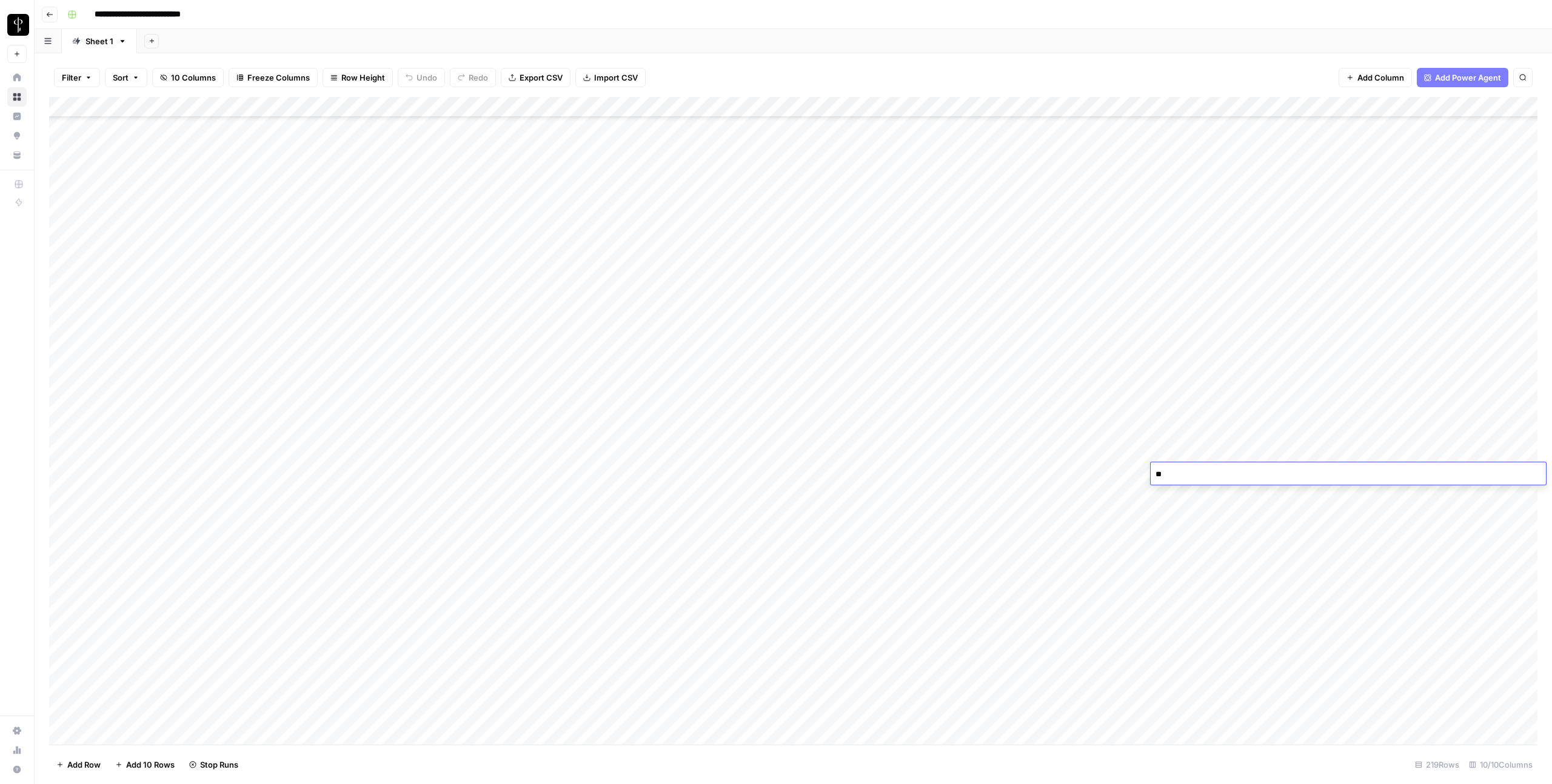
type textarea "***"
click at [1017, 453] on div "Add Column" at bounding box center [793, 421] width 1488 height 648
click at [468, 455] on div "Add Column" at bounding box center [793, 421] width 1488 height 648
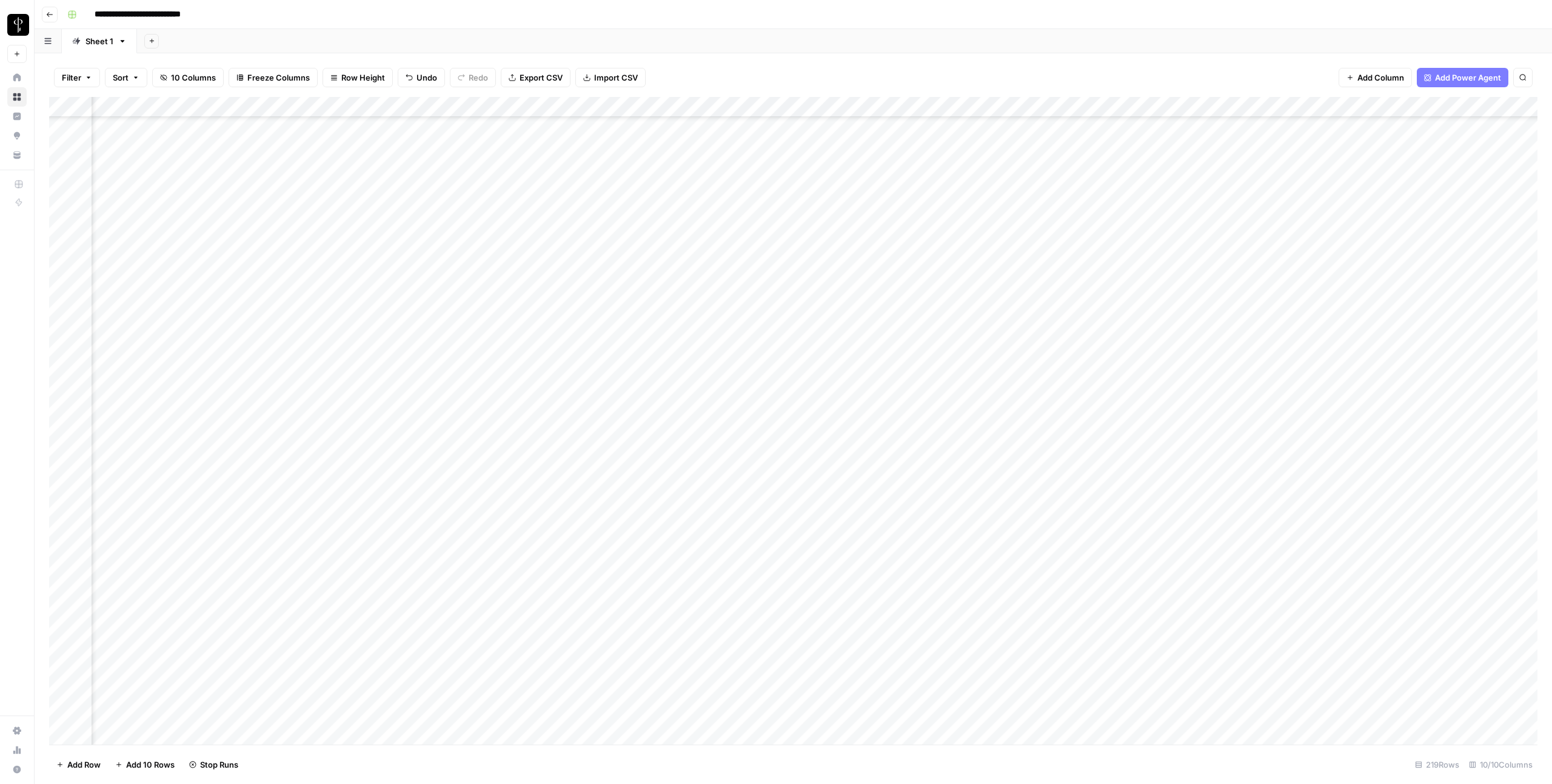
click at [468, 455] on div "Add Column" at bounding box center [793, 421] width 1488 height 648
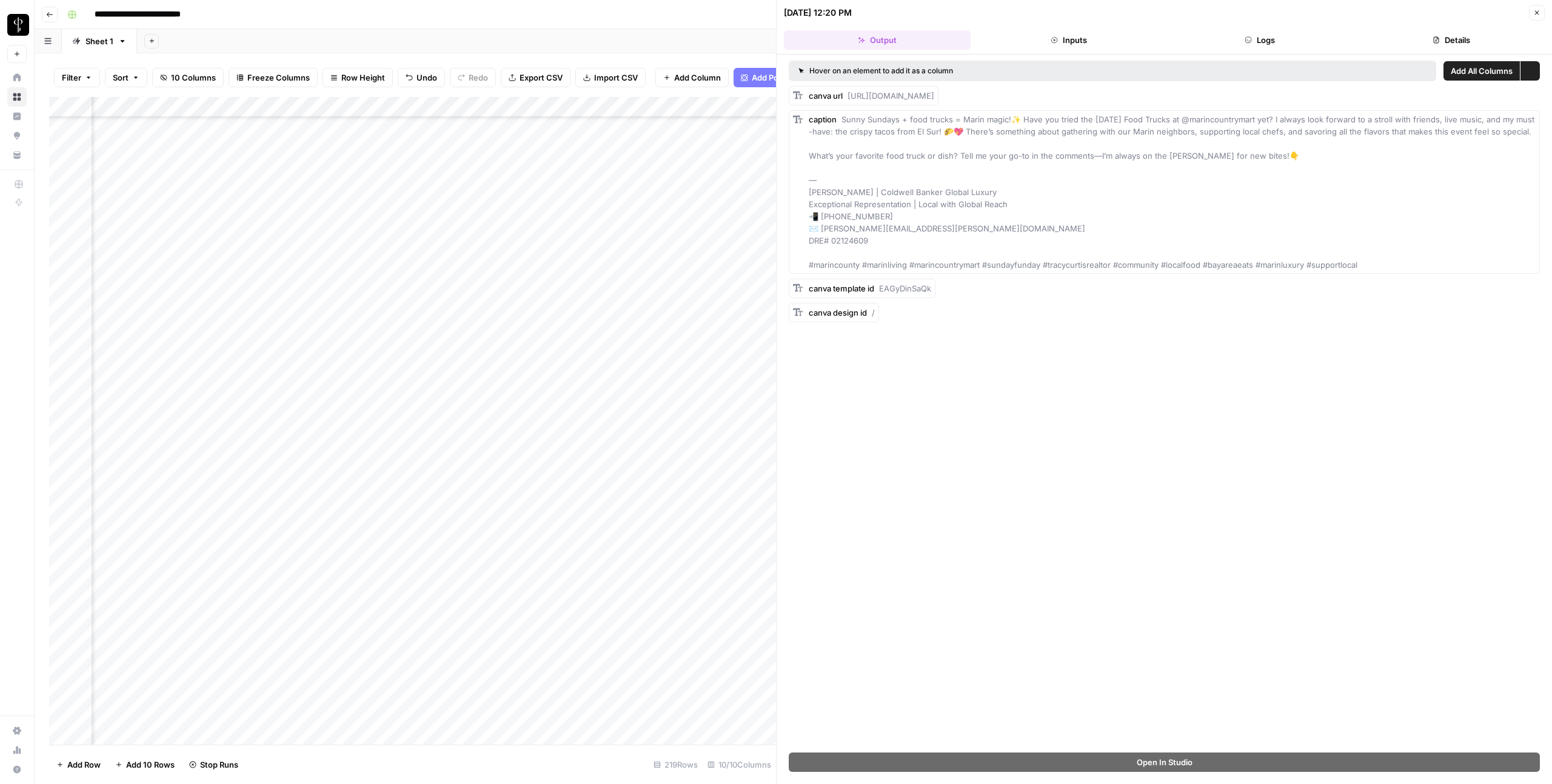
scroll to position [2923, 237]
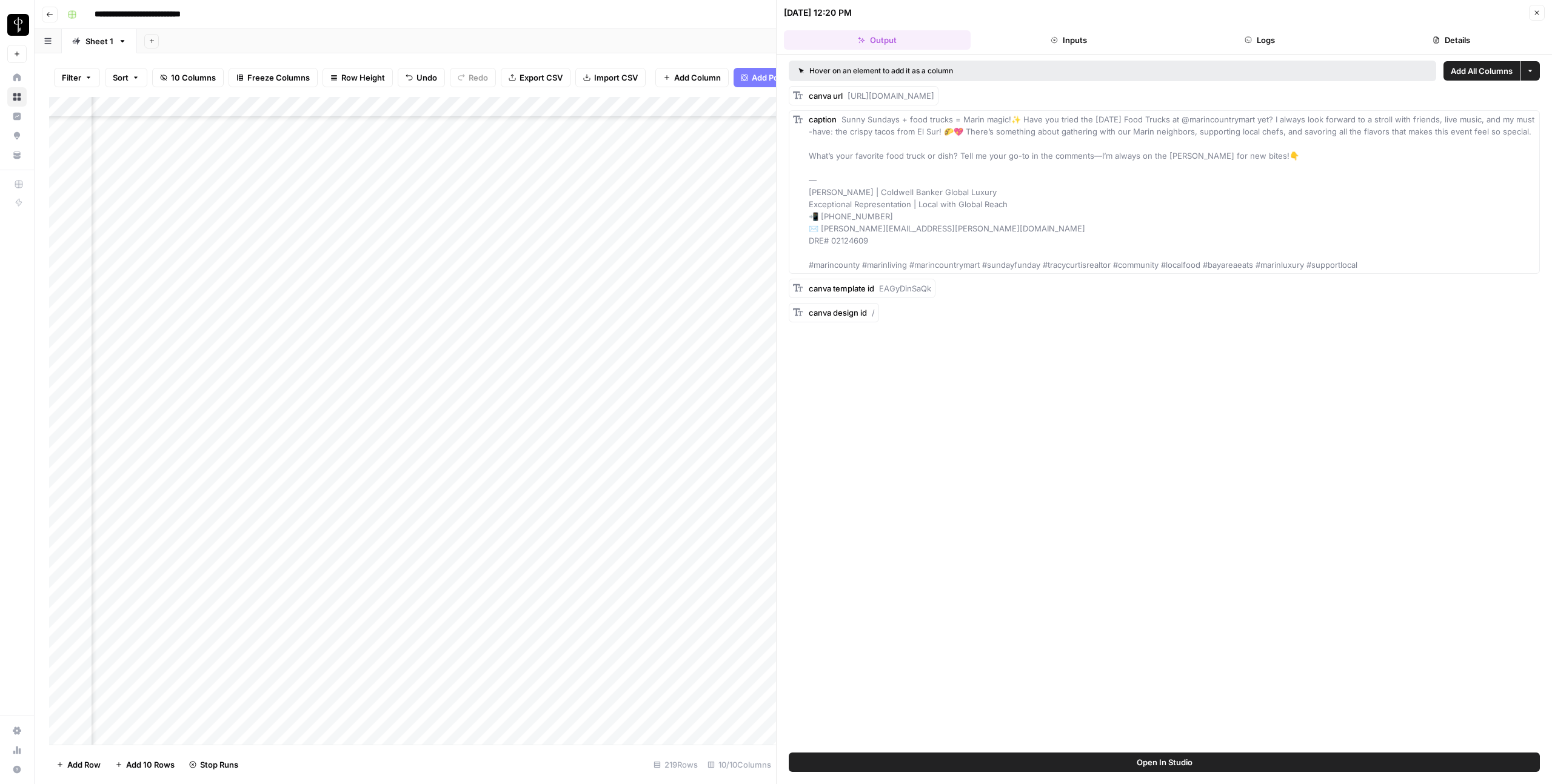
click at [1271, 46] on button "Logs" at bounding box center [1261, 40] width 187 height 19
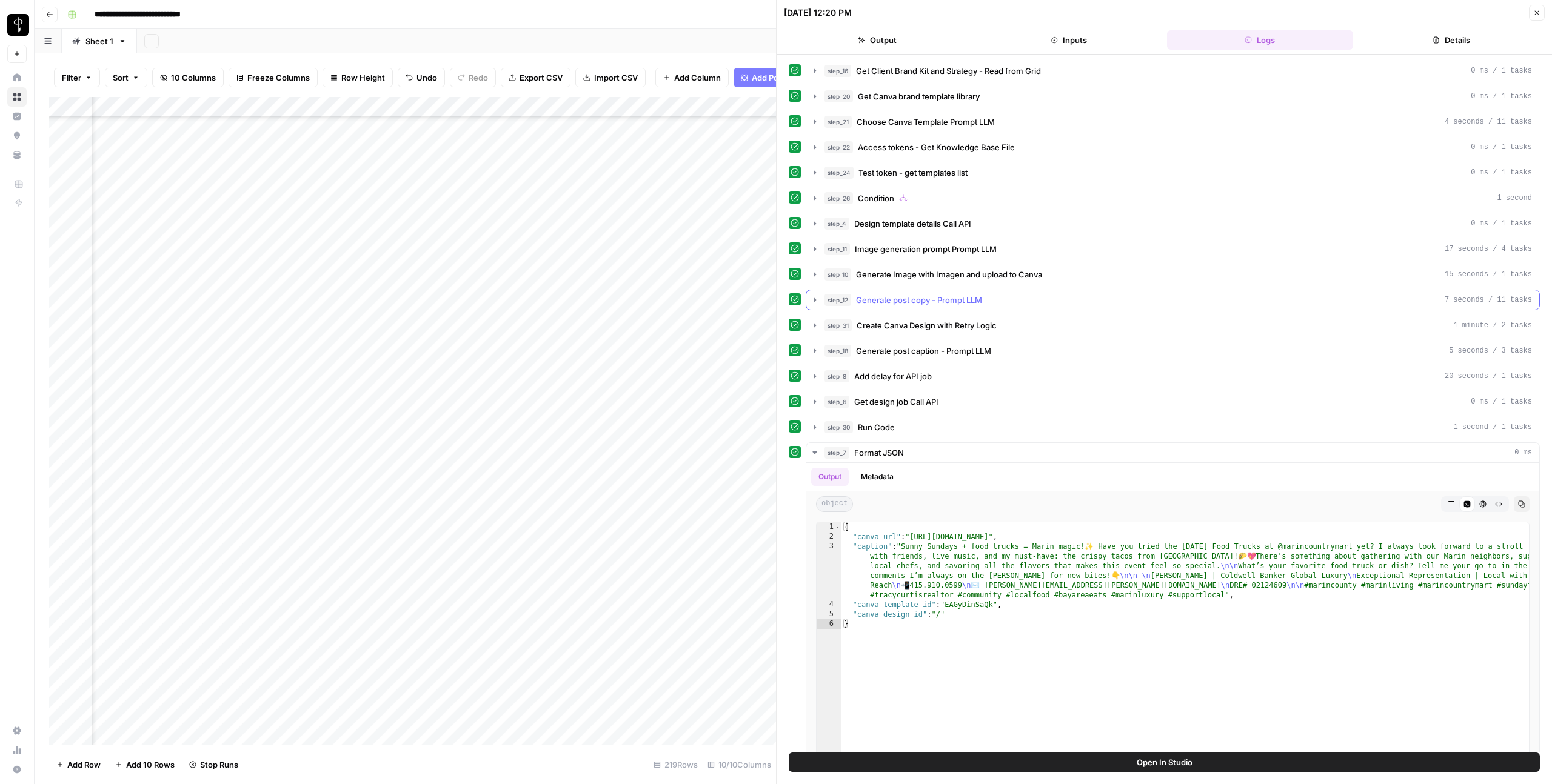
click at [912, 297] on span "Generate post copy - Prompt LLM" at bounding box center [919, 300] width 126 height 12
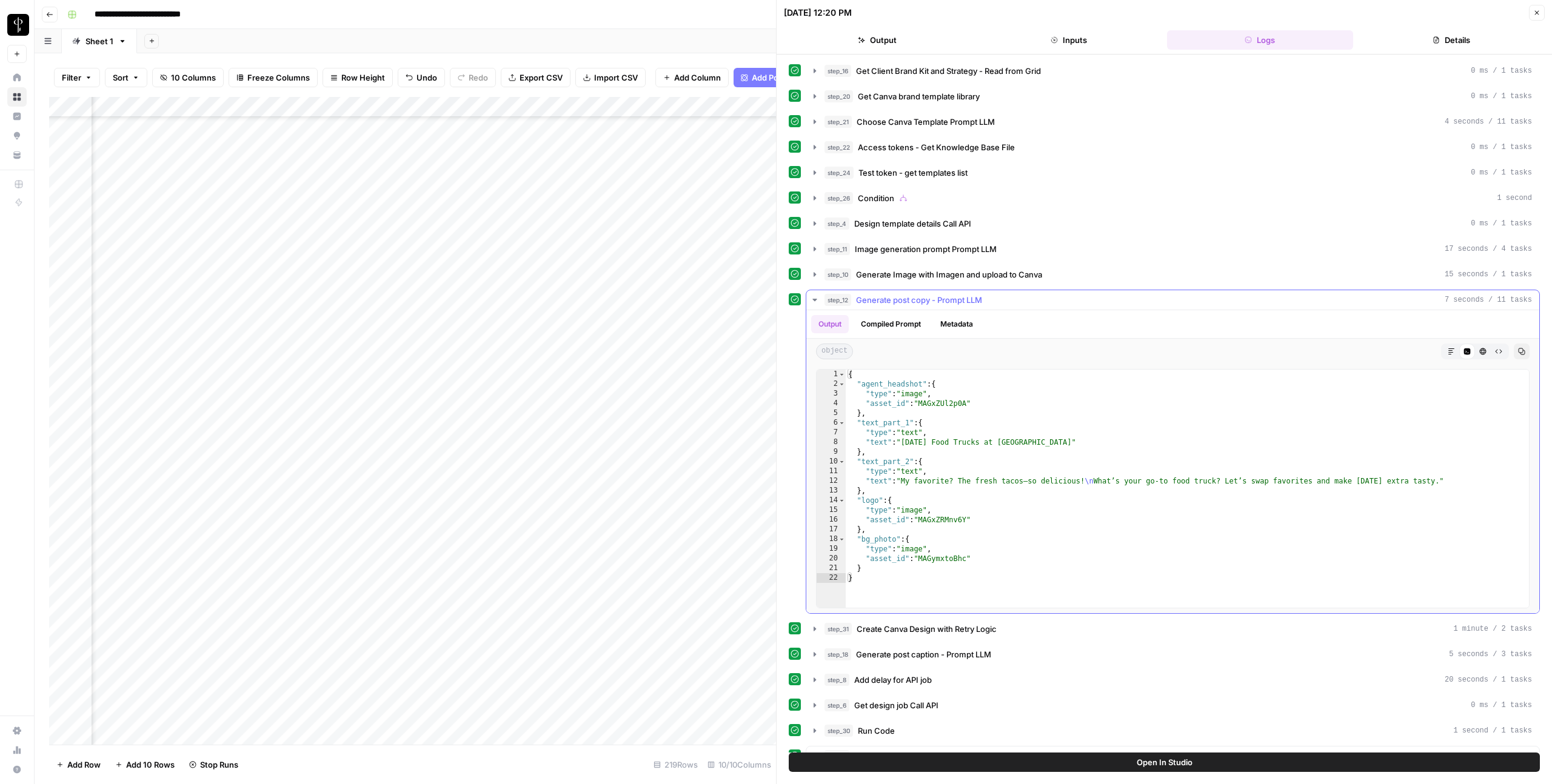
click at [905, 321] on button "Compiled Prompt" at bounding box center [891, 324] width 75 height 18
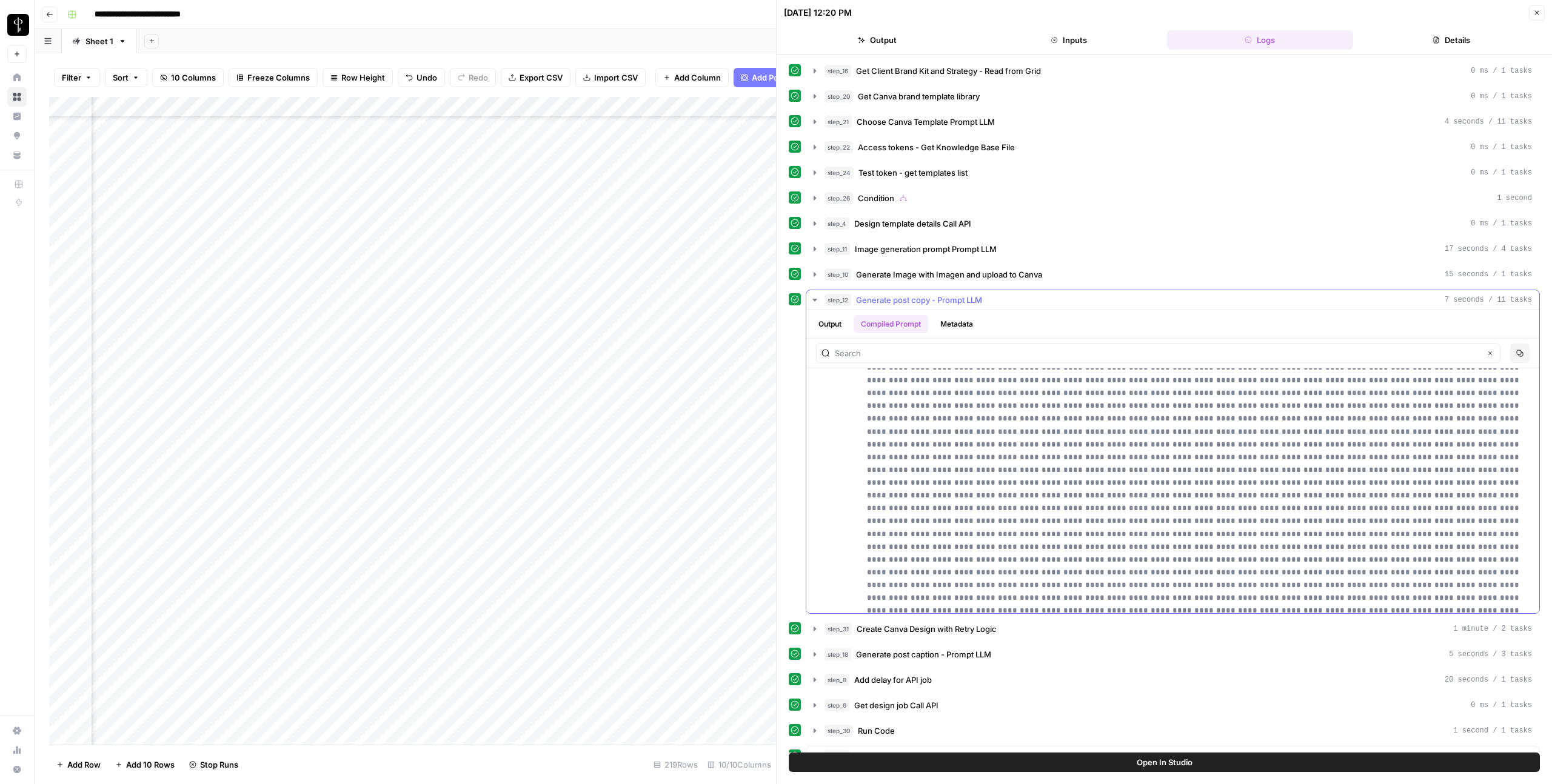
scroll to position [6947, 0]
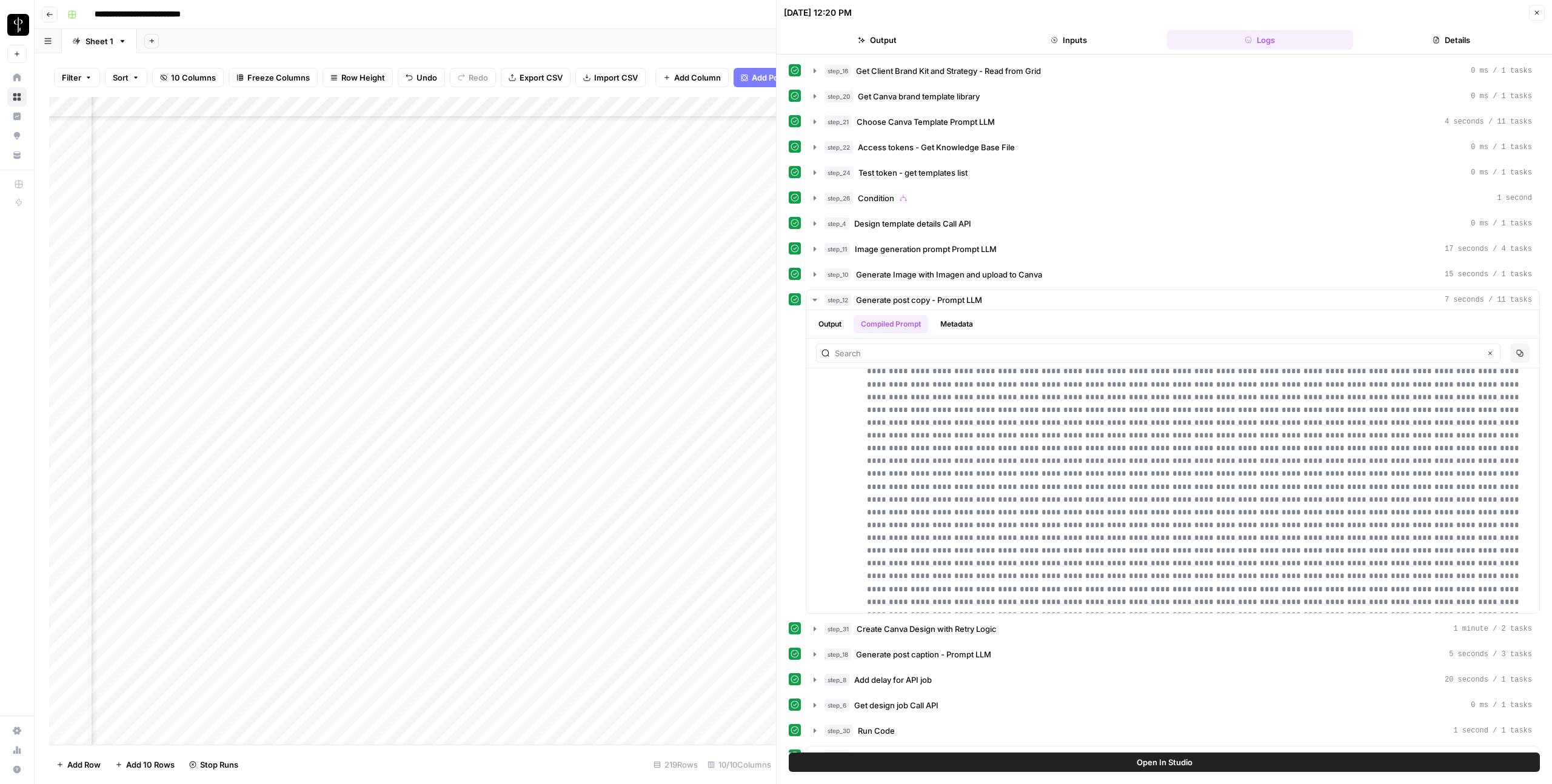
click at [1538, 17] on button "Close" at bounding box center [1537, 13] width 15 height 15
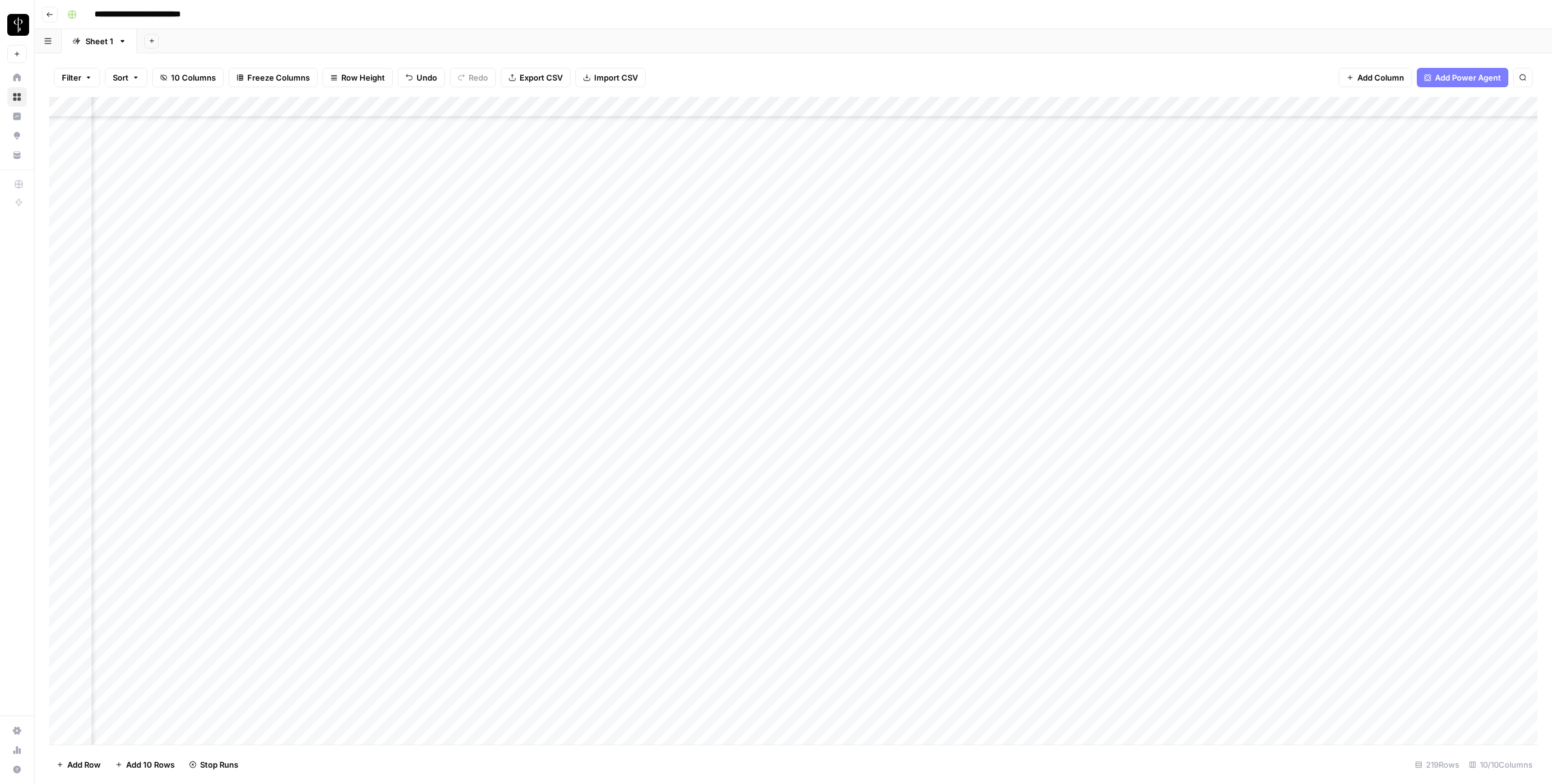
click at [587, 462] on div "Add Column" at bounding box center [793, 421] width 1488 height 648
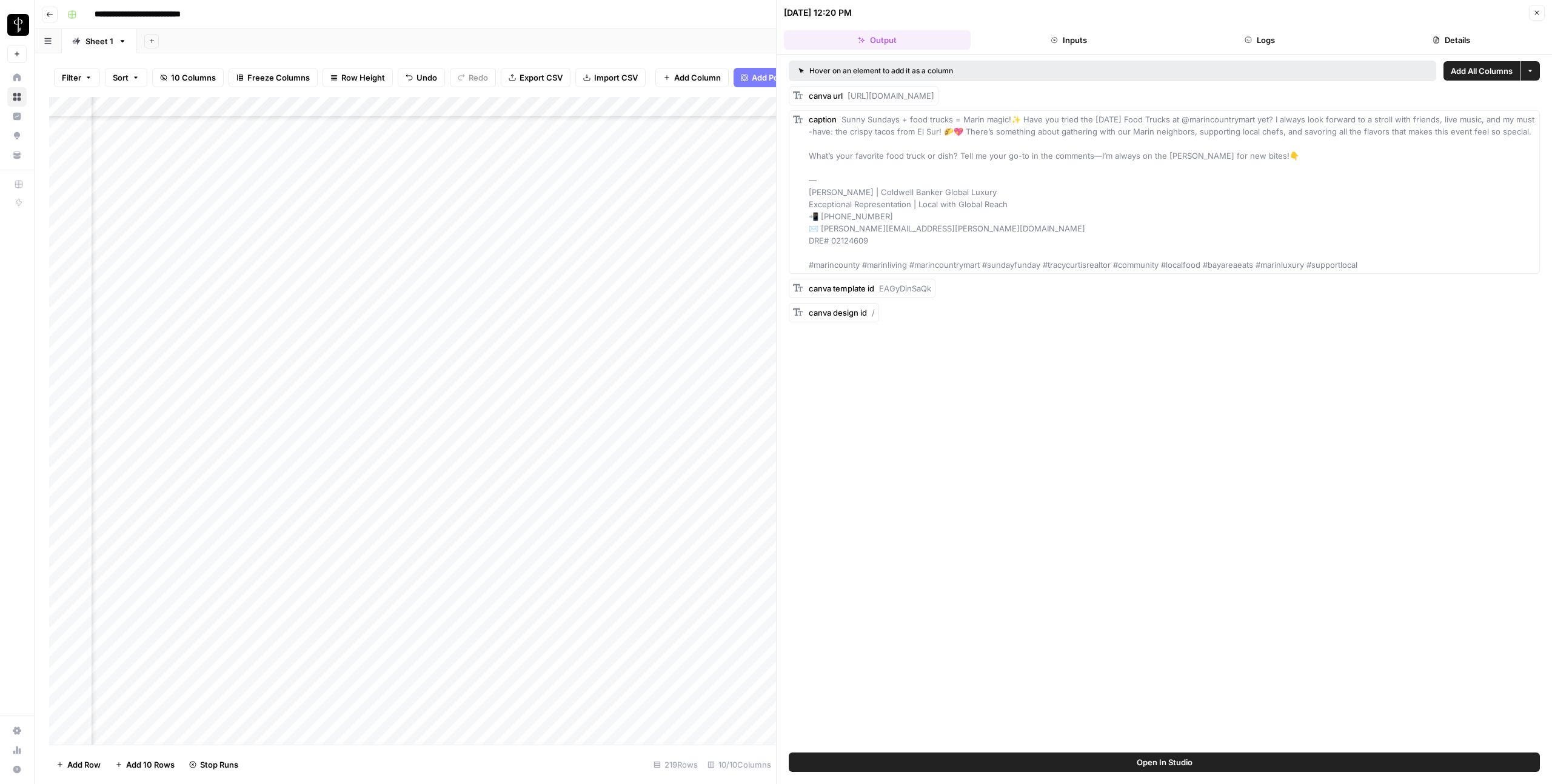
click at [1268, 41] on button "Logs" at bounding box center [1261, 40] width 187 height 19
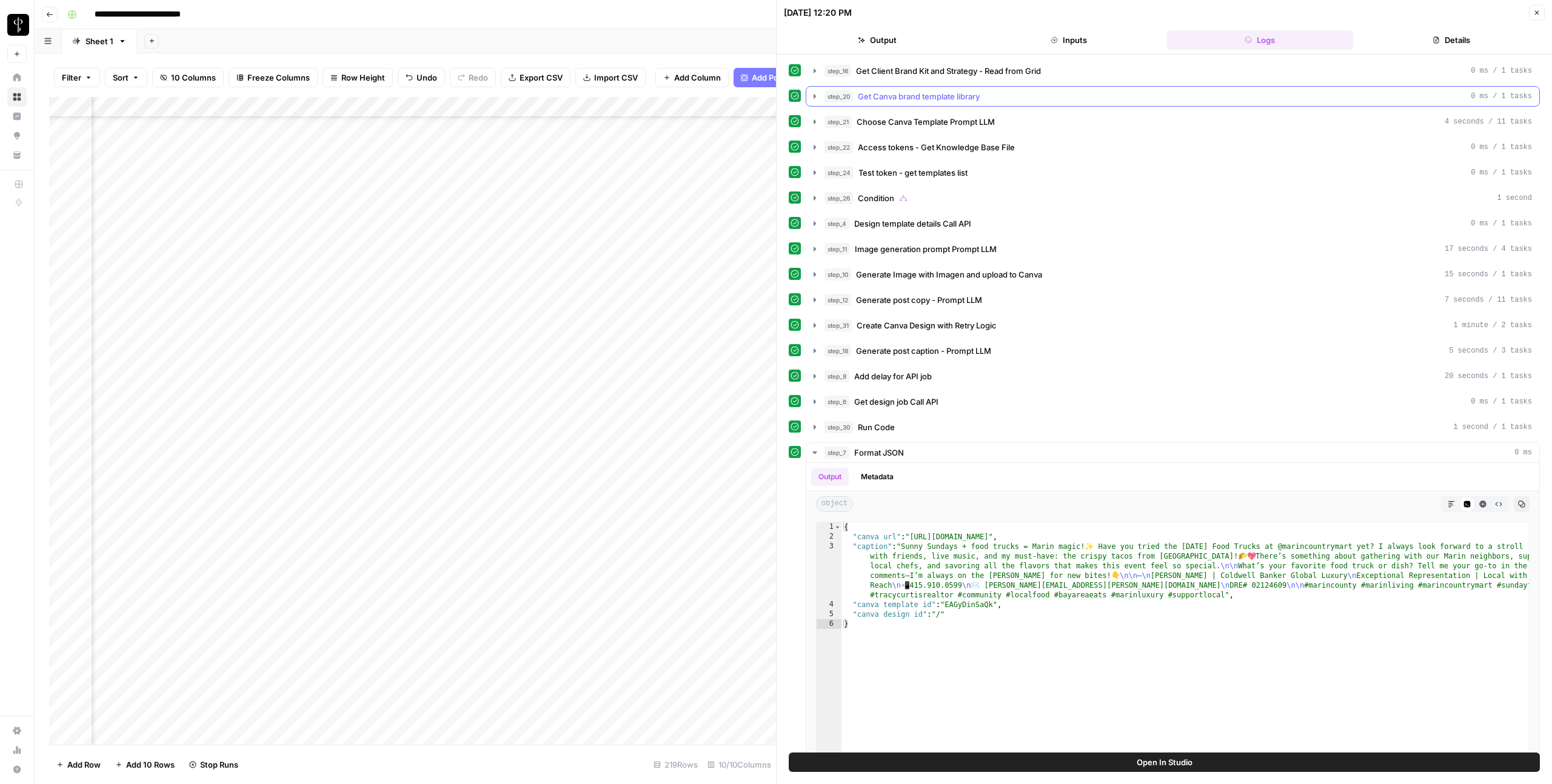
click at [928, 95] on span "Get Canva brand template library" at bounding box center [918, 96] width 122 height 12
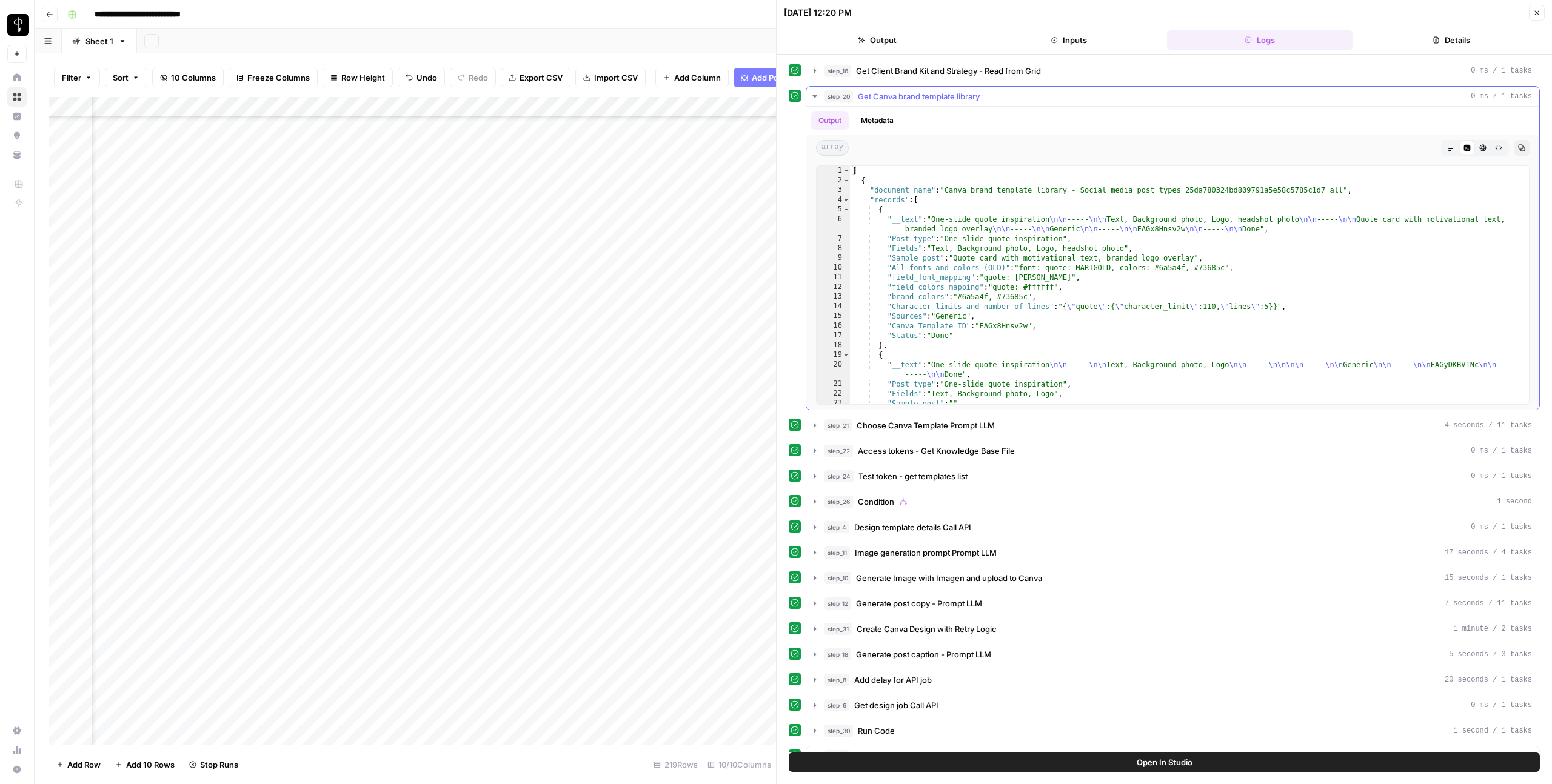
click at [928, 95] on span "Get Canva brand template library" at bounding box center [918, 96] width 122 height 12
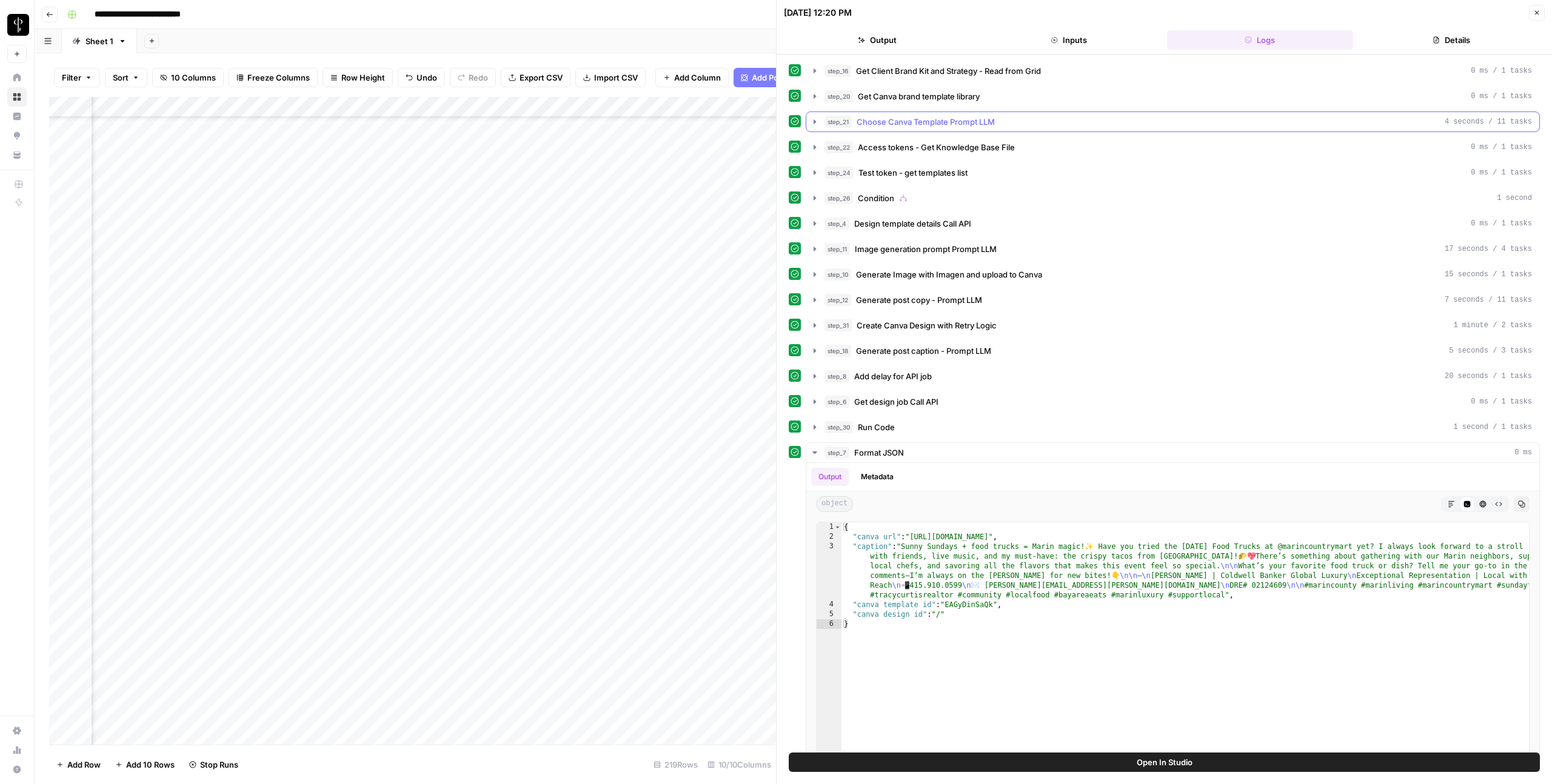
click at [925, 122] on span "Choose Canva Template Prompt LLM" at bounding box center [925, 122] width 138 height 12
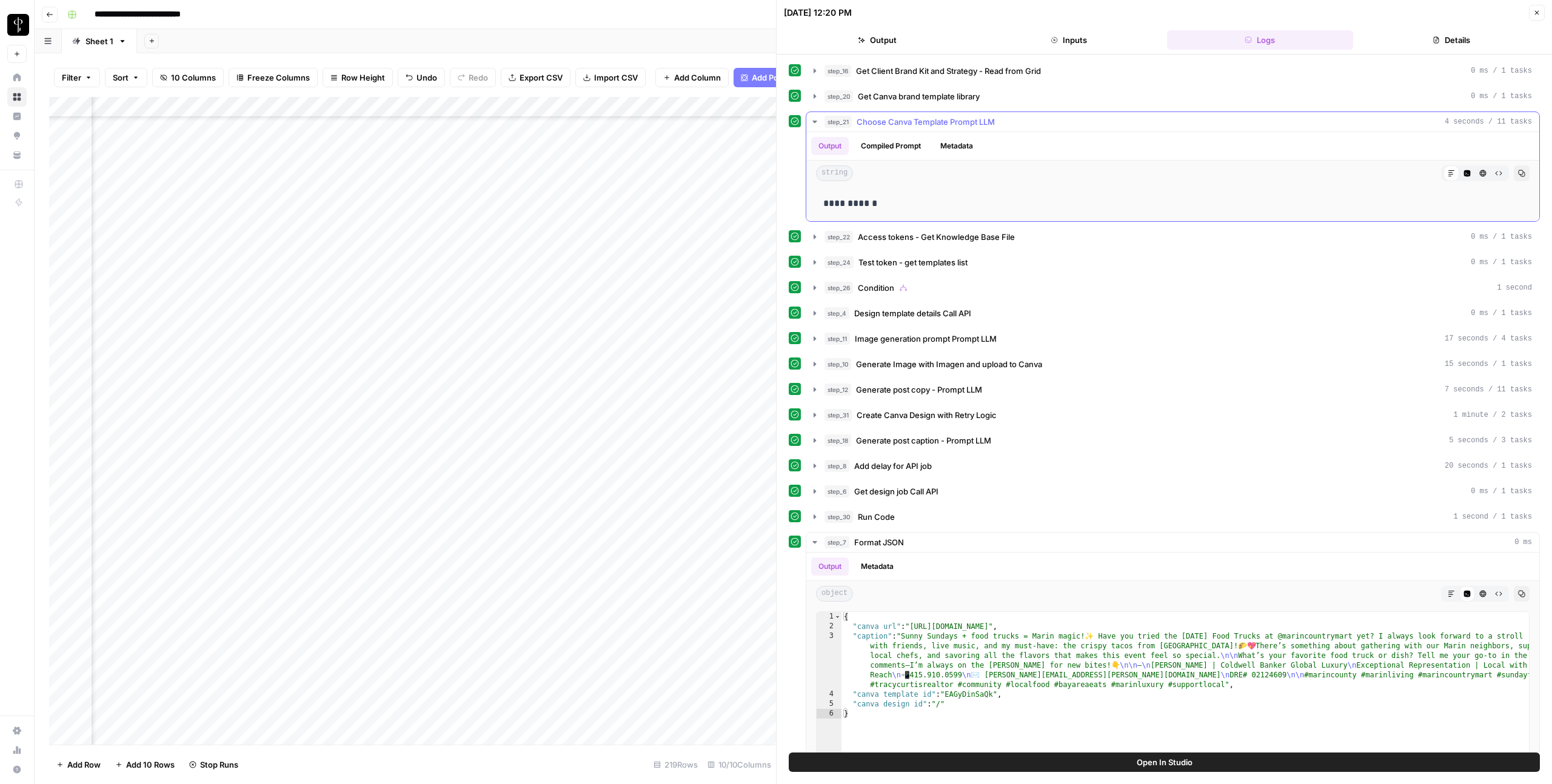
click at [925, 122] on span "Choose Canva Template Prompt LLM" at bounding box center [925, 122] width 138 height 12
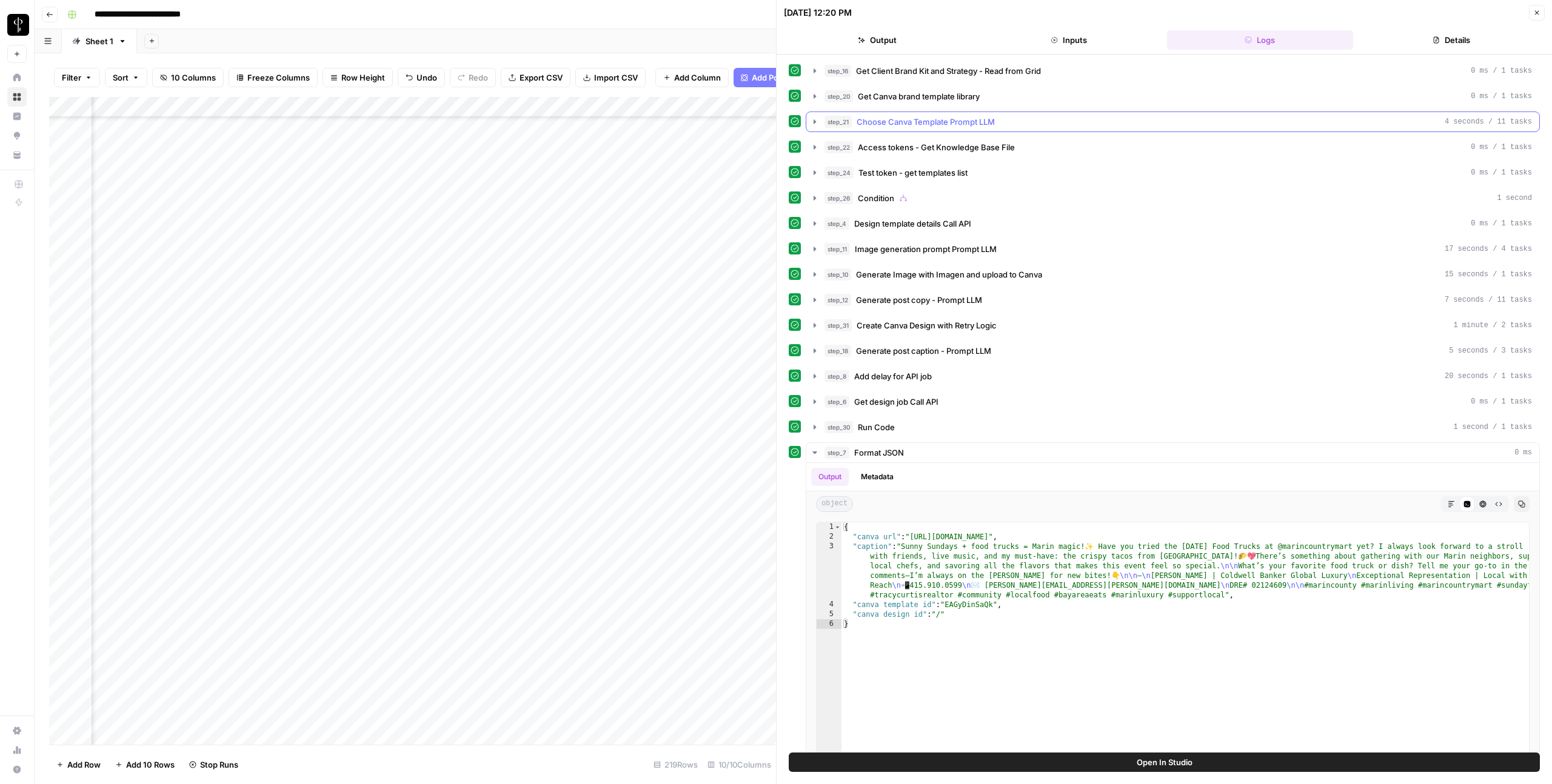
click at [925, 122] on span "Choose Canva Template Prompt LLM" at bounding box center [925, 122] width 138 height 12
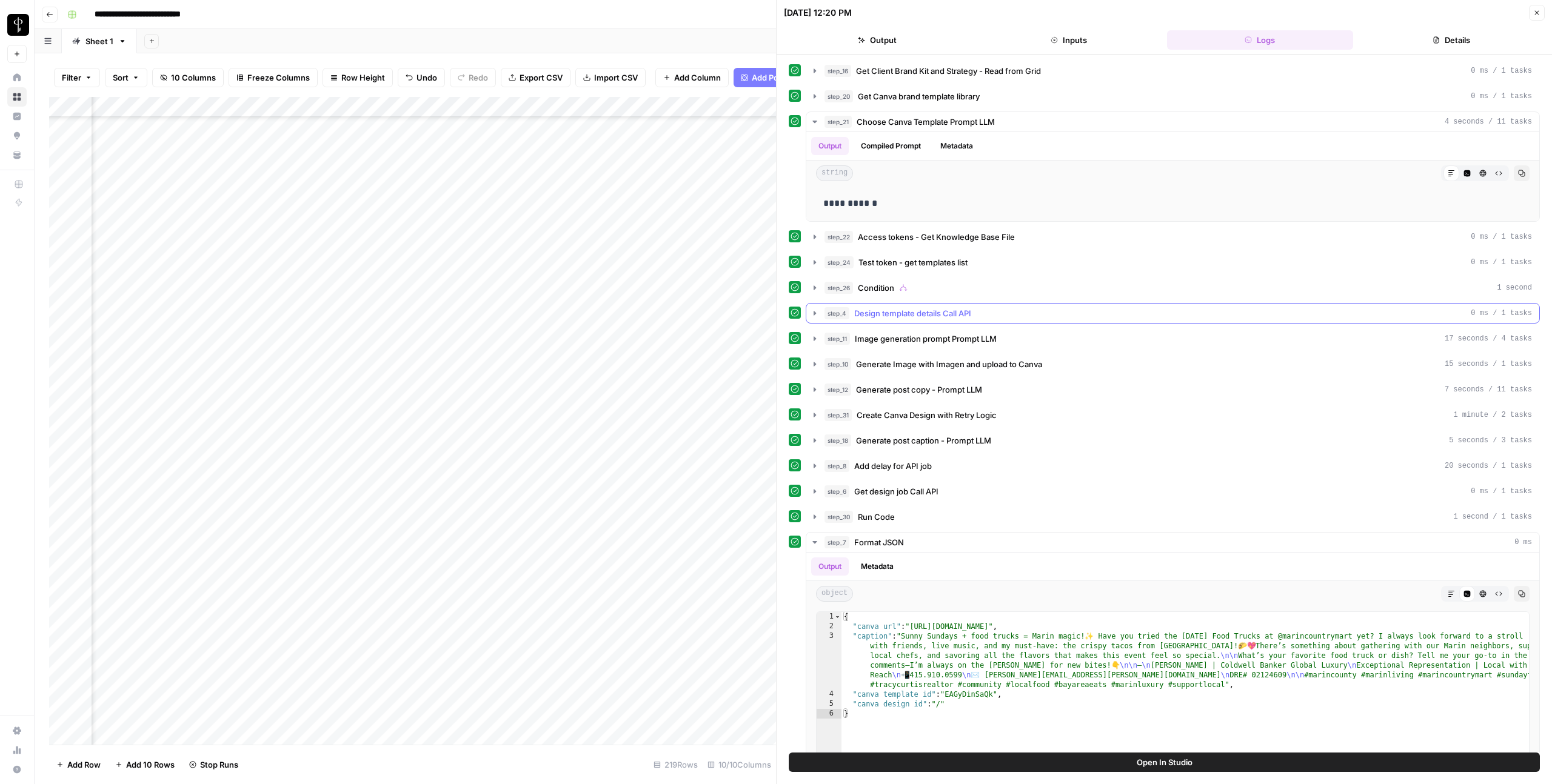
click at [942, 316] on span "Design template details Call API" at bounding box center [913, 313] width 117 height 12
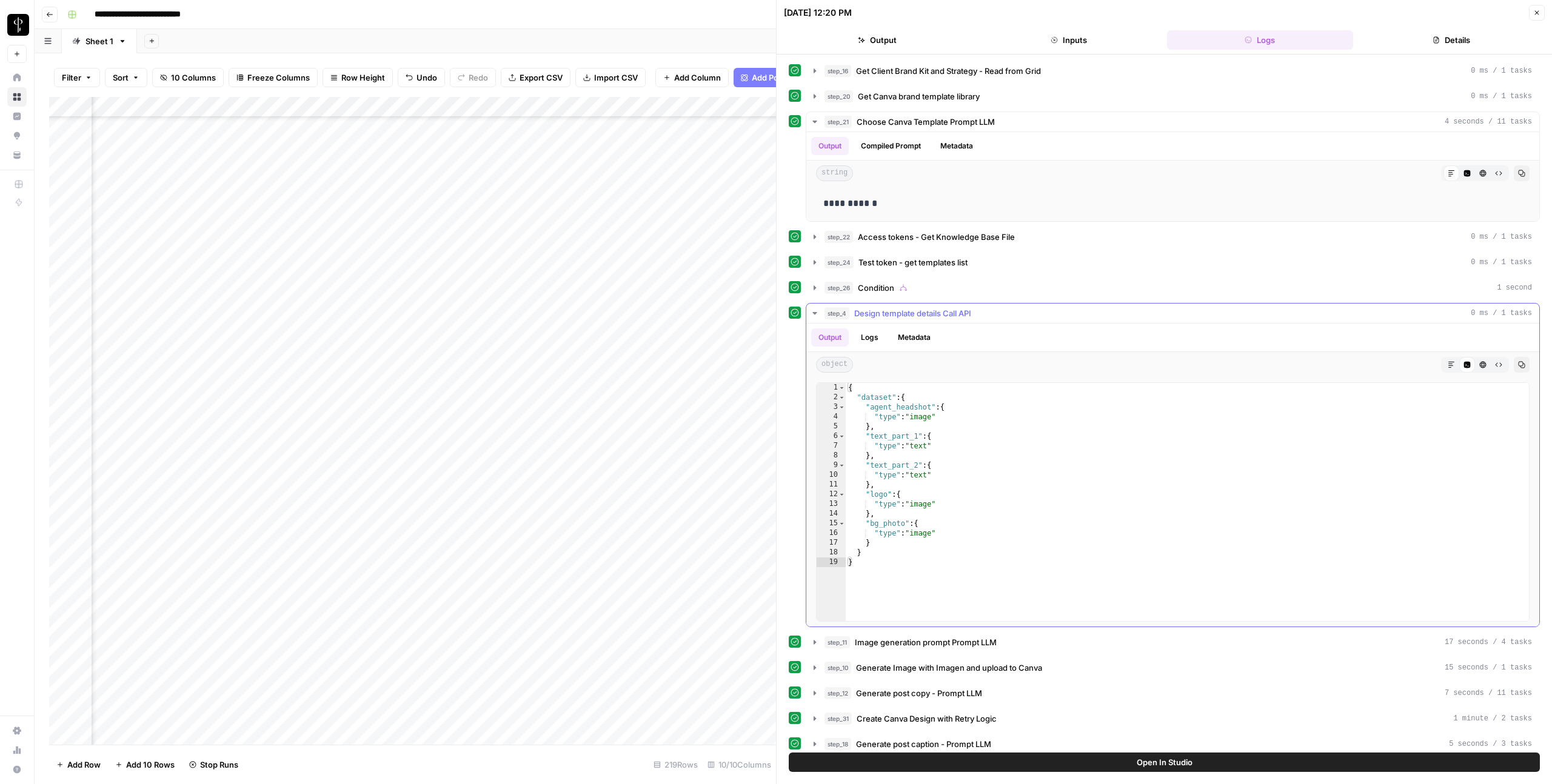
click at [942, 316] on span "Design template details Call API" at bounding box center [913, 313] width 117 height 12
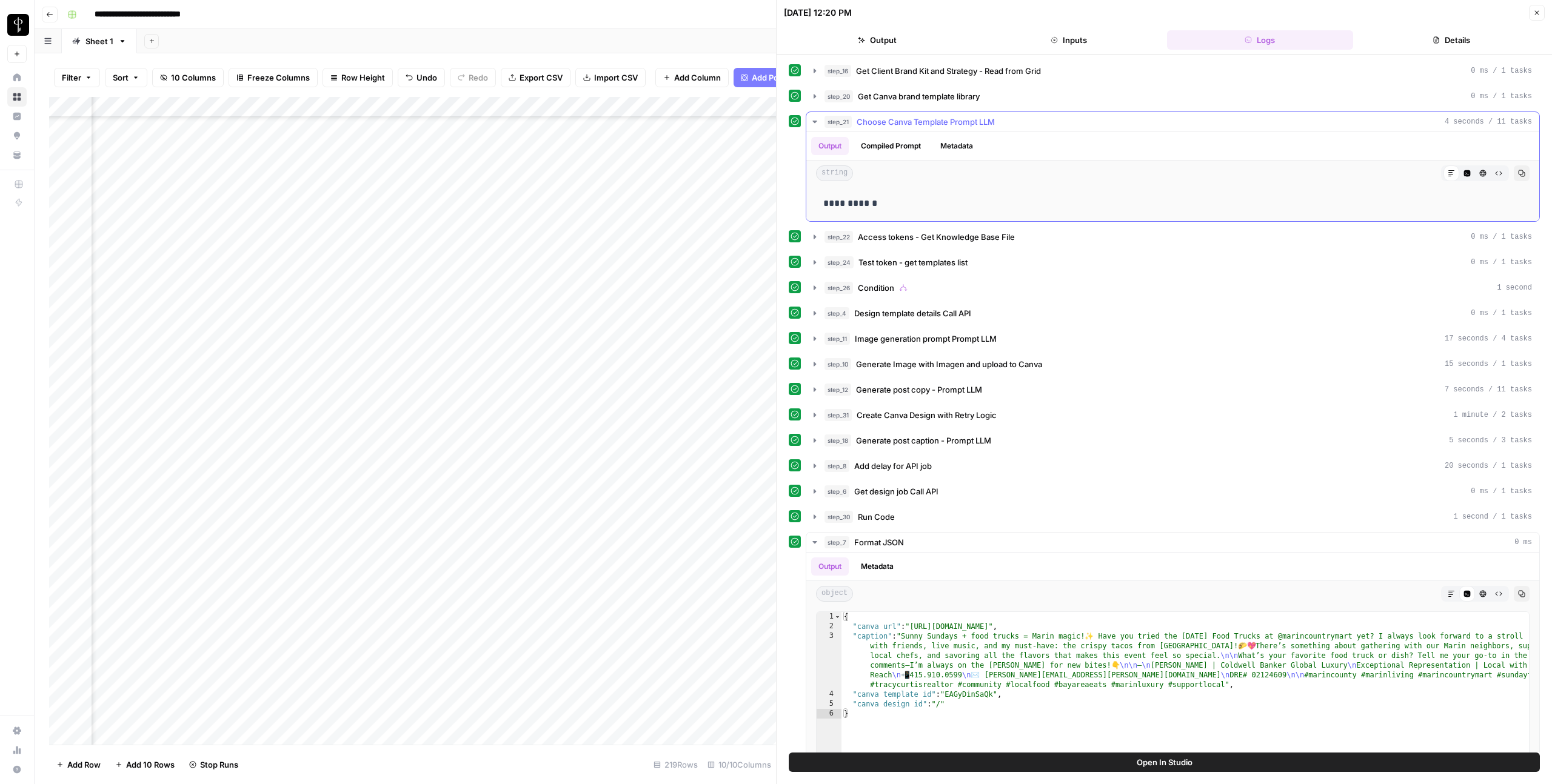
click at [1520, 173] on icon "button" at bounding box center [1521, 173] width 7 height 7
click at [612, 462] on div "Add Column" at bounding box center [412, 421] width 727 height 648
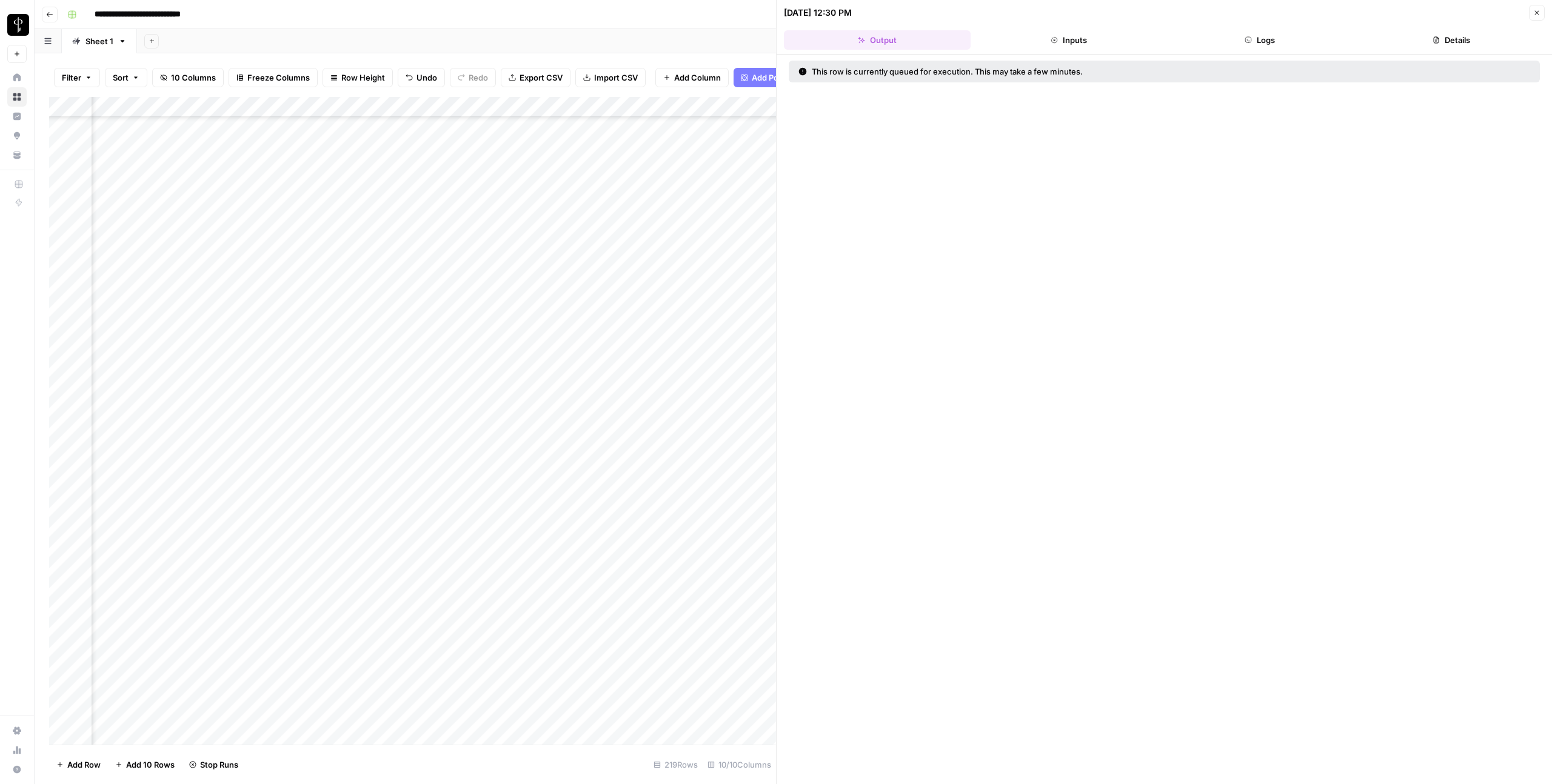
scroll to position [2921, 162]
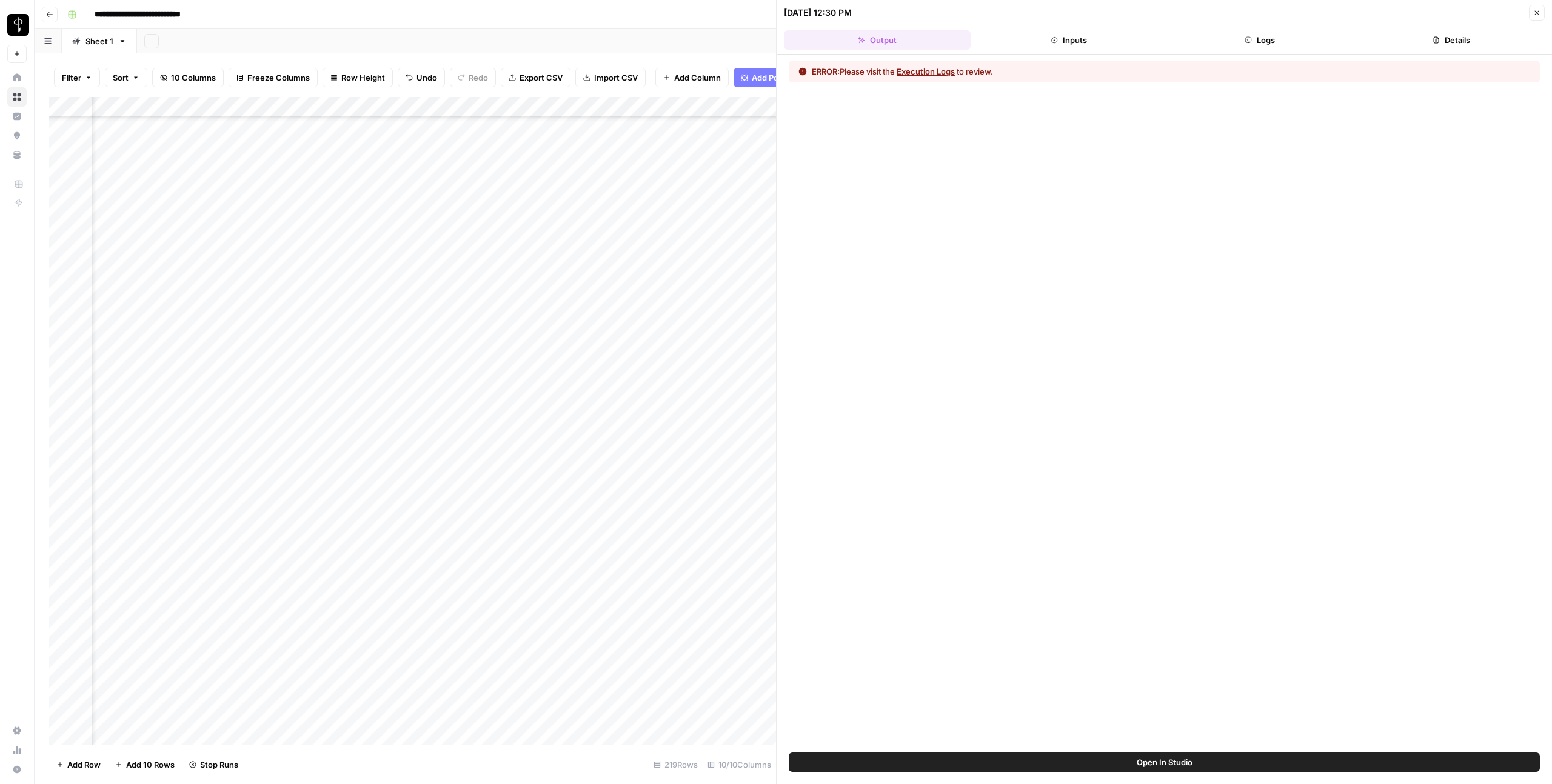
click at [1232, 45] on button "Logs" at bounding box center [1261, 40] width 187 height 19
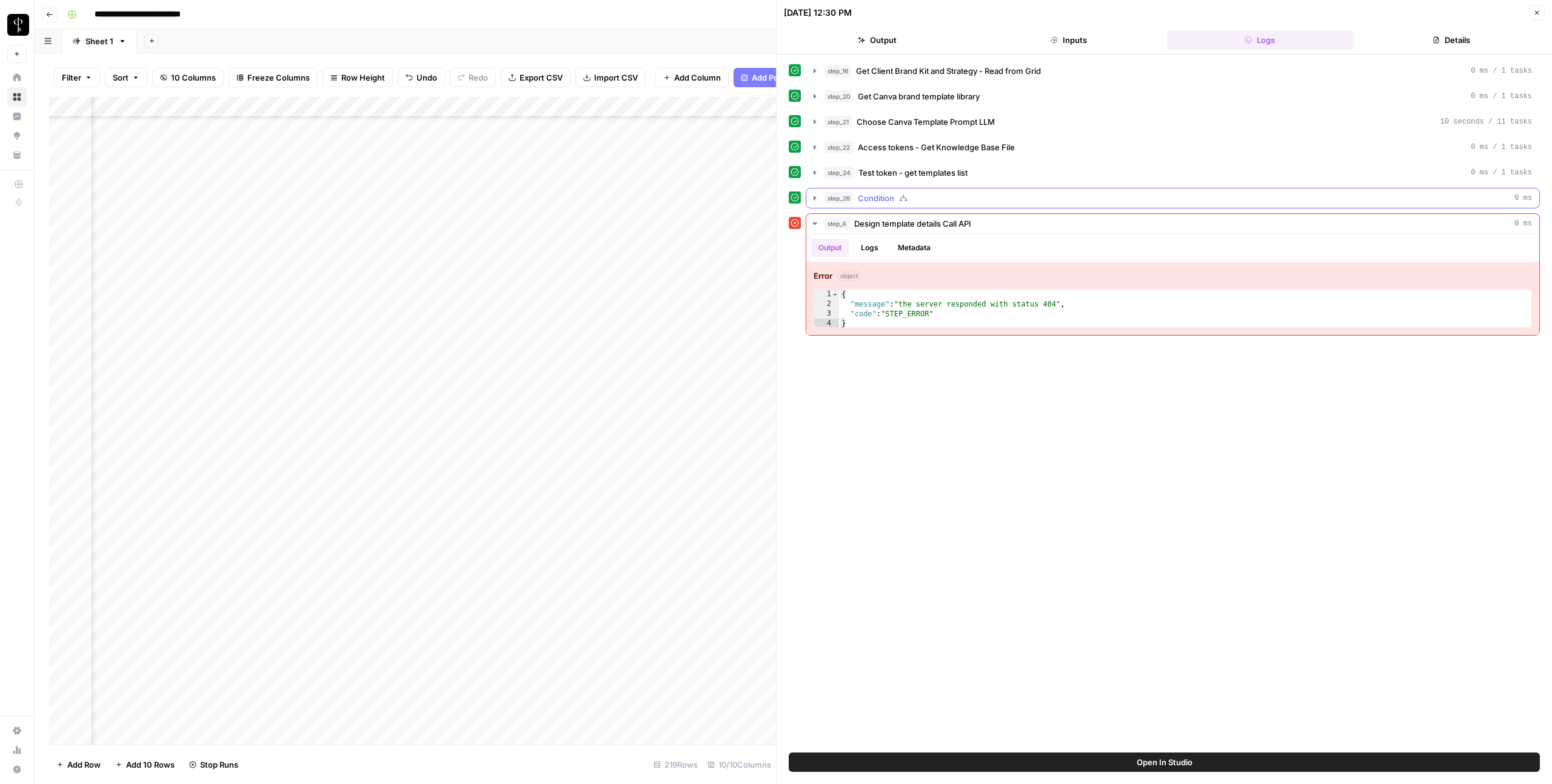
click at [809, 196] on button "step_26 Condition 0 ms" at bounding box center [1172, 198] width 733 height 19
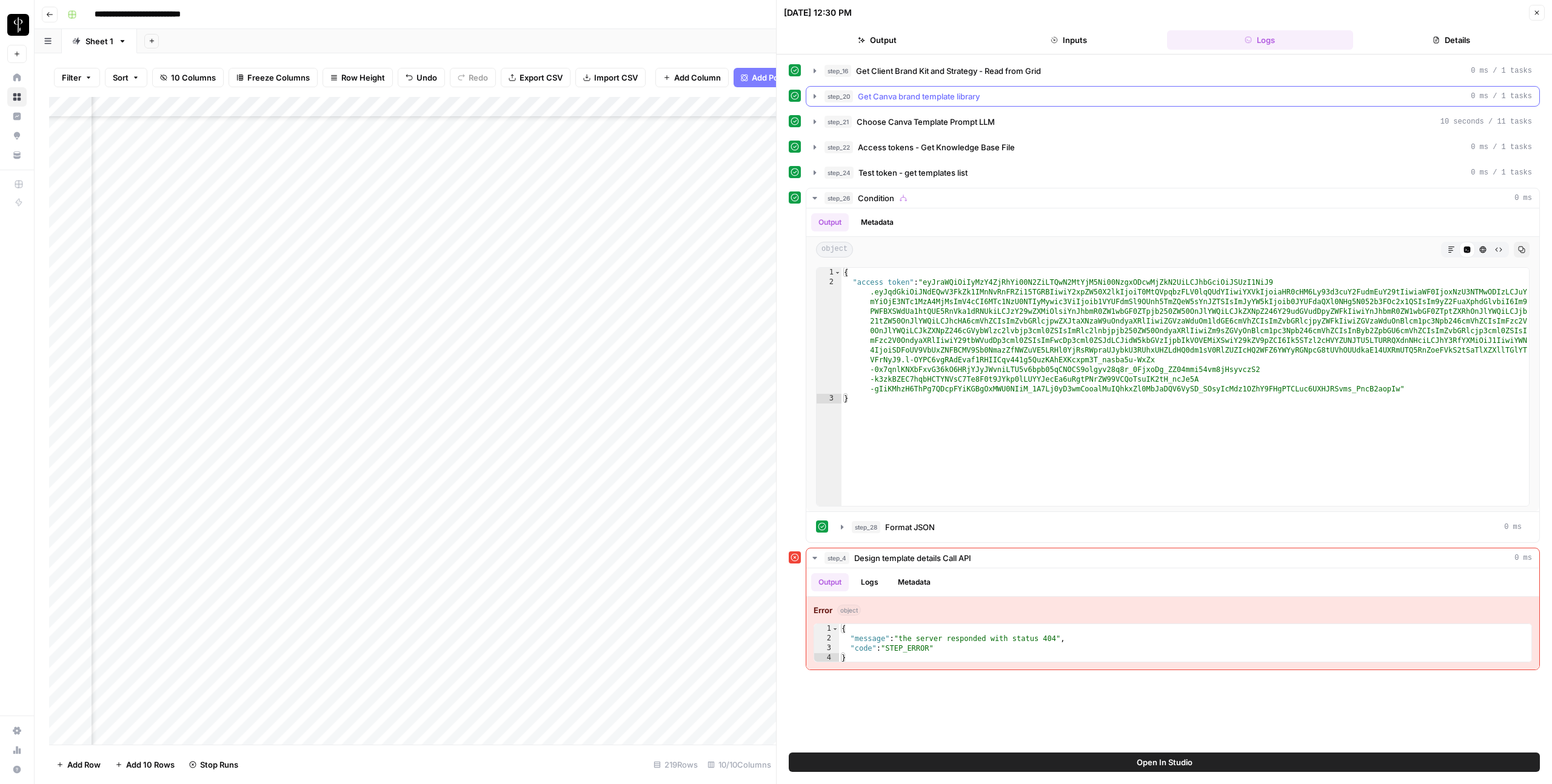
click at [814, 95] on icon "button" at bounding box center [815, 96] width 3 height 5
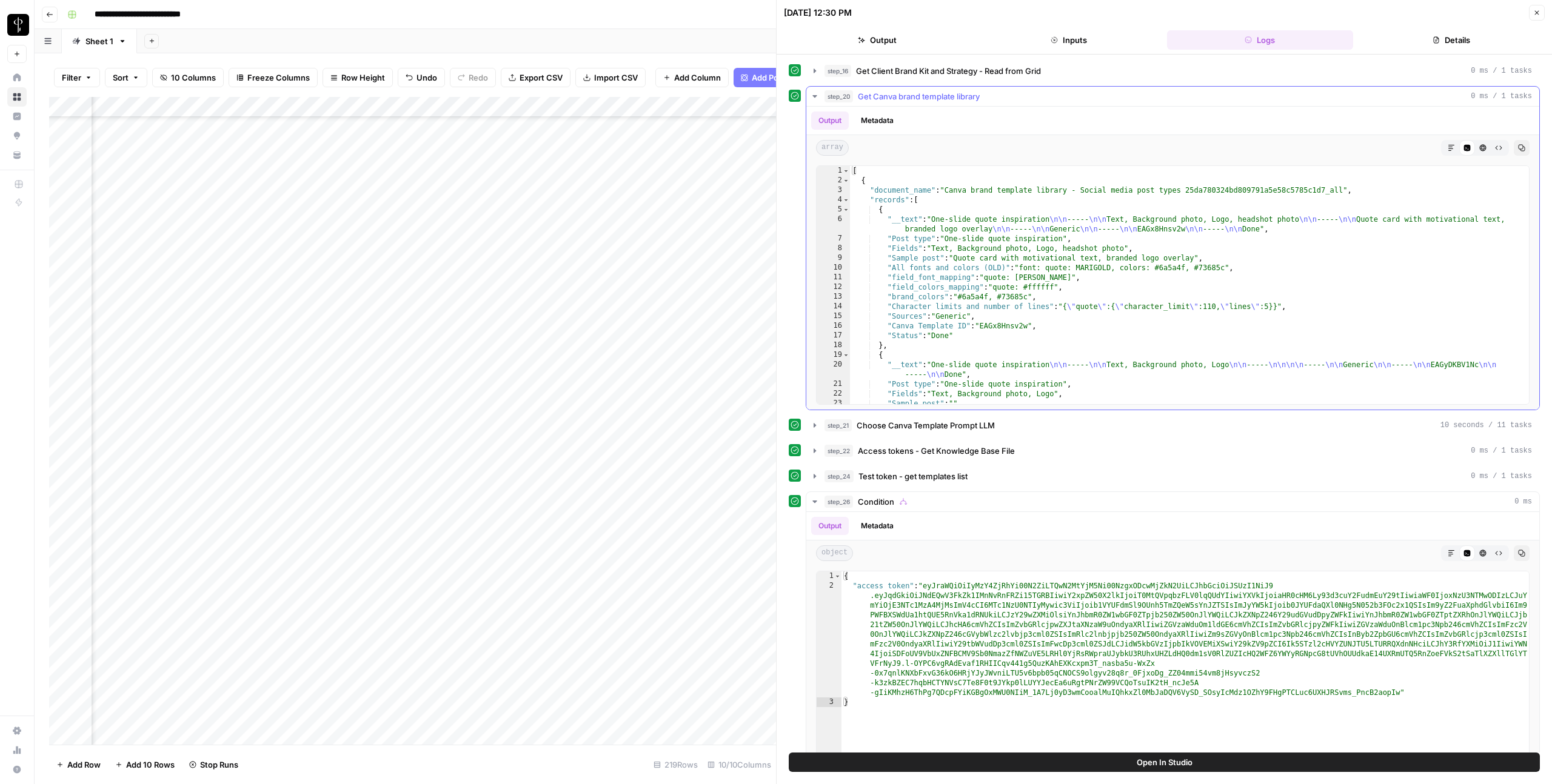
click at [813, 98] on icon "button" at bounding box center [815, 96] width 10 height 10
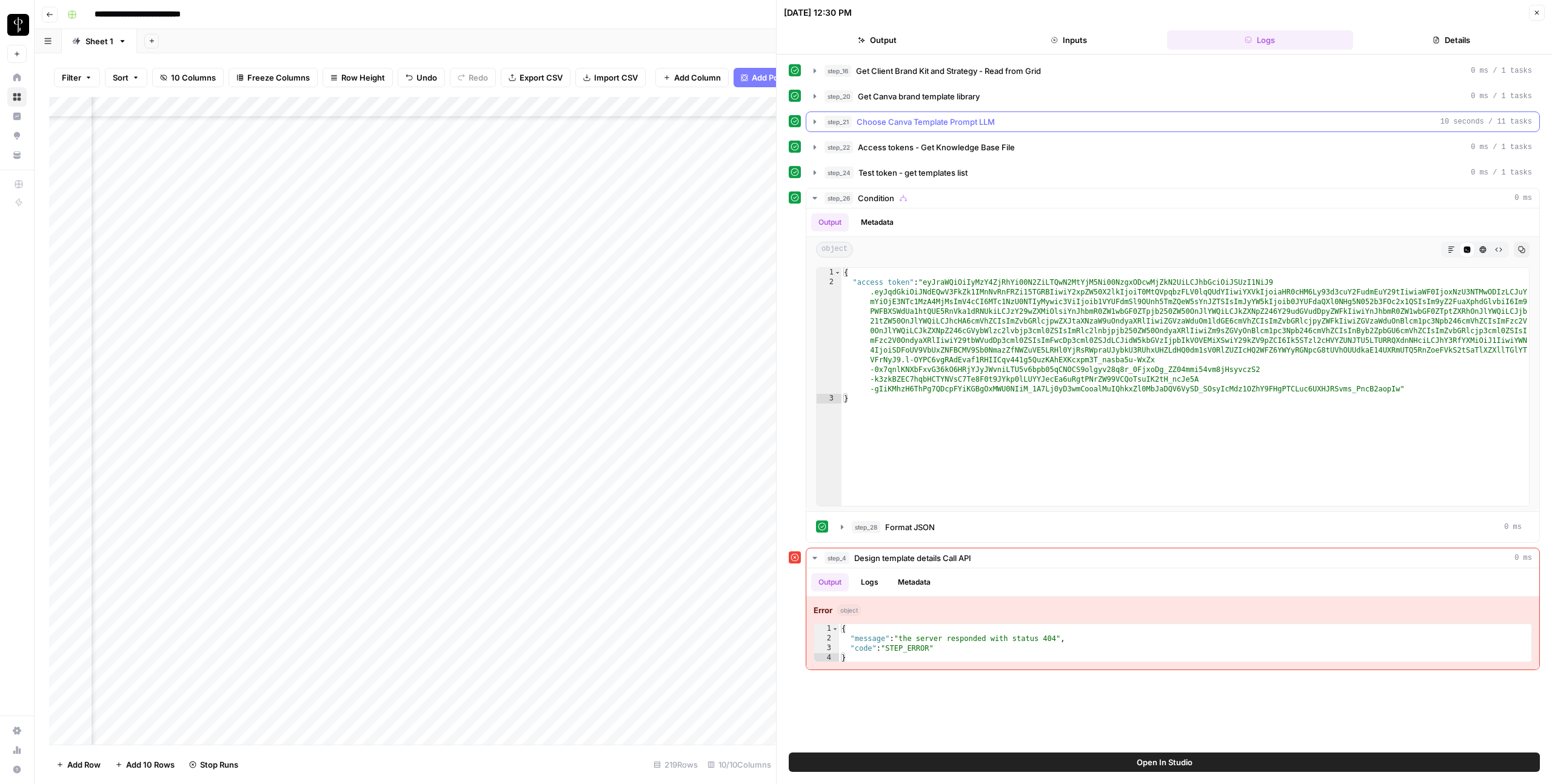
click at [815, 115] on button "step_21 Choose Canva Template Prompt LLM 10 seconds / 11 tasks" at bounding box center [1172, 122] width 733 height 19
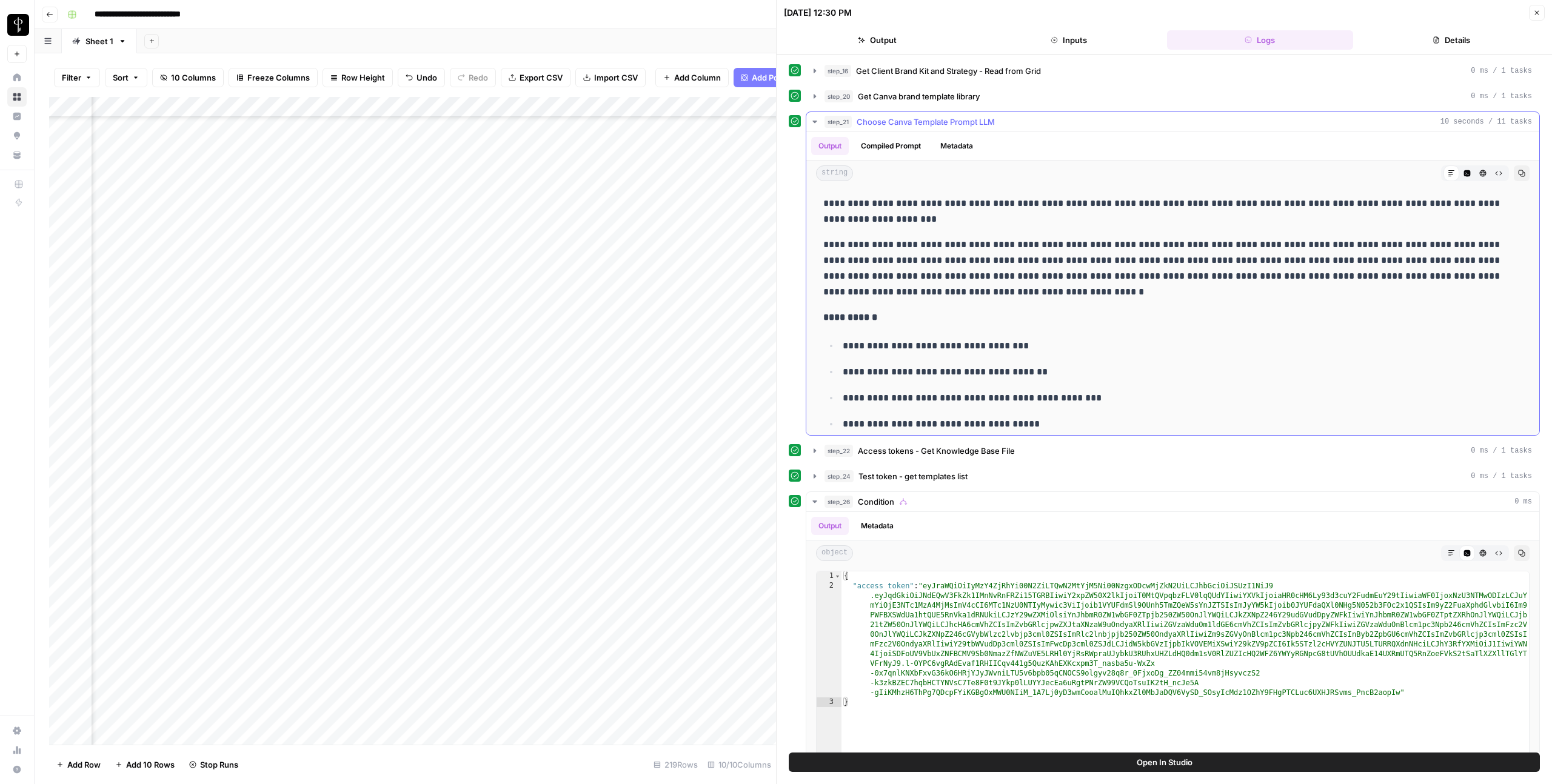
click at [814, 119] on icon "button" at bounding box center [815, 122] width 10 height 10
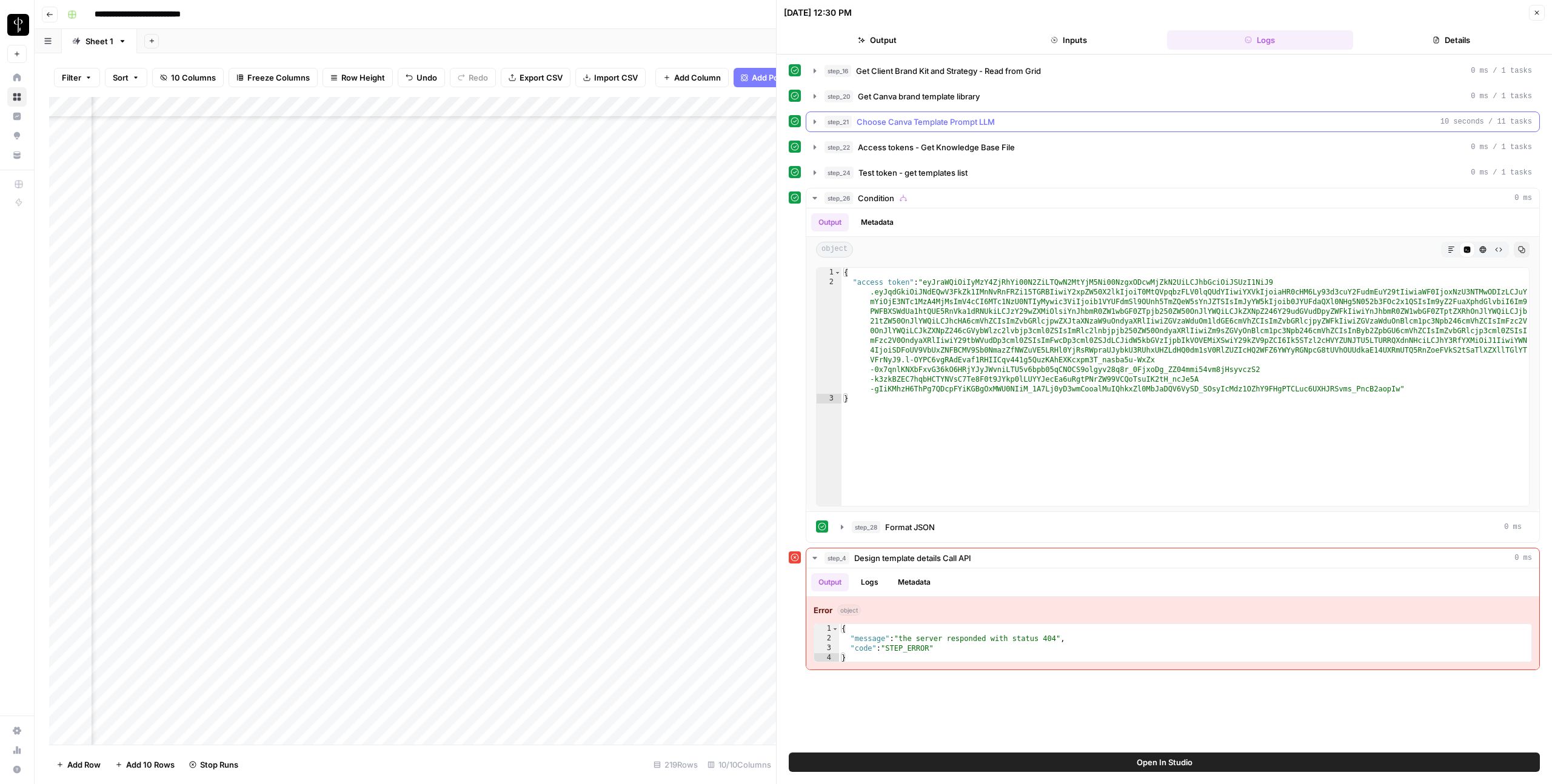
click at [815, 119] on icon "button" at bounding box center [815, 122] width 10 height 10
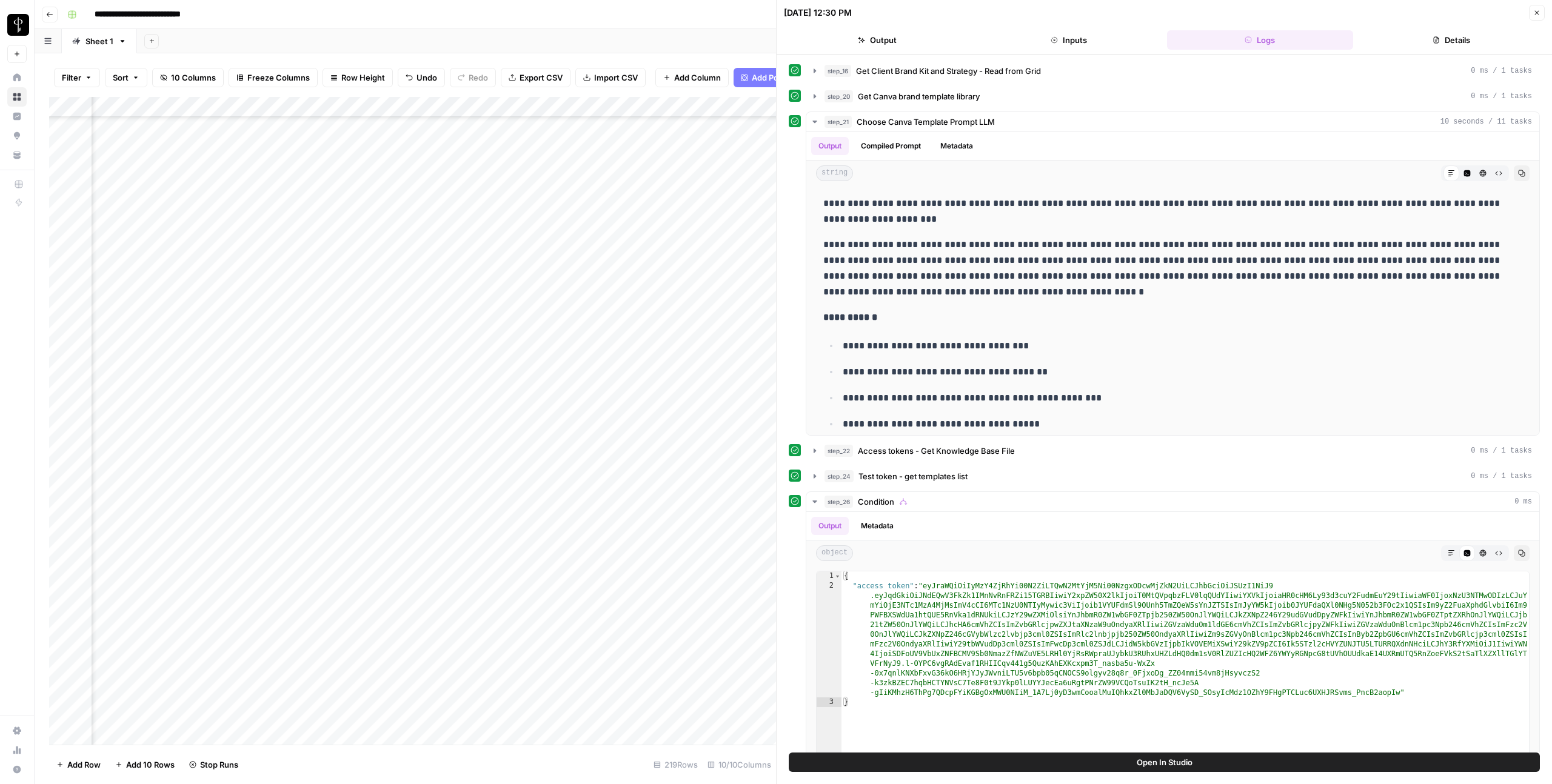
scroll to position [2936, 165]
click at [668, 107] on div "Add Column" at bounding box center [412, 421] width 727 height 648
click at [575, 221] on span "Edit Workflow" at bounding box center [585, 226] width 106 height 12
click at [685, 444] on div "Add Column" at bounding box center [412, 421] width 727 height 648
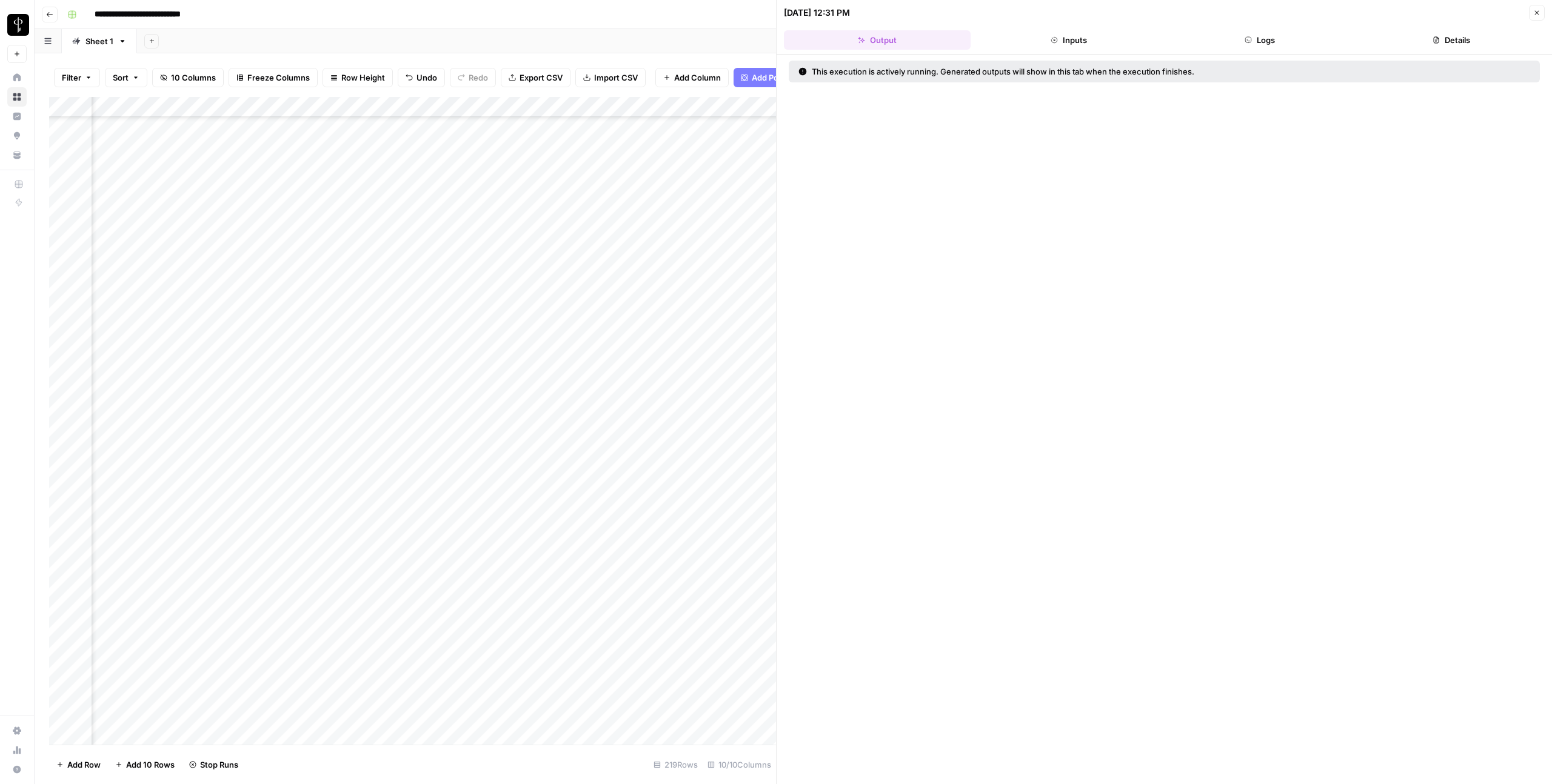
click at [1540, 17] on button "Close" at bounding box center [1537, 13] width 15 height 15
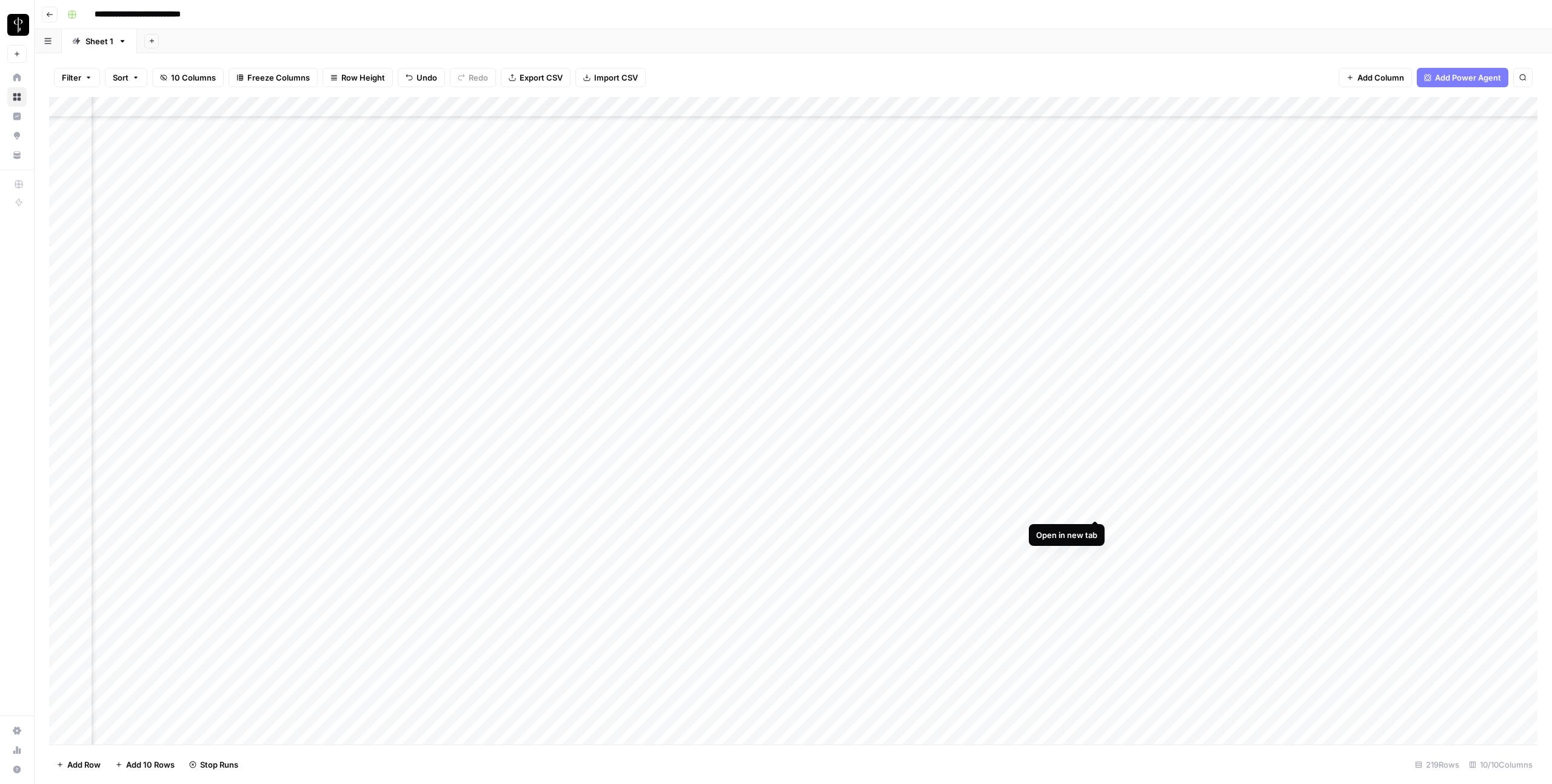
click at [1096, 508] on div "Add Column" at bounding box center [793, 421] width 1488 height 648
click at [1093, 488] on div "Add Column" at bounding box center [793, 421] width 1488 height 648
click at [1268, 481] on div "Add Column" at bounding box center [793, 421] width 1488 height 648
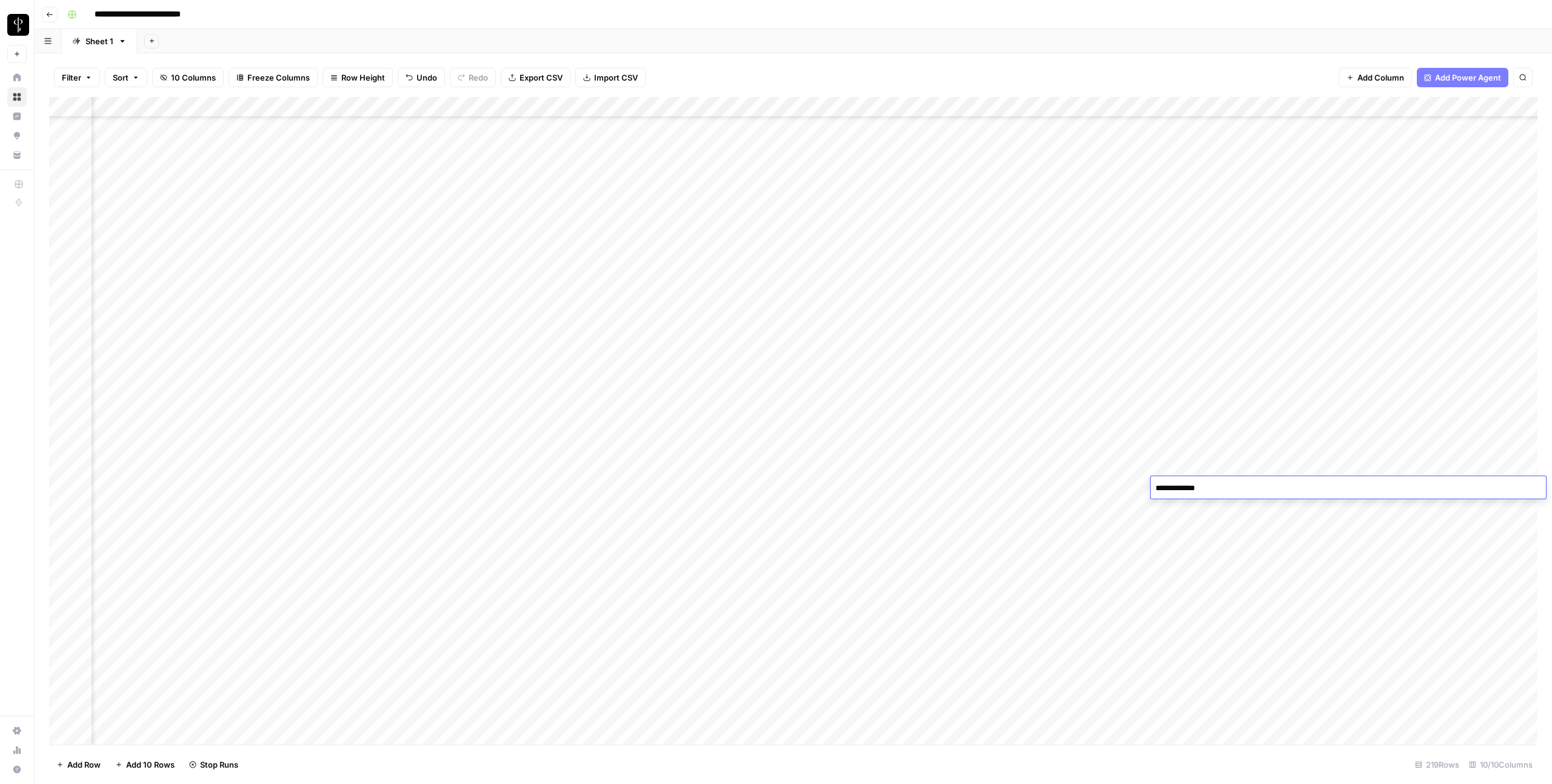
type textarea "**********"
click at [1261, 482] on div "Add Column" at bounding box center [793, 421] width 1488 height 648
type textarea "**********"
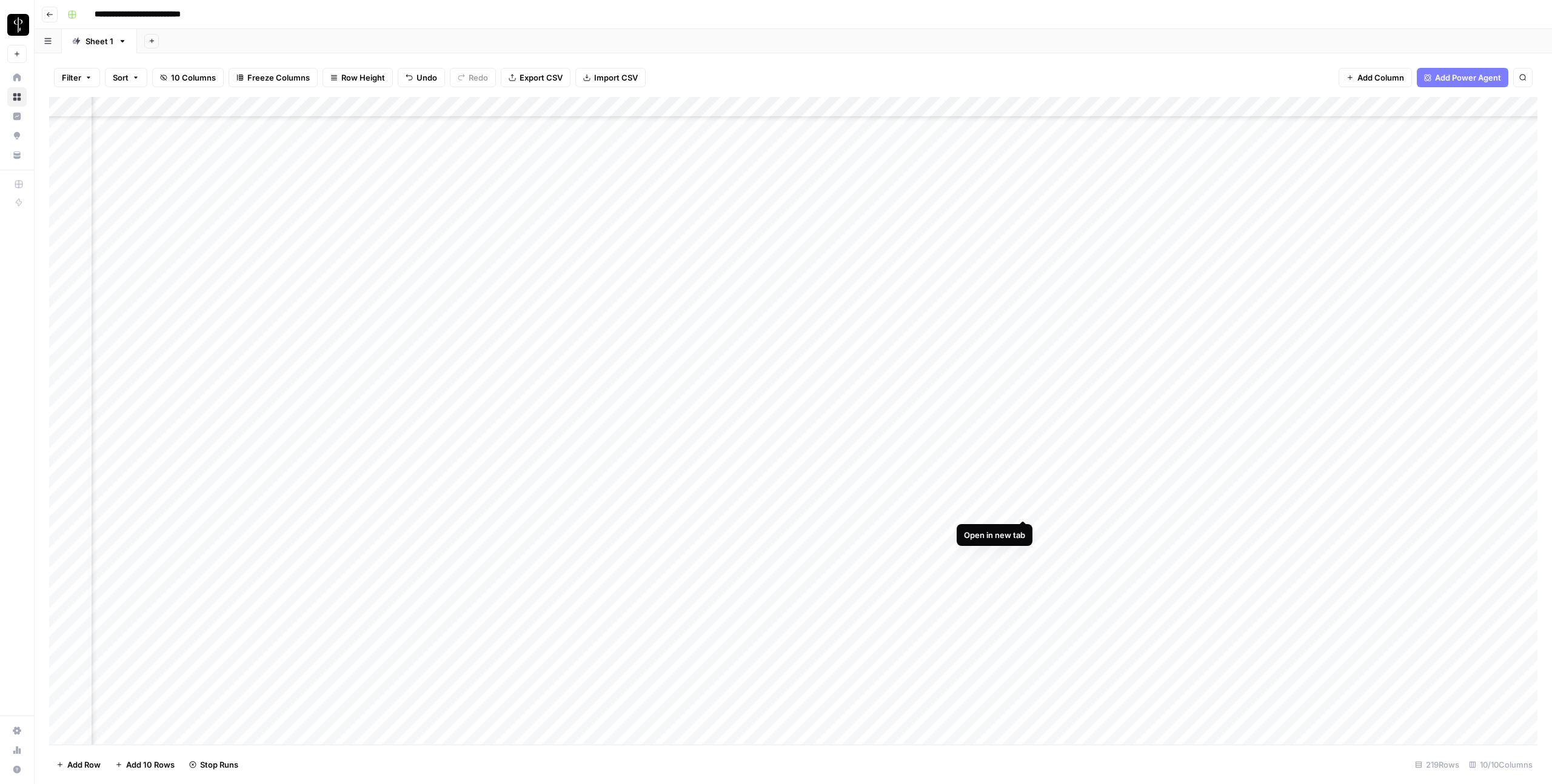
click at [1025, 505] on div "Add Column" at bounding box center [793, 421] width 1488 height 648
click at [517, 530] on div "Add Column" at bounding box center [793, 421] width 1488 height 648
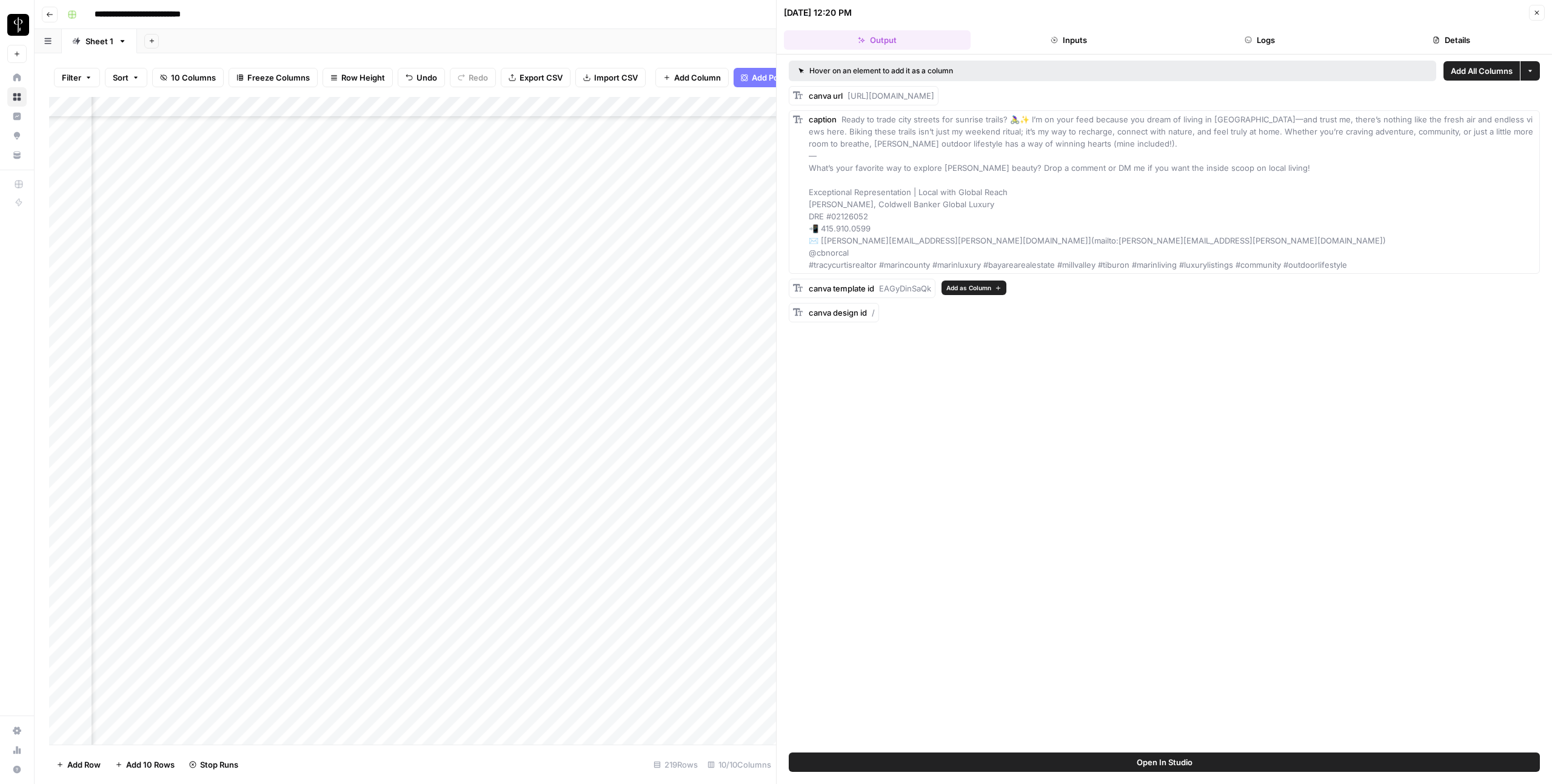
click at [995, 287] on icon "button" at bounding box center [998, 288] width 6 height 6
click at [938, 313] on icon "button" at bounding box center [941, 313] width 6 height 6
click at [1542, 14] on button "Close" at bounding box center [1537, 13] width 15 height 15
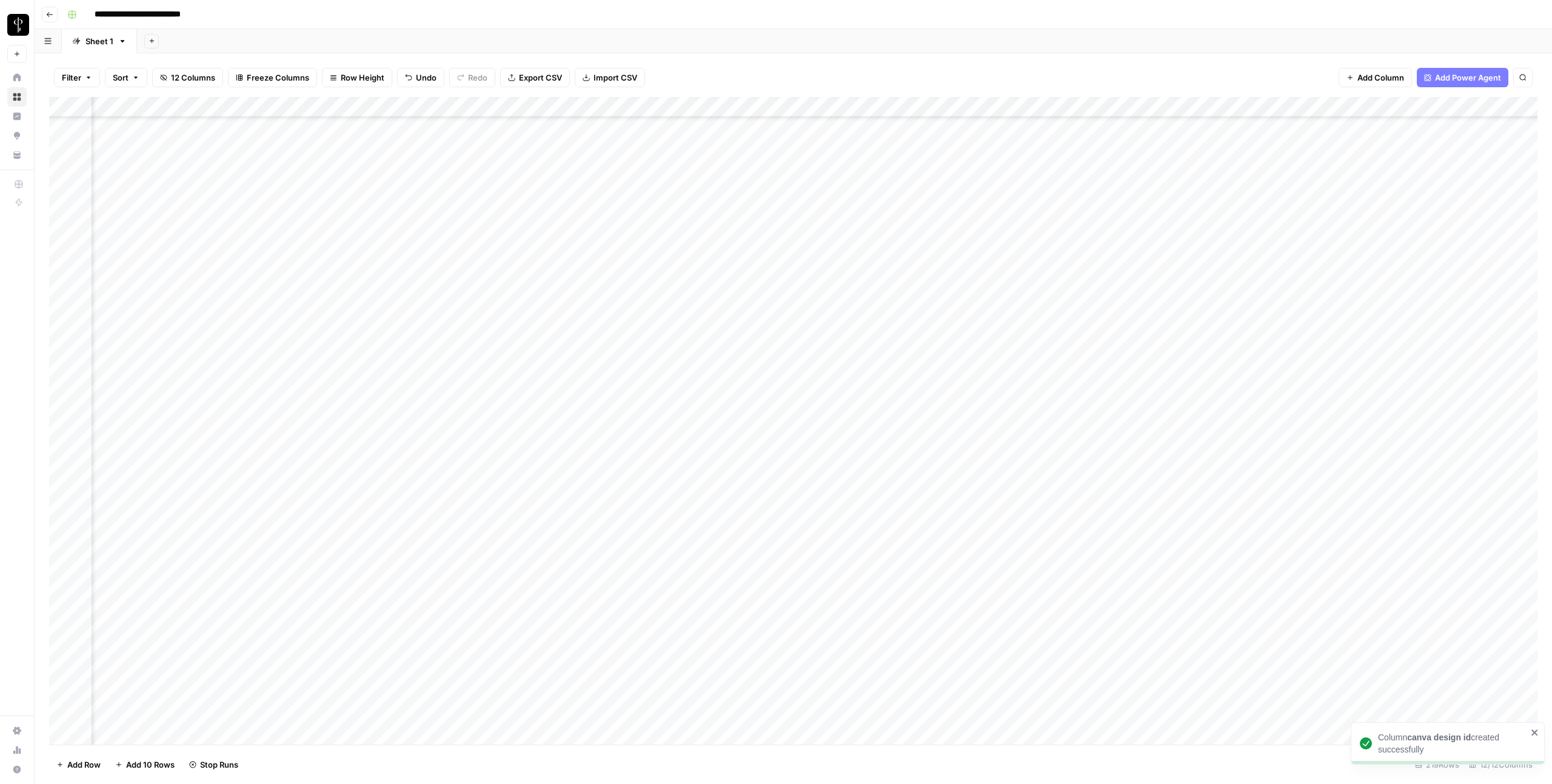
scroll to position [2936, 287]
click at [543, 107] on div "Add Column" at bounding box center [793, 421] width 1488 height 648
click at [545, 102] on div "Add Column" at bounding box center [793, 421] width 1488 height 648
click at [430, 219] on link "Edit Workflow" at bounding box center [459, 226] width 134 height 17
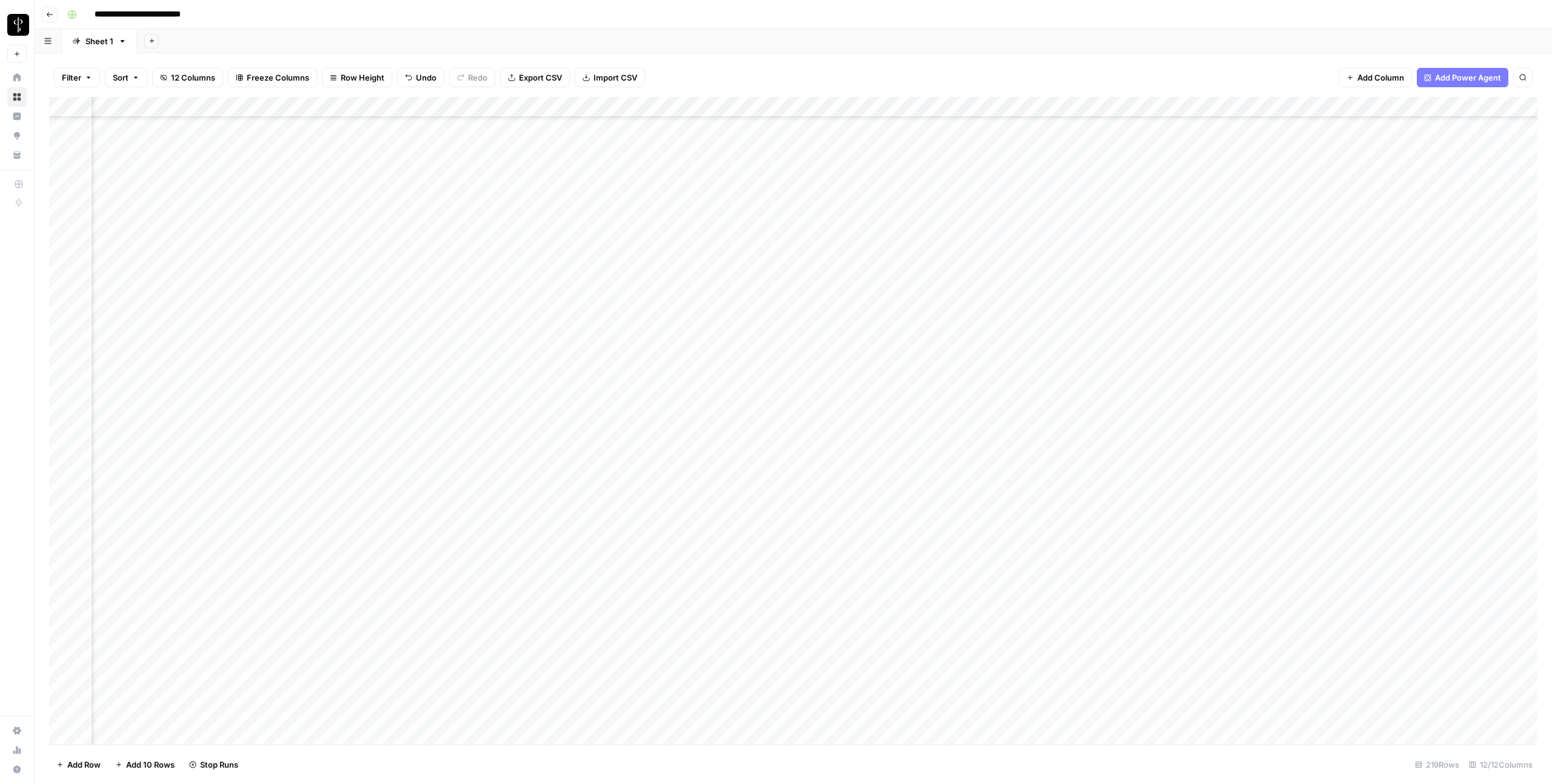
scroll to position [2939, 287]
click at [1192, 528] on div "Add Column" at bounding box center [793, 421] width 1488 height 648
click at [561, 524] on div "Add Column" at bounding box center [793, 421] width 1488 height 648
click at [1373, 442] on div "Add Column" at bounding box center [793, 421] width 1488 height 648
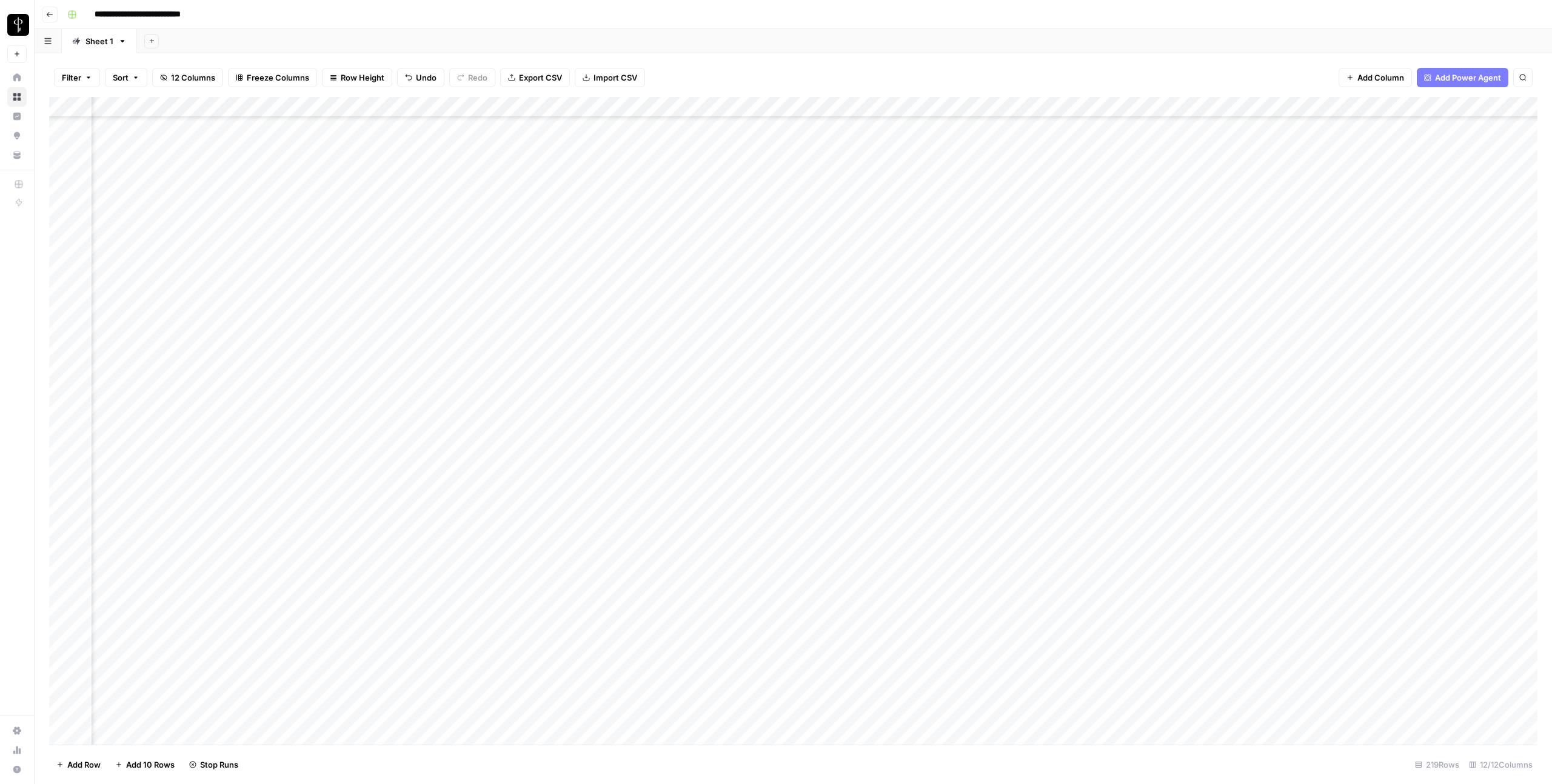
scroll to position [3002, 107]
click at [1372, 483] on div "Add Column" at bounding box center [793, 421] width 1488 height 648
click at [1371, 500] on div "Add Column" at bounding box center [793, 421] width 1488 height 648
click at [1374, 525] on div "Add Column" at bounding box center [793, 421] width 1488 height 648
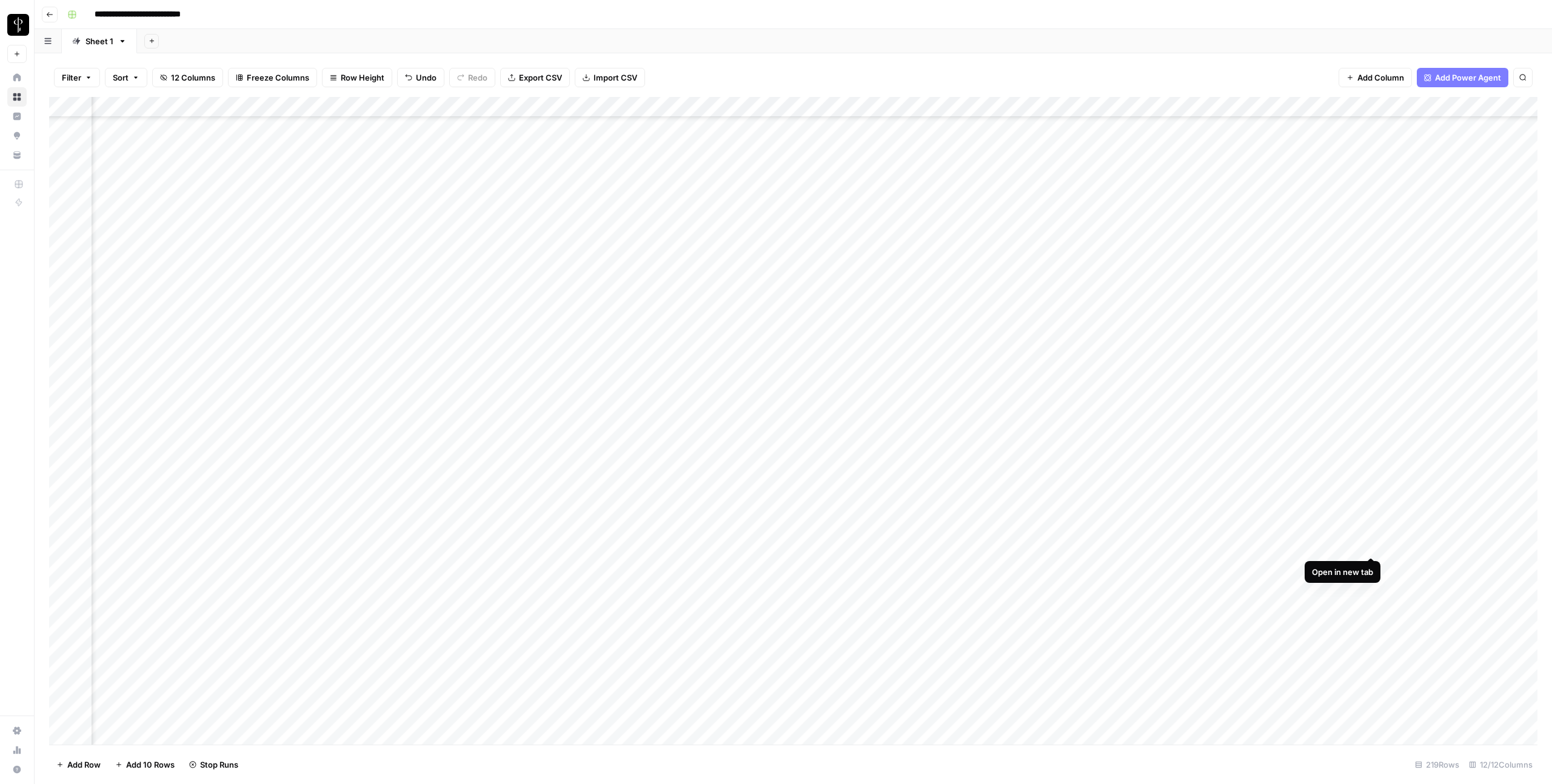
click at [1370, 542] on div "Add Column" at bounding box center [793, 421] width 1488 height 648
click at [1371, 563] on div "Add Column" at bounding box center [793, 421] width 1488 height 648
click at [1371, 585] on div "Add Column" at bounding box center [793, 421] width 1488 height 648
click at [1371, 606] on div "Add Column" at bounding box center [793, 421] width 1488 height 648
click at [1371, 624] on div "Add Column" at bounding box center [793, 421] width 1488 height 648
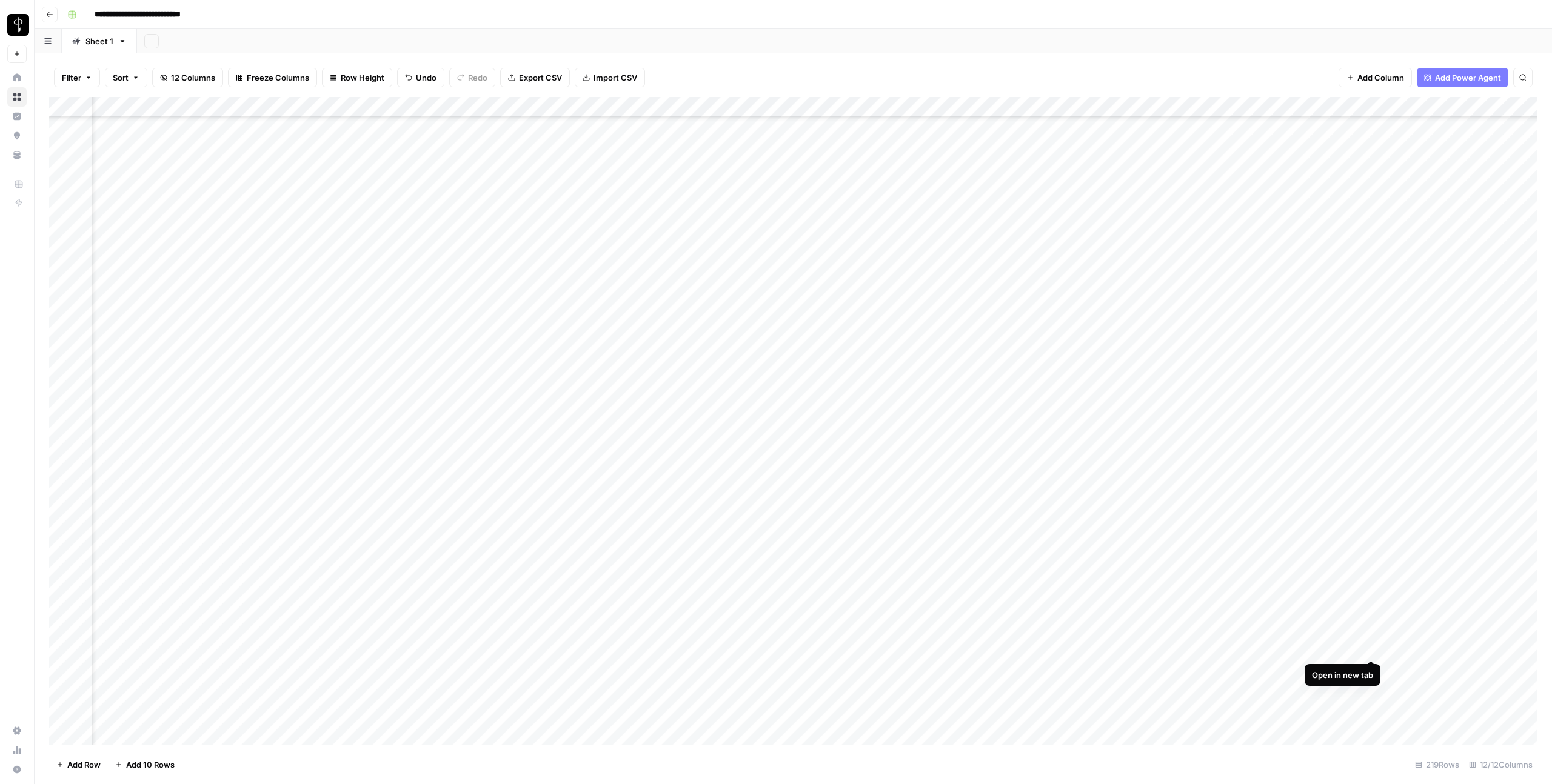
click at [1371, 646] on div "Add Column" at bounding box center [793, 421] width 1488 height 648
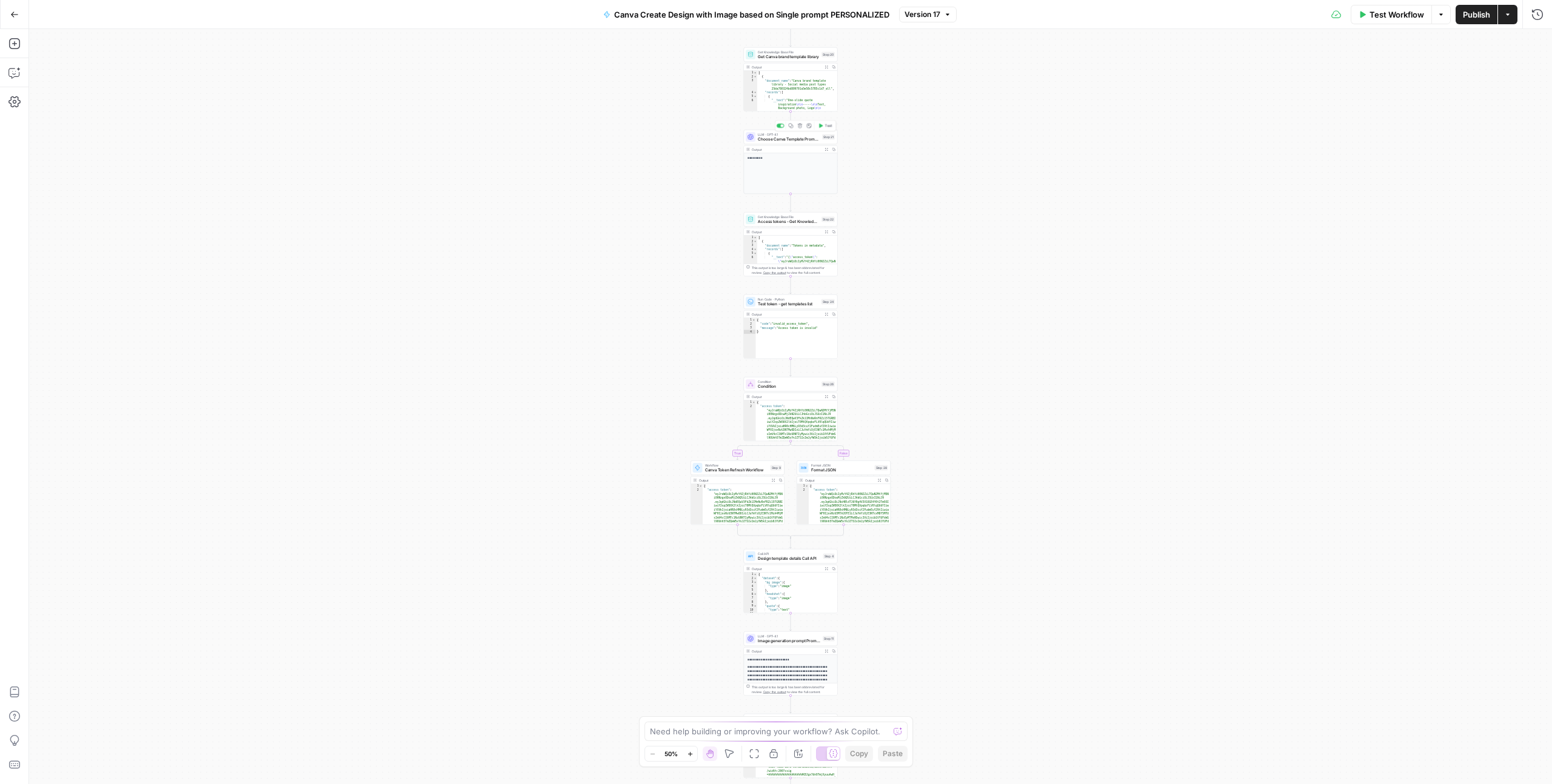
click at [793, 132] on span "LLM · GPT-4.1" at bounding box center [789, 134] width 62 height 5
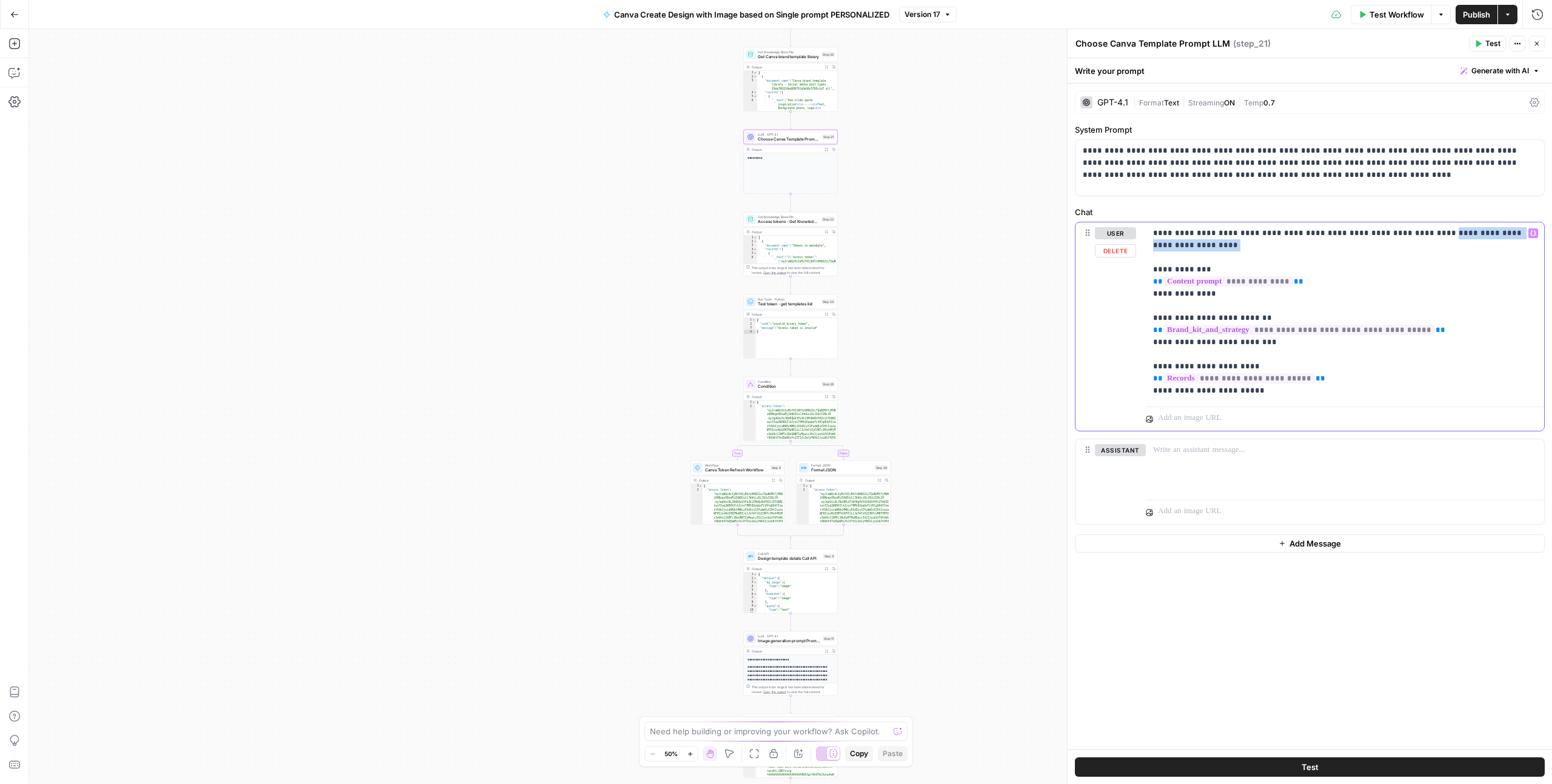
drag, startPoint x: 1414, startPoint y: 234, endPoint x: 1400, endPoint y: 250, distance: 21.3
click at [1400, 250] on p "**********" at bounding box center [1345, 312] width 383 height 170
click at [1276, 396] on p "**********" at bounding box center [1345, 312] width 383 height 170
click at [1464, 15] on span "Publish" at bounding box center [1477, 14] width 27 height 12
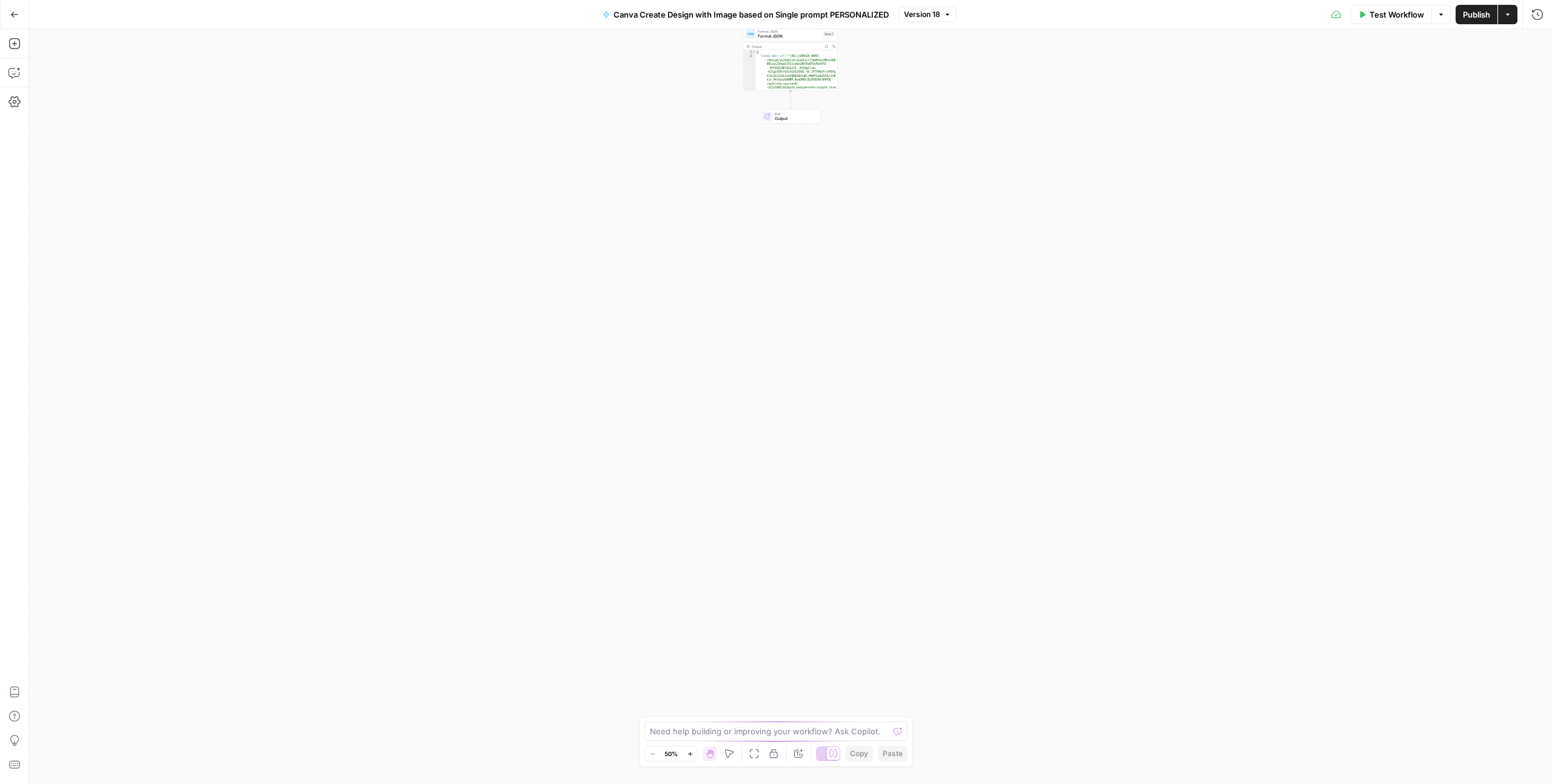
click at [798, 35] on span "Format JSON" at bounding box center [790, 36] width 63 height 6
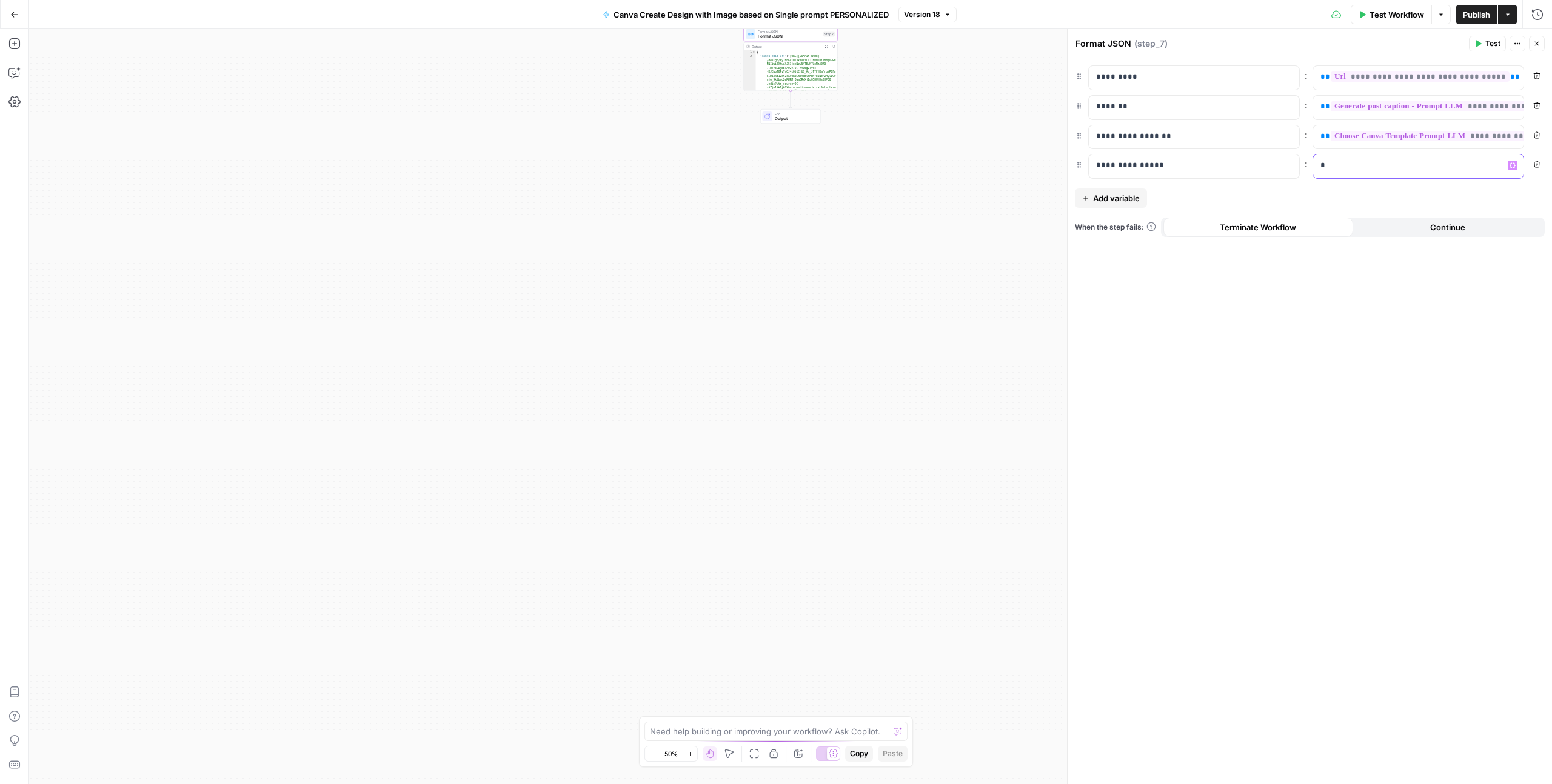
click at [1325, 160] on p "*" at bounding box center [1409, 165] width 176 height 12
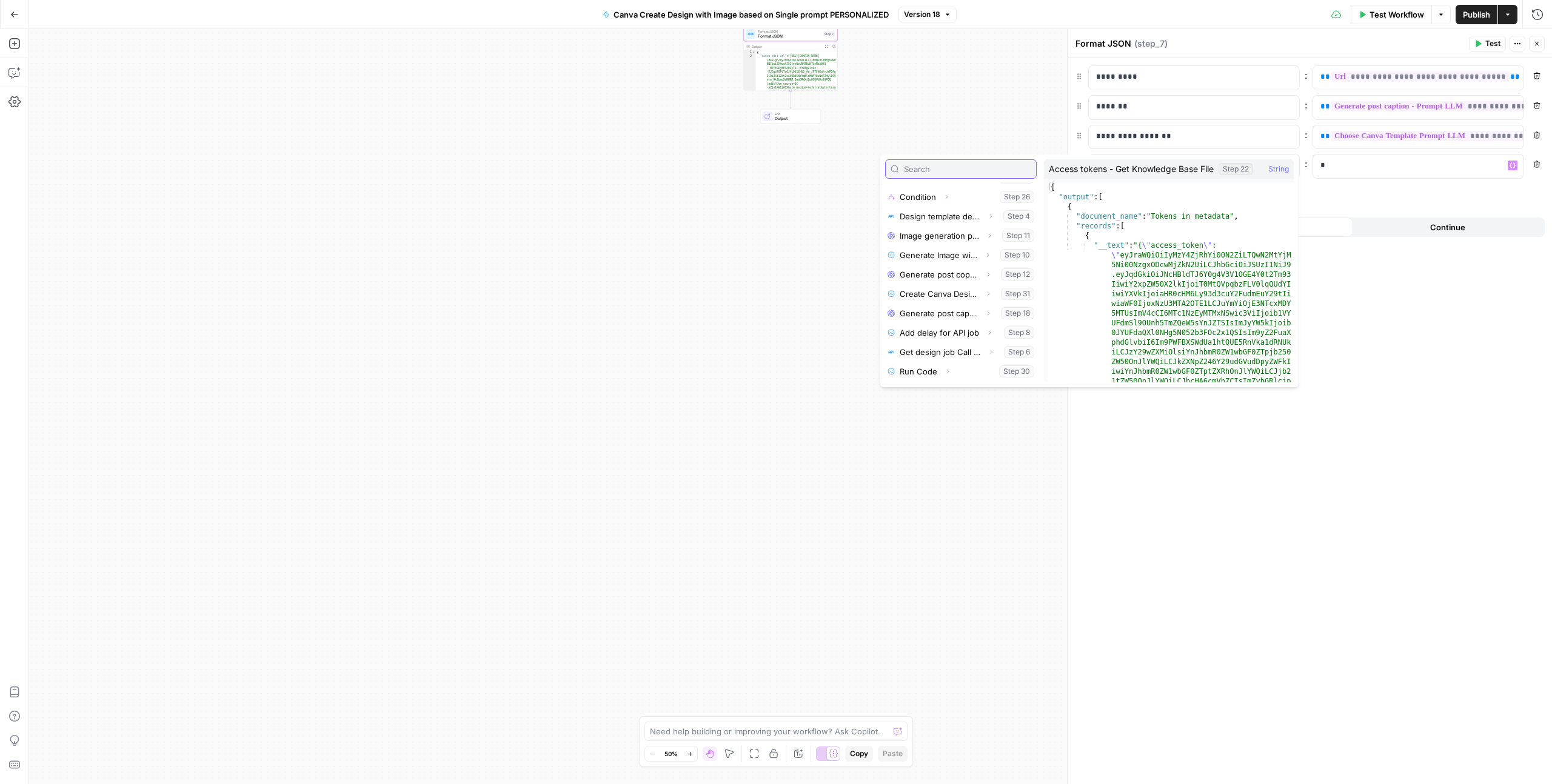
scroll to position [187, 0]
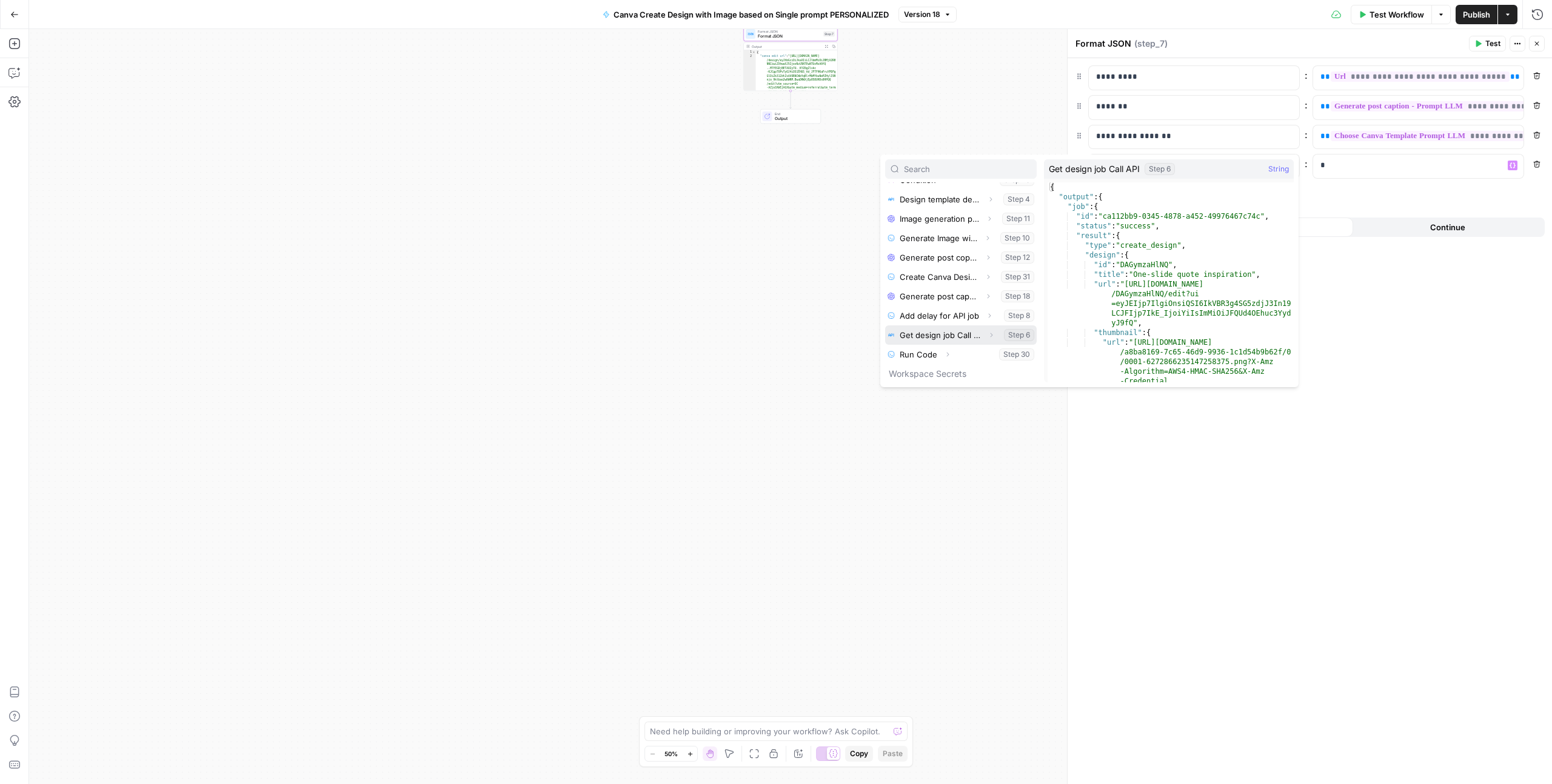
click at [992, 336] on icon "button" at bounding box center [991, 334] width 7 height 7
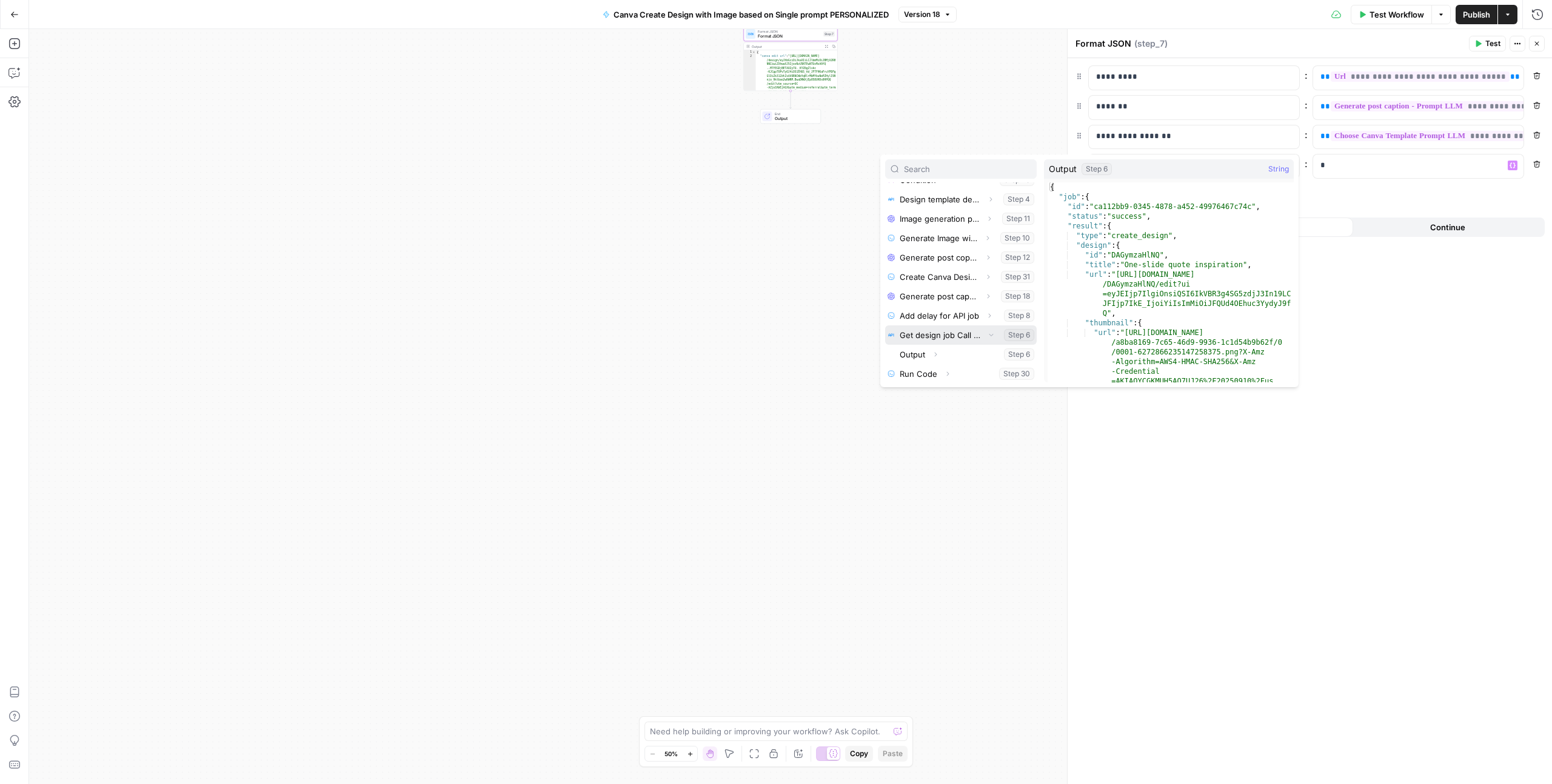
scroll to position [202, 0]
click at [939, 340] on button "Expand" at bounding box center [936, 339] width 15 height 15
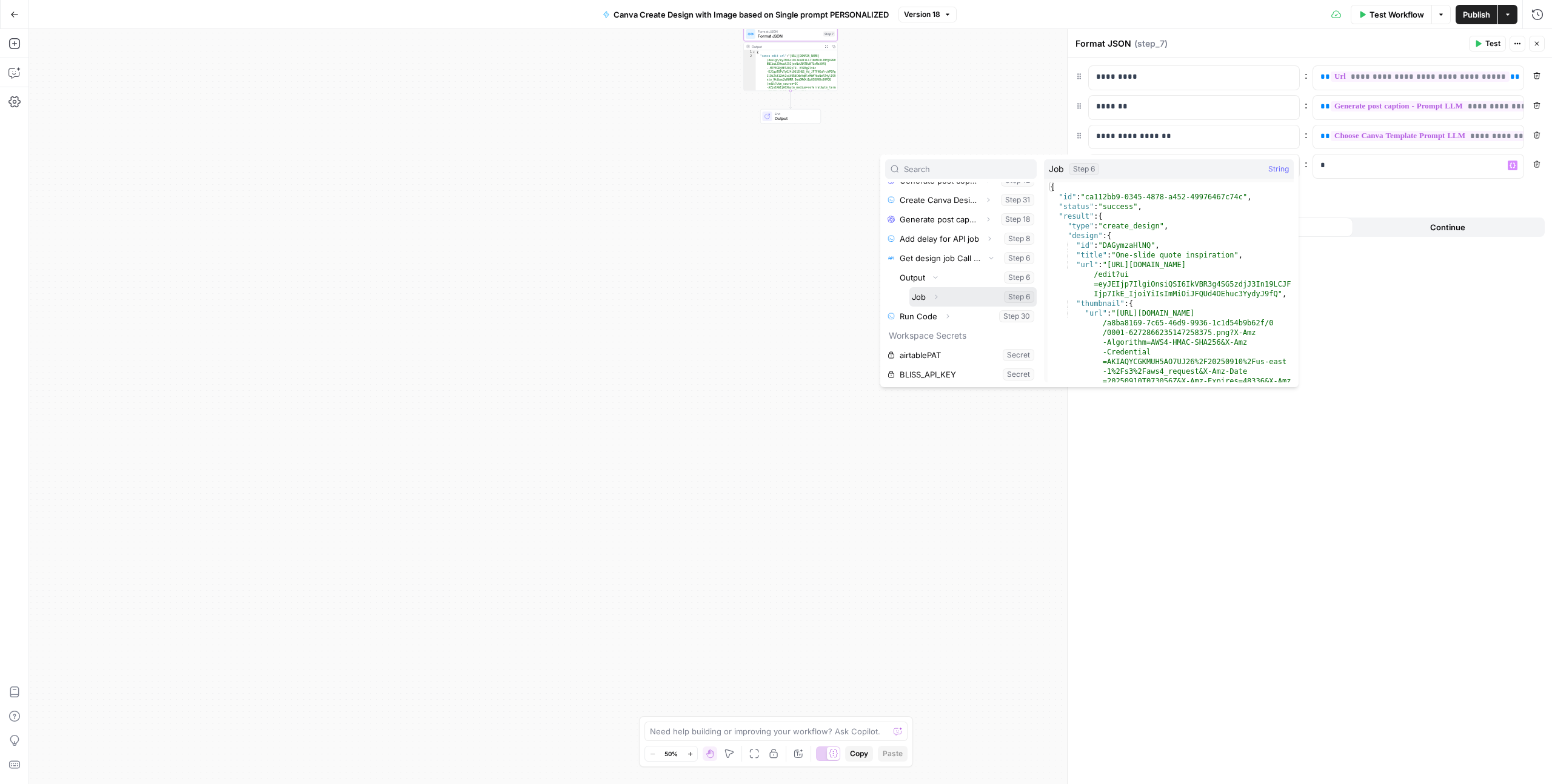
click at [936, 297] on icon "button" at bounding box center [936, 296] width 7 height 7
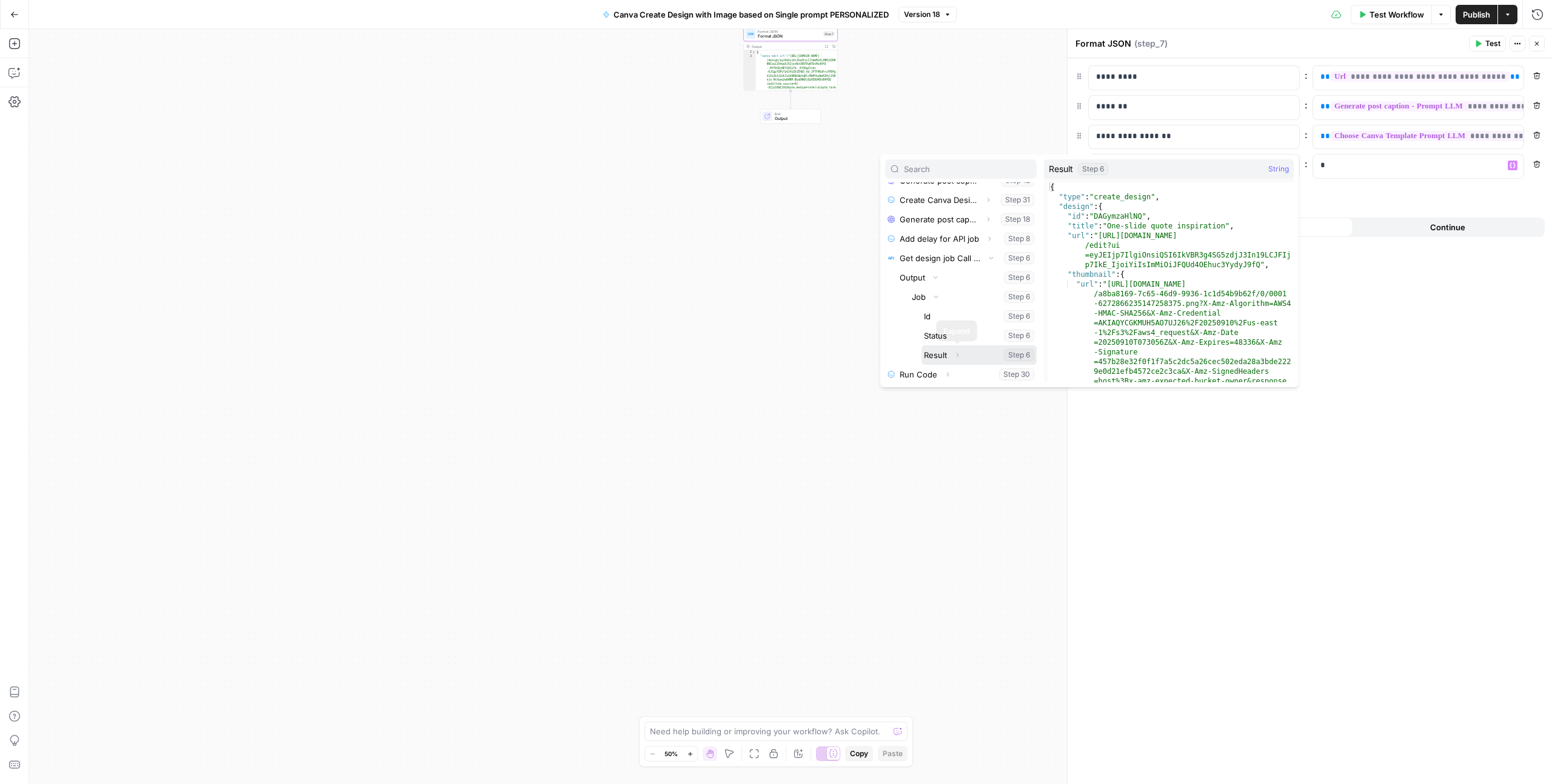
click at [956, 351] on button "Expand" at bounding box center [957, 355] width 15 height 15
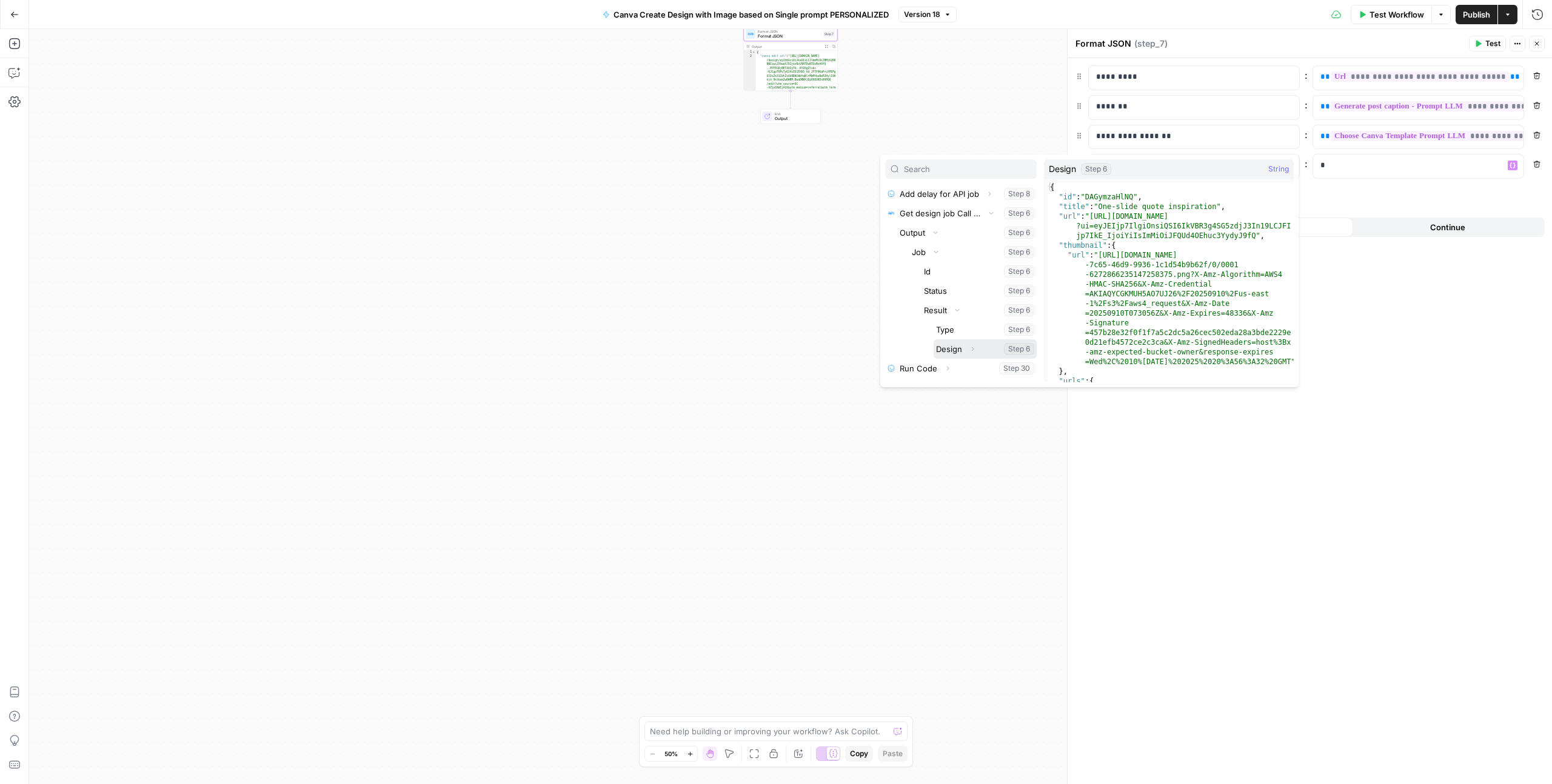
click at [973, 349] on icon "button" at bounding box center [972, 349] width 7 height 7
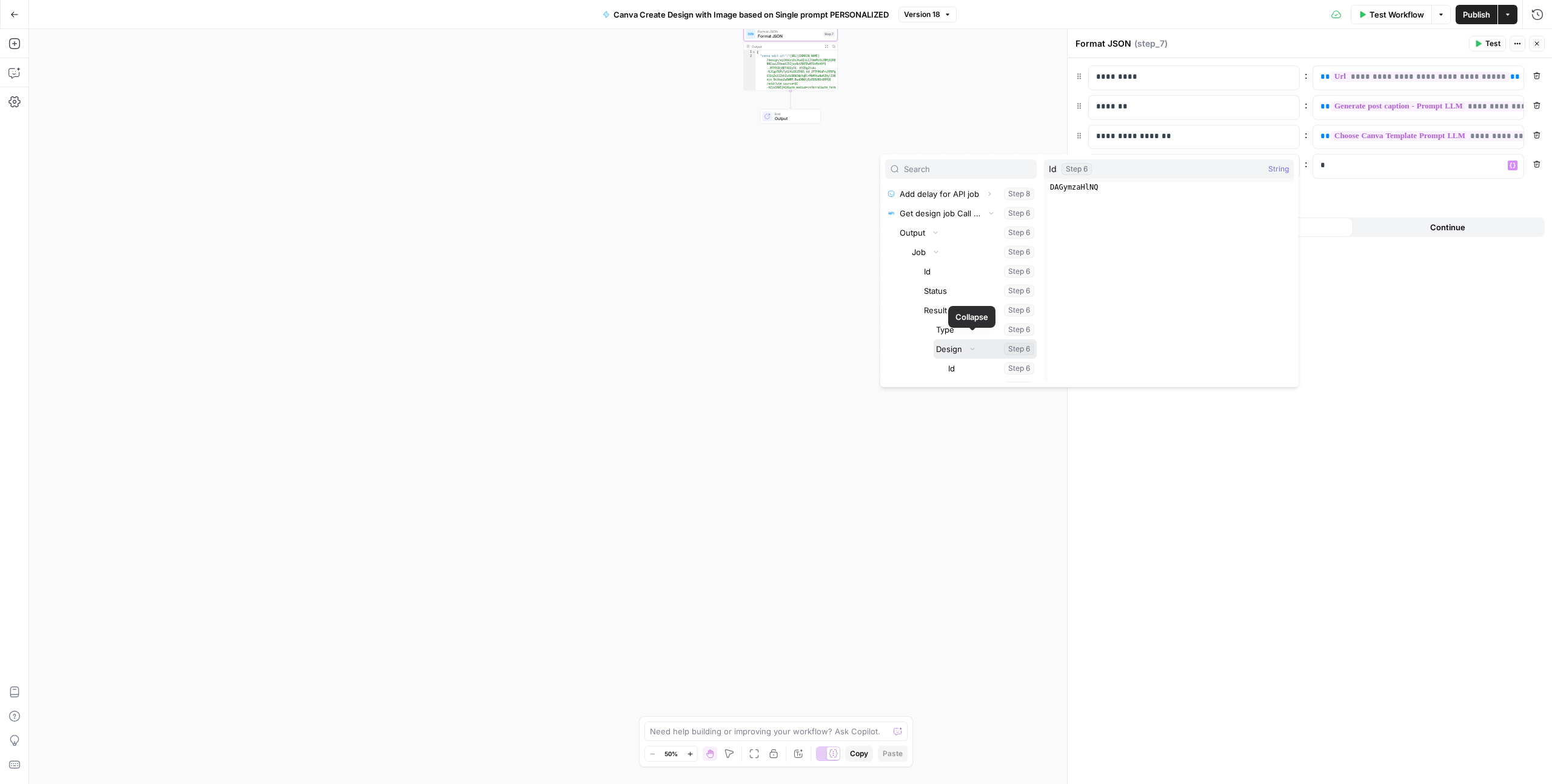
scroll to position [338, 0]
click at [961, 347] on button "Select variable Id" at bounding box center [991, 340] width 91 height 19
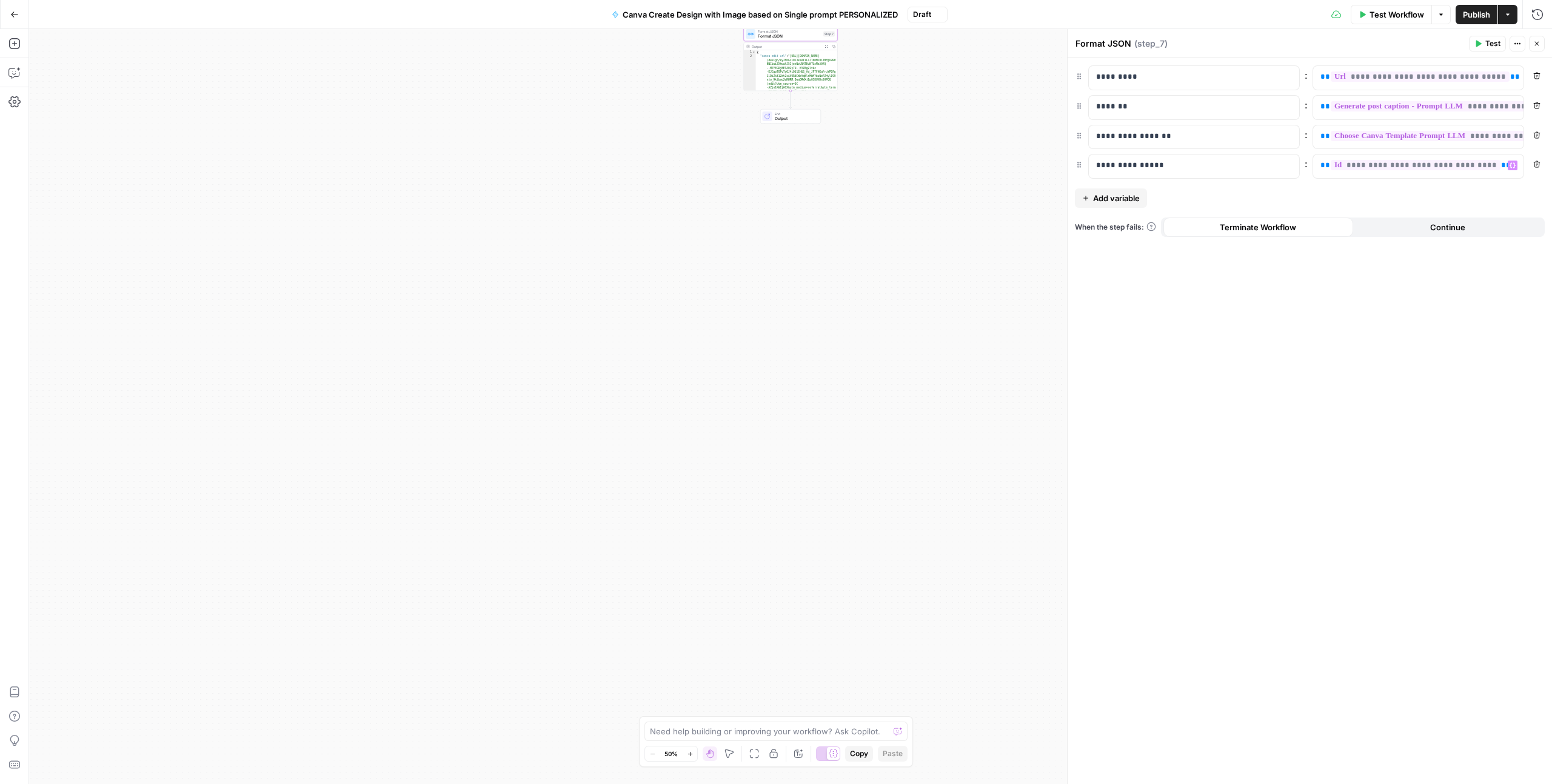
click at [1461, 10] on button "Publish" at bounding box center [1476, 15] width 42 height 19
